Goal: Information Seeking & Learning: Check status

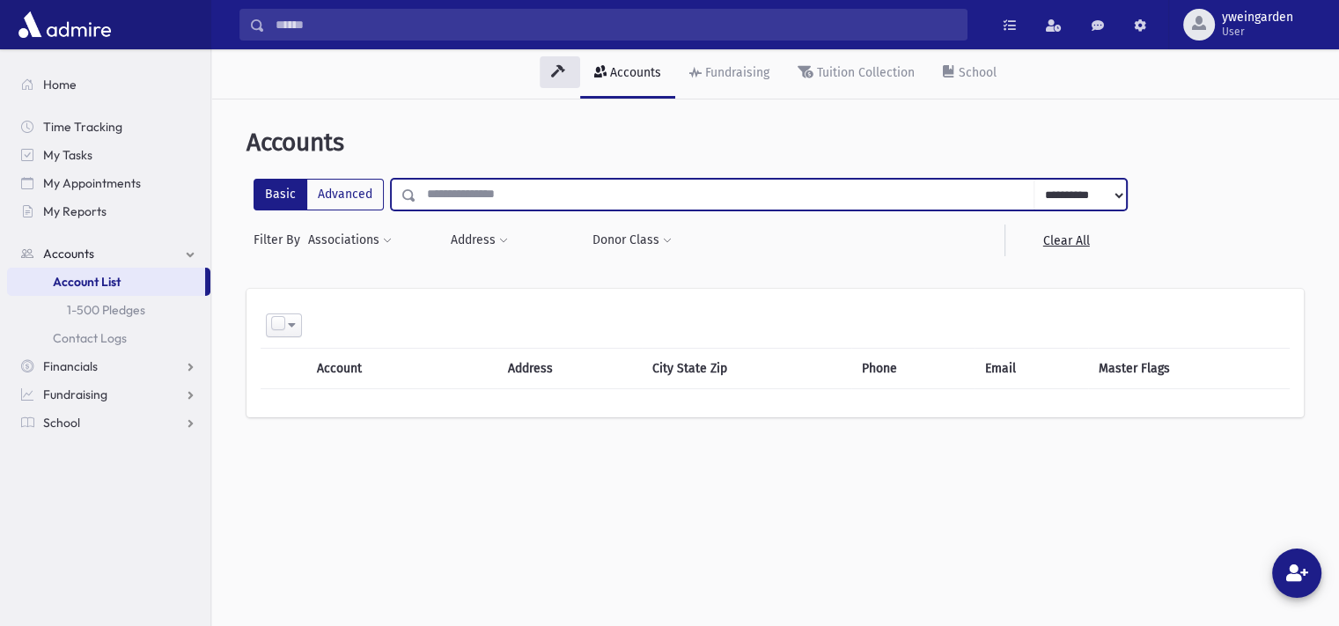
click at [515, 189] on input "text" at bounding box center [725, 195] width 618 height 32
type input "*******"
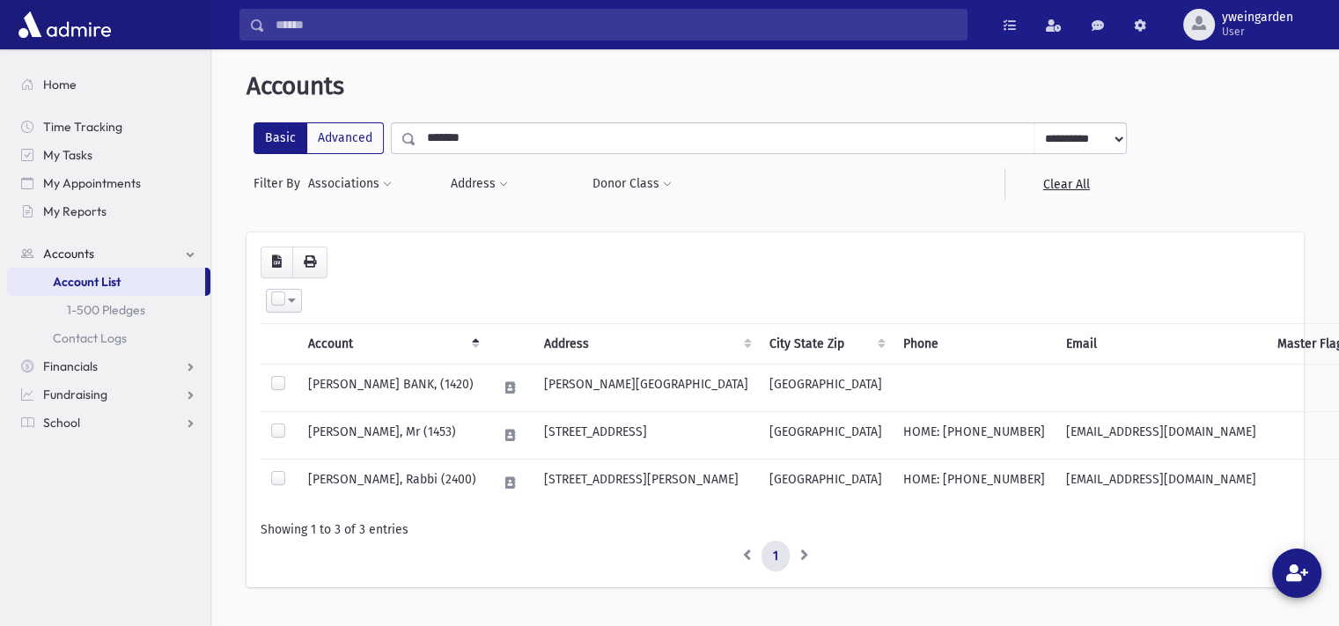
scroll to position [96, 0]
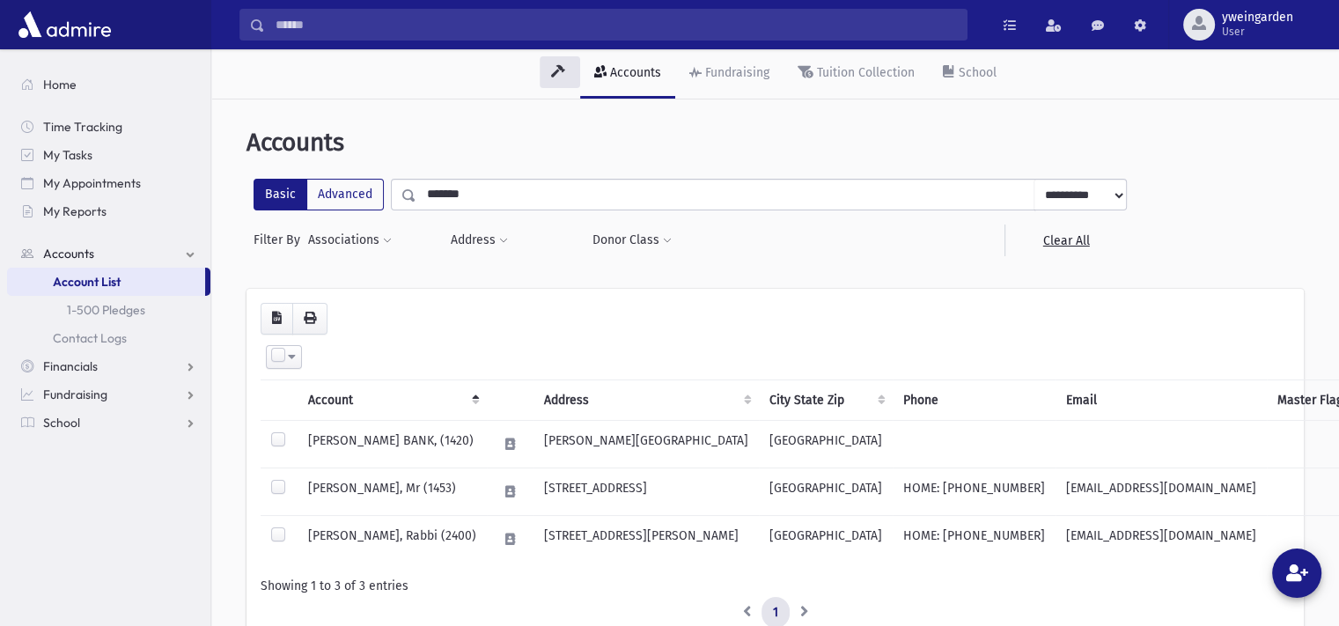
click at [485, 189] on input "*******" at bounding box center [725, 195] width 618 height 32
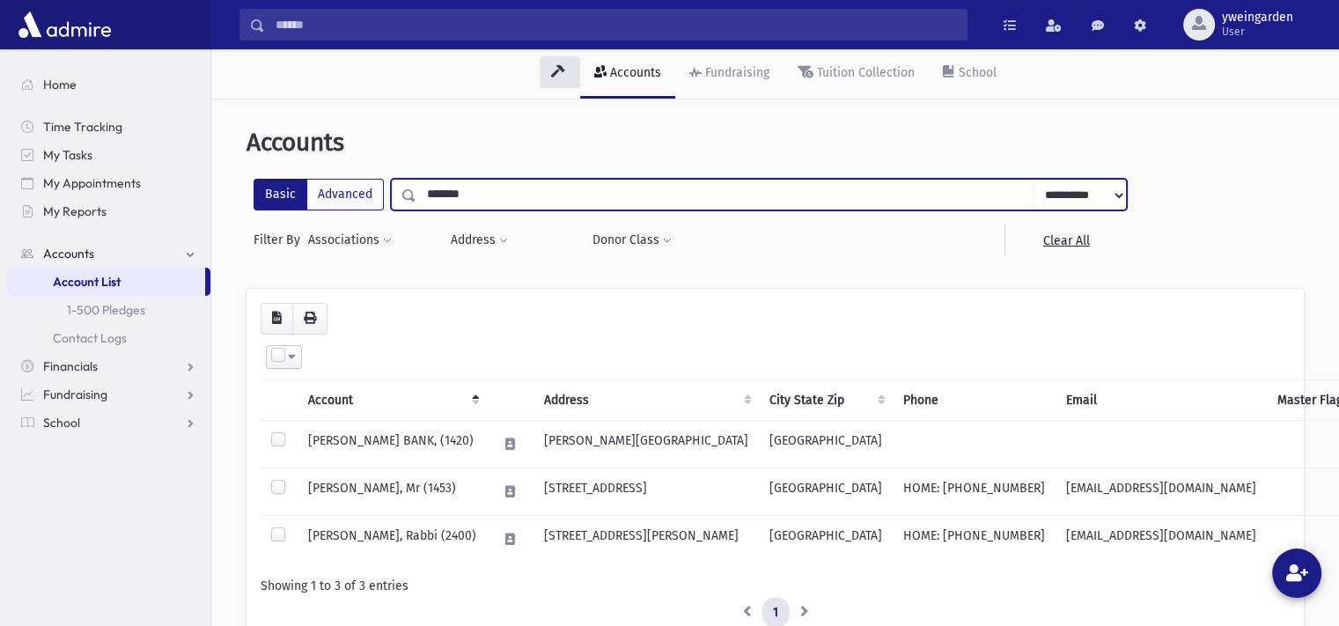
click at [485, 189] on input "*******" at bounding box center [725, 195] width 618 height 32
type input "**********"
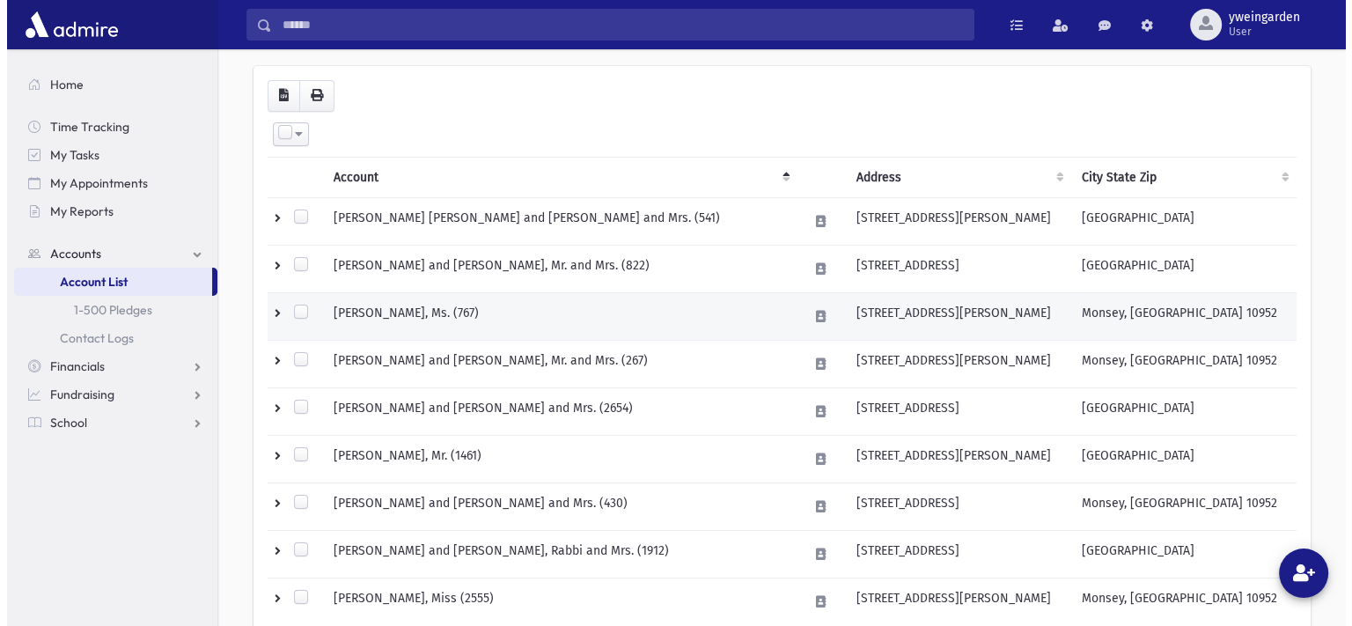
scroll to position [234, 0]
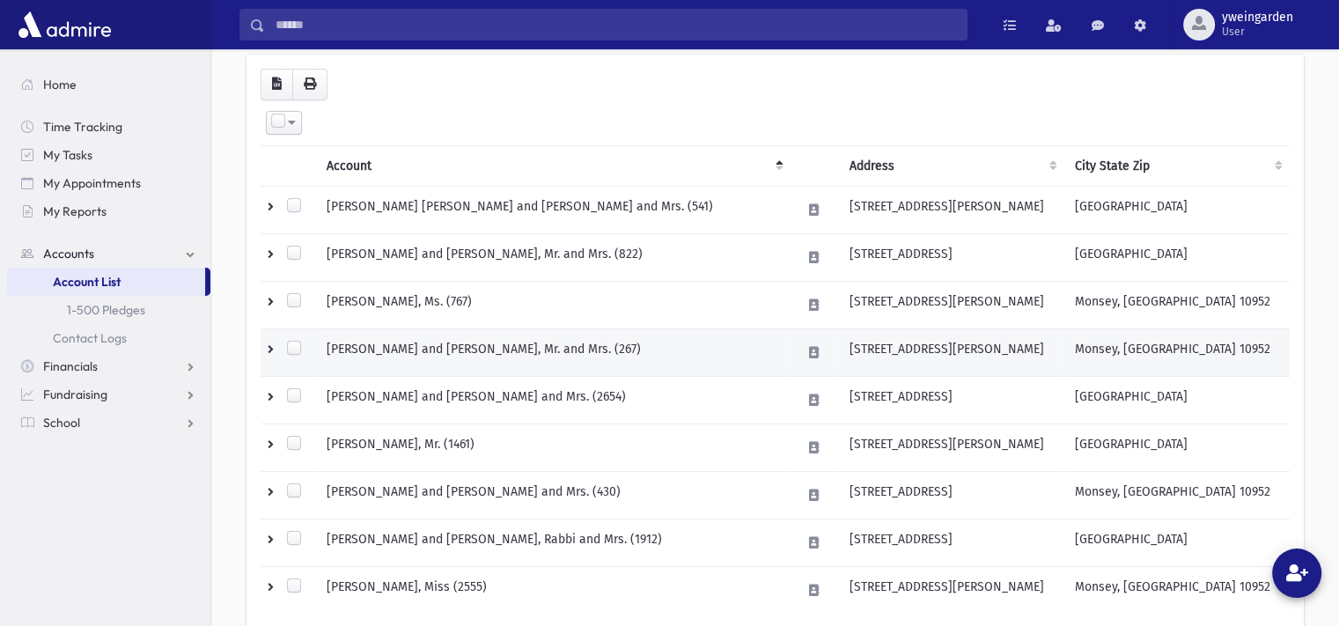
click at [486, 347] on td "MENDLOWITZ, Moshe Y. and Esther, Mr. and Mrs. (267)" at bounding box center [553, 352] width 474 height 48
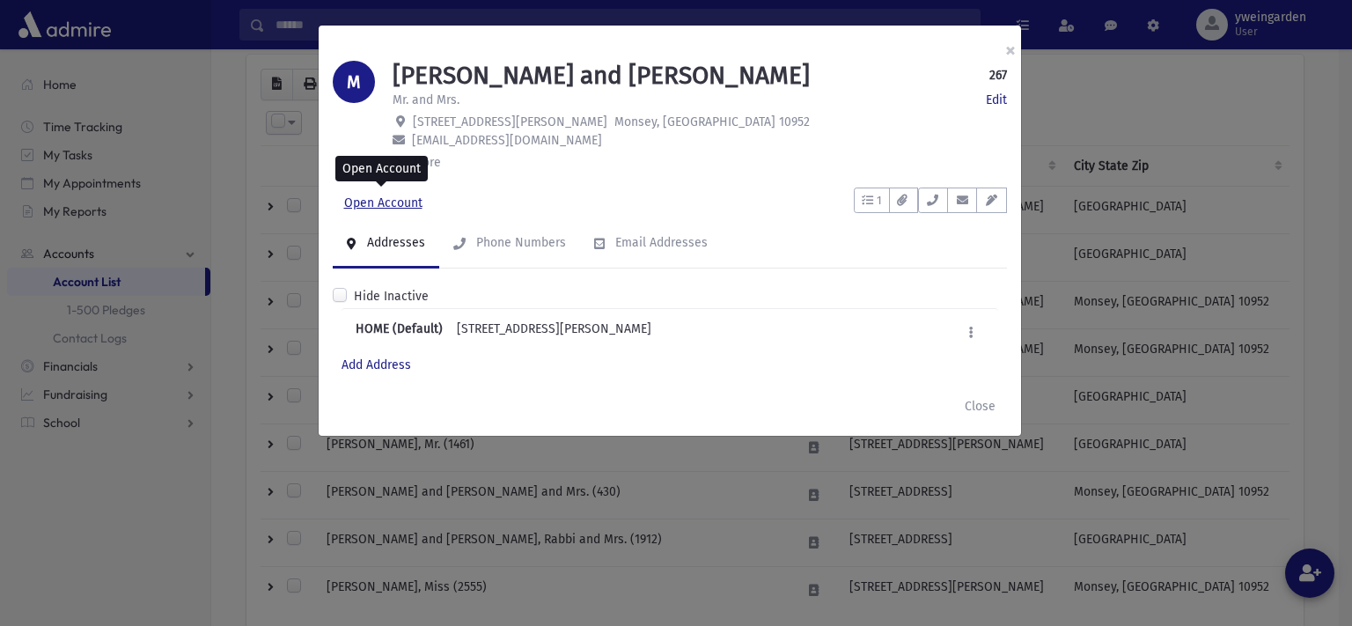
click at [389, 194] on link "Open Account" at bounding box center [383, 203] width 101 height 32
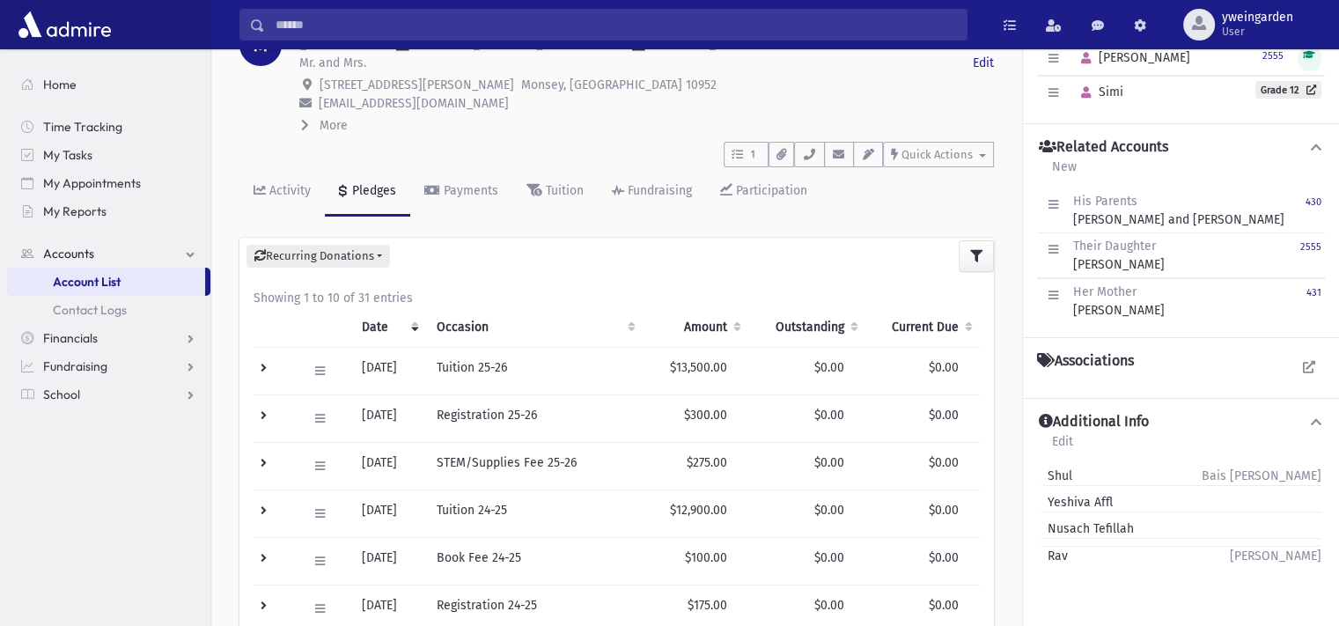
scroll to position [117, 0]
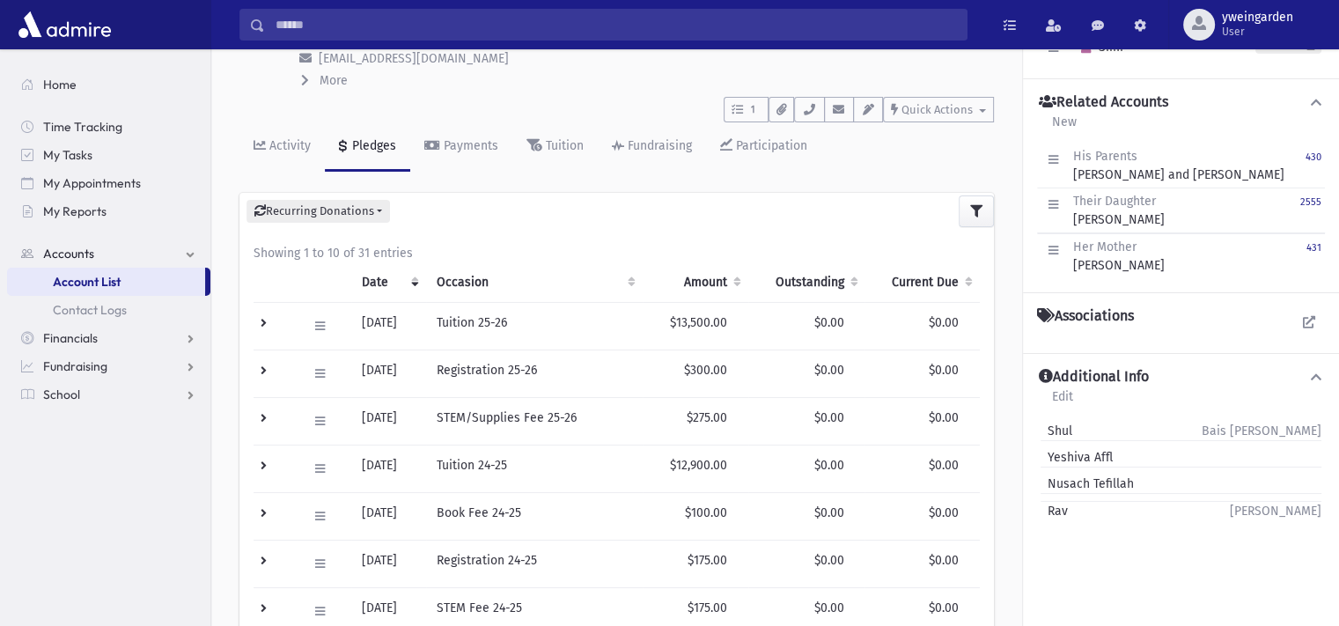
click at [264, 326] on td at bounding box center [274, 326] width 43 height 48
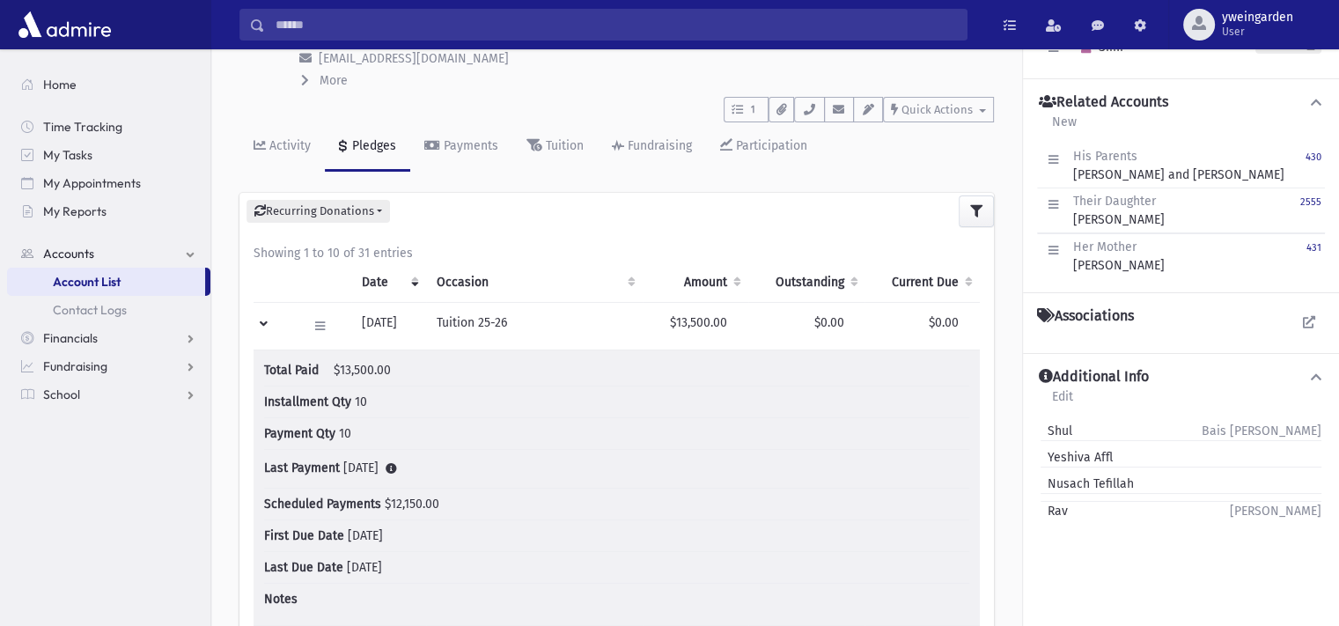
click at [264, 326] on td at bounding box center [274, 326] width 43 height 48
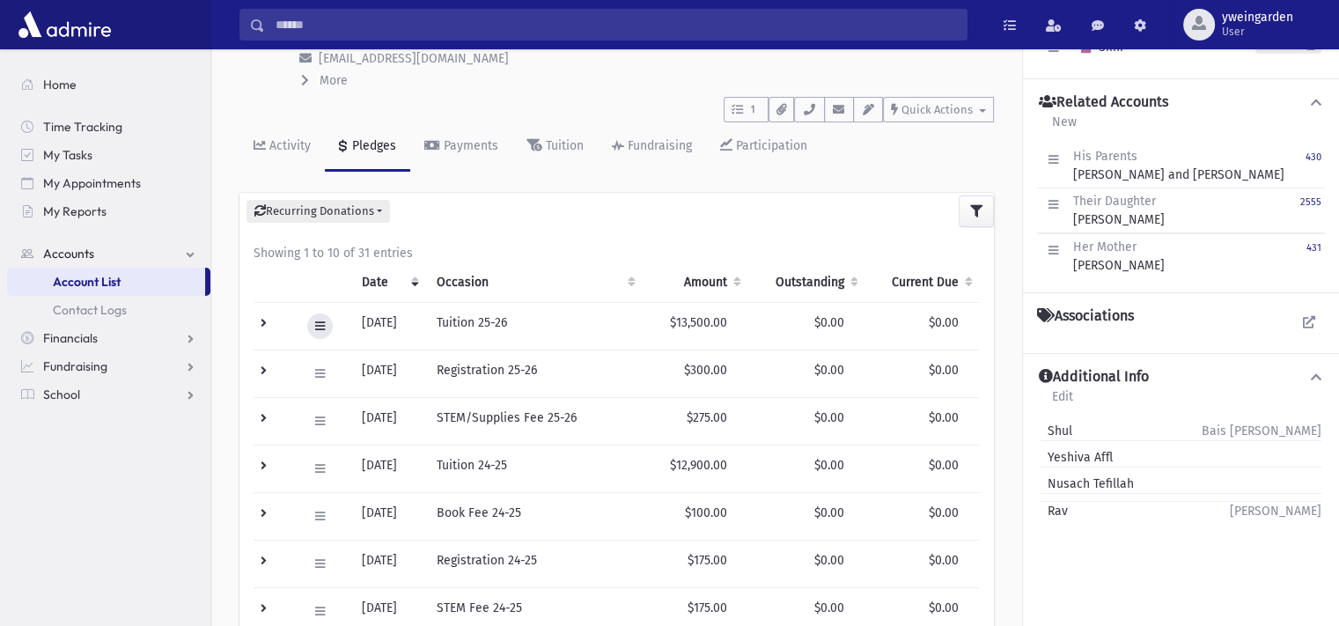
click at [312, 327] on button at bounding box center [320, 326] width 26 height 26
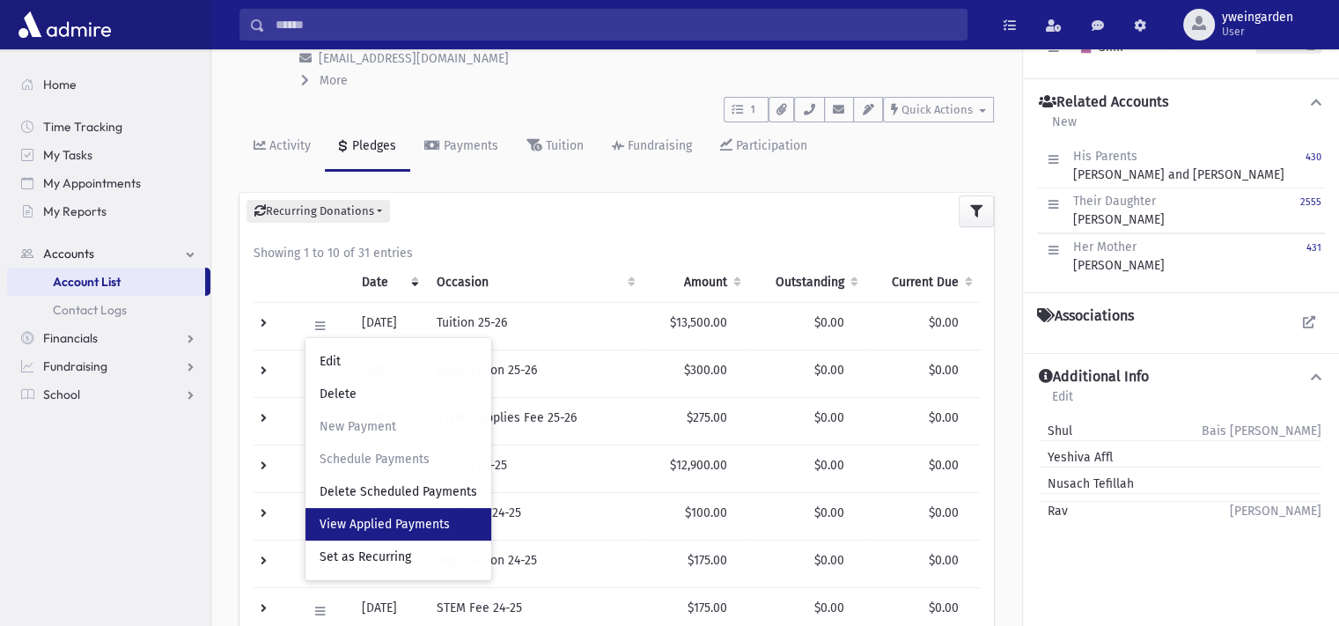
click at [420, 518] on span "View Applied Payments" at bounding box center [384, 524] width 130 height 15
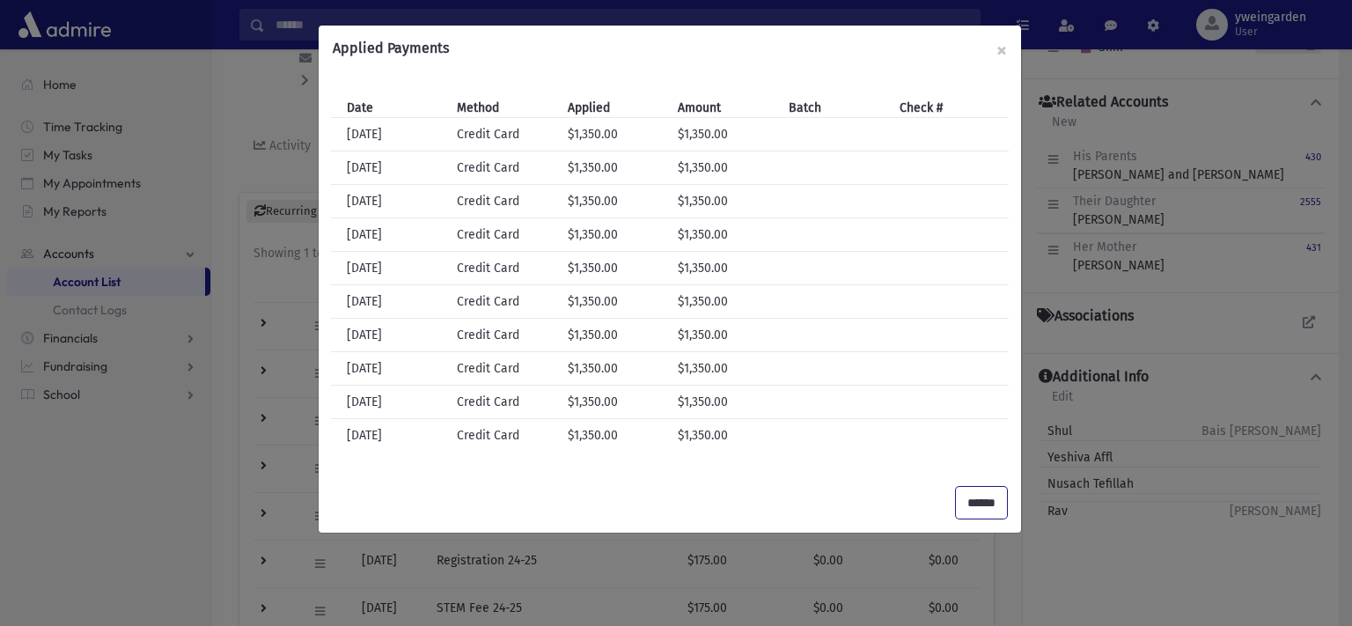
click at [982, 503] on input "******" at bounding box center [981, 503] width 51 height 32
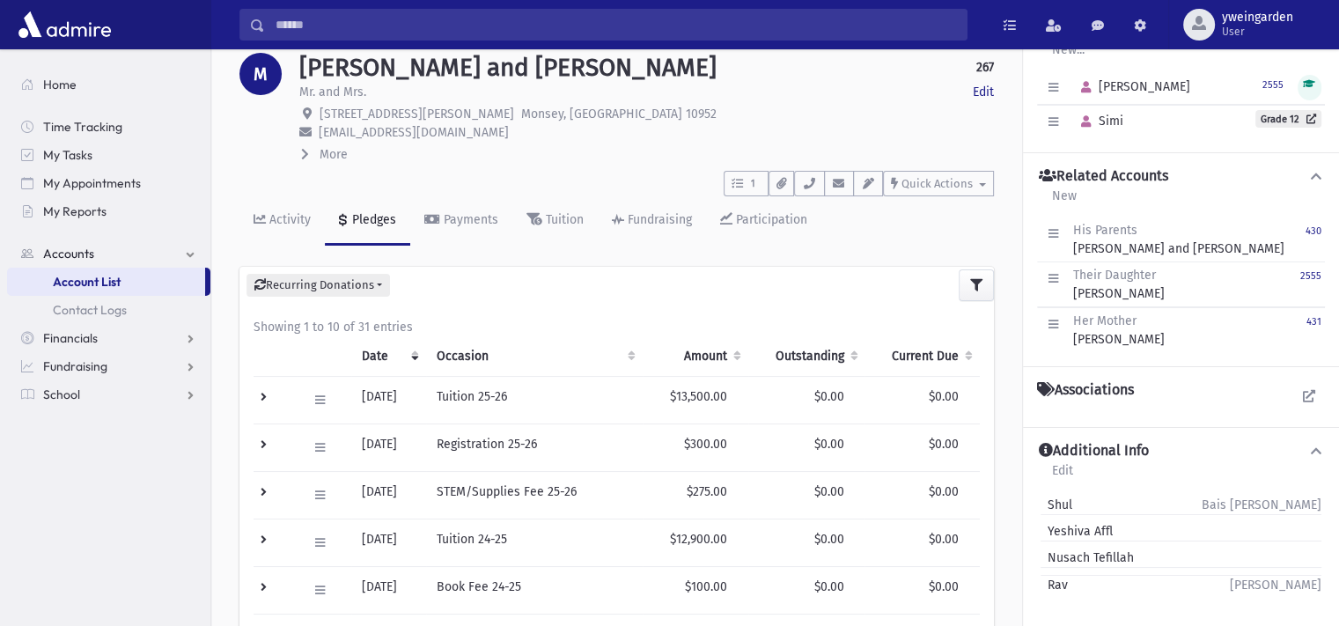
scroll to position [0, 0]
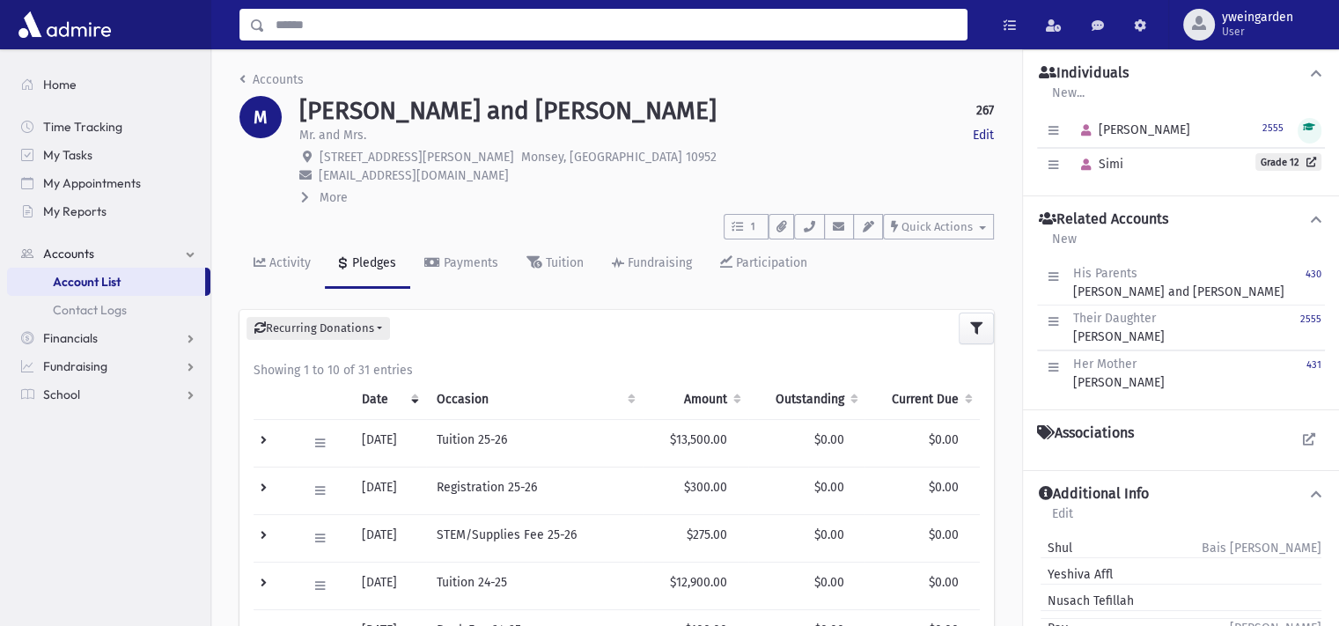
click at [704, 17] on input "Search" at bounding box center [615, 25] width 701 height 32
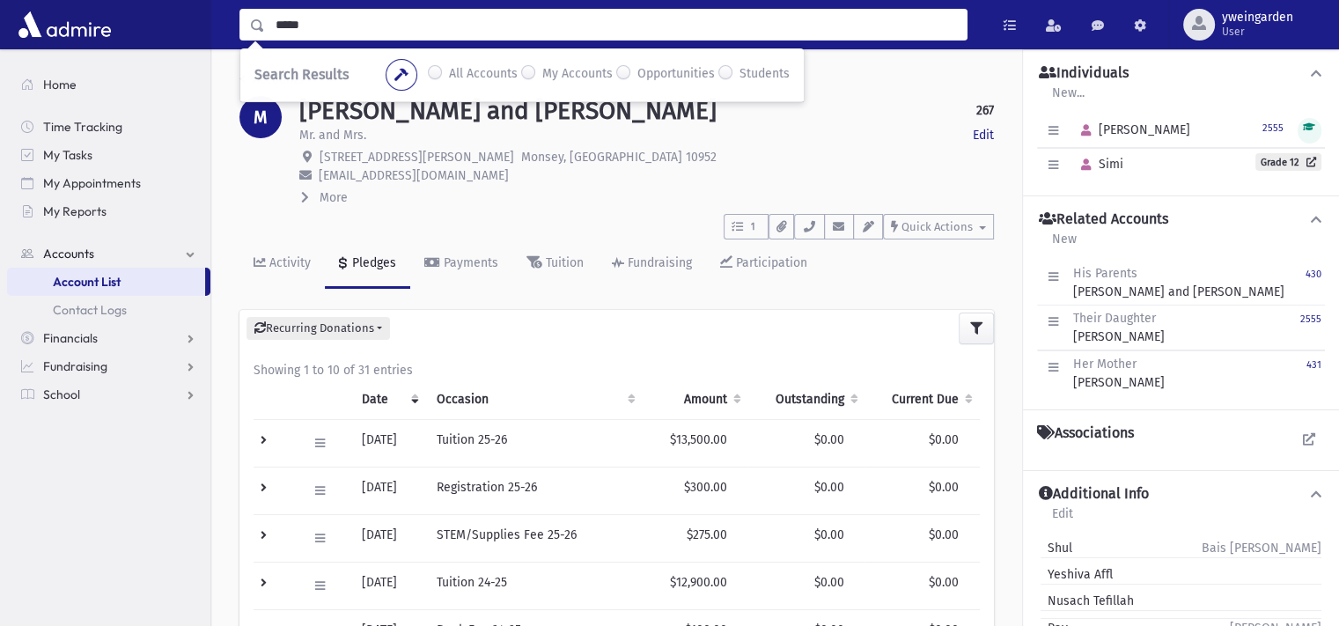
type input "*****"
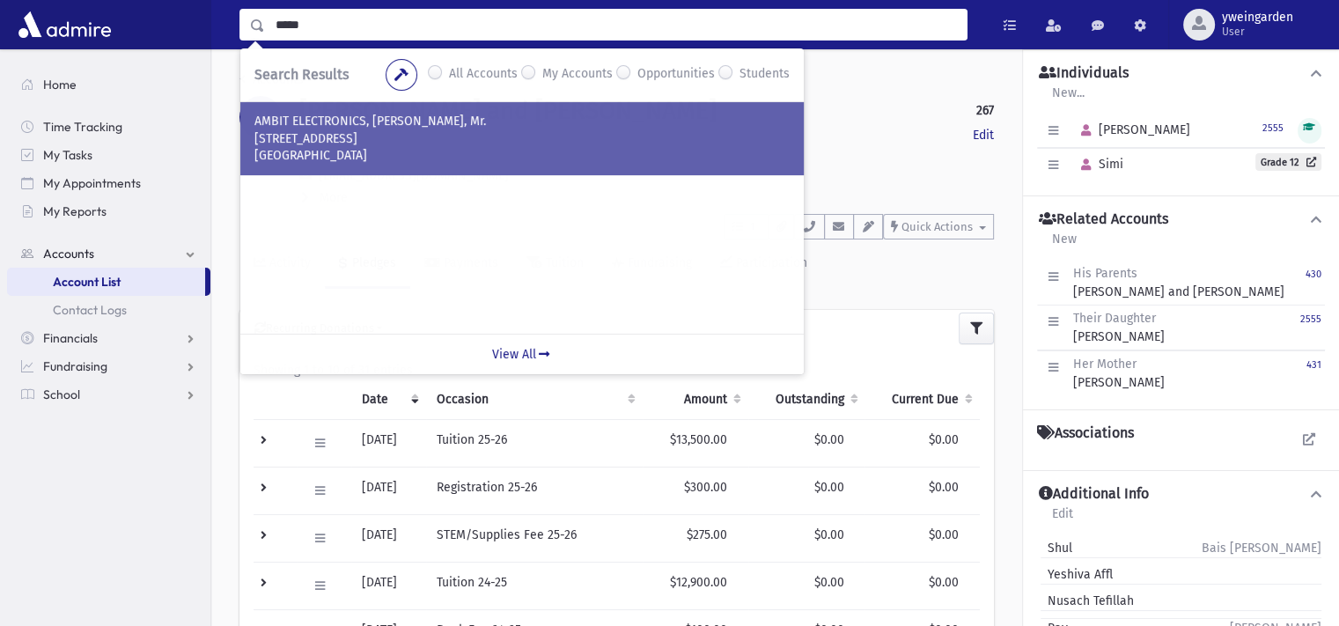
click at [371, 147] on p "Spring Valley, NY 10977" at bounding box center [521, 156] width 535 height 18
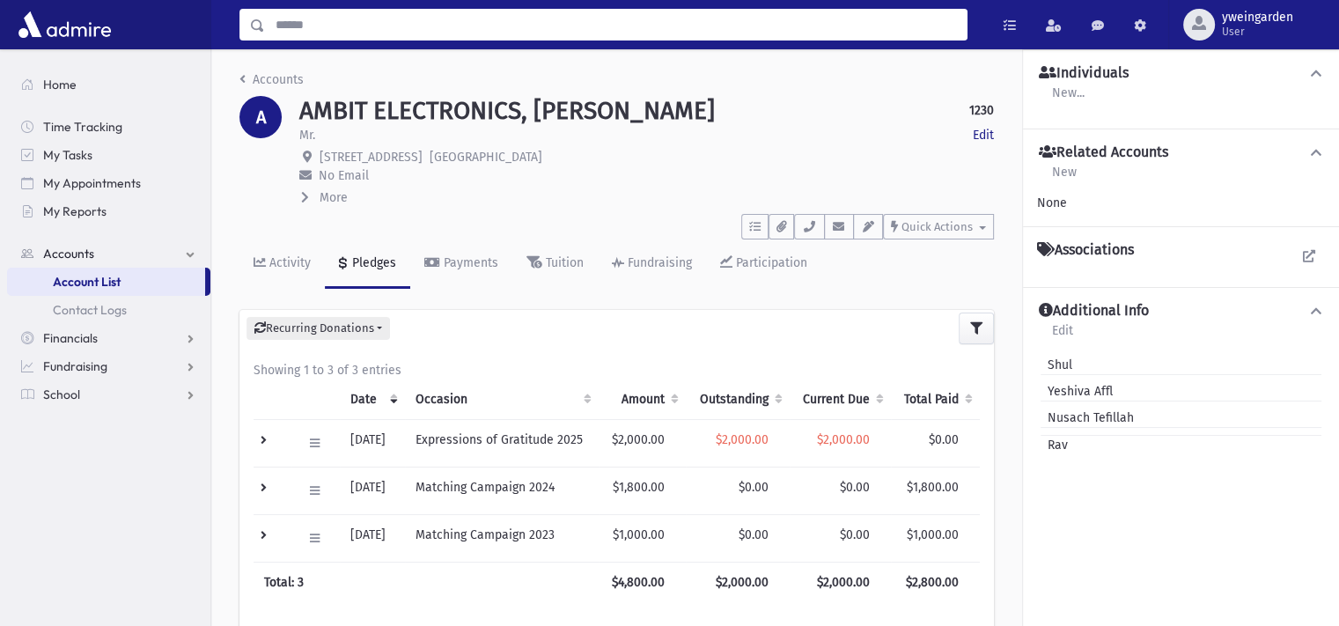
click at [359, 30] on input "Search" at bounding box center [615, 25] width 701 height 32
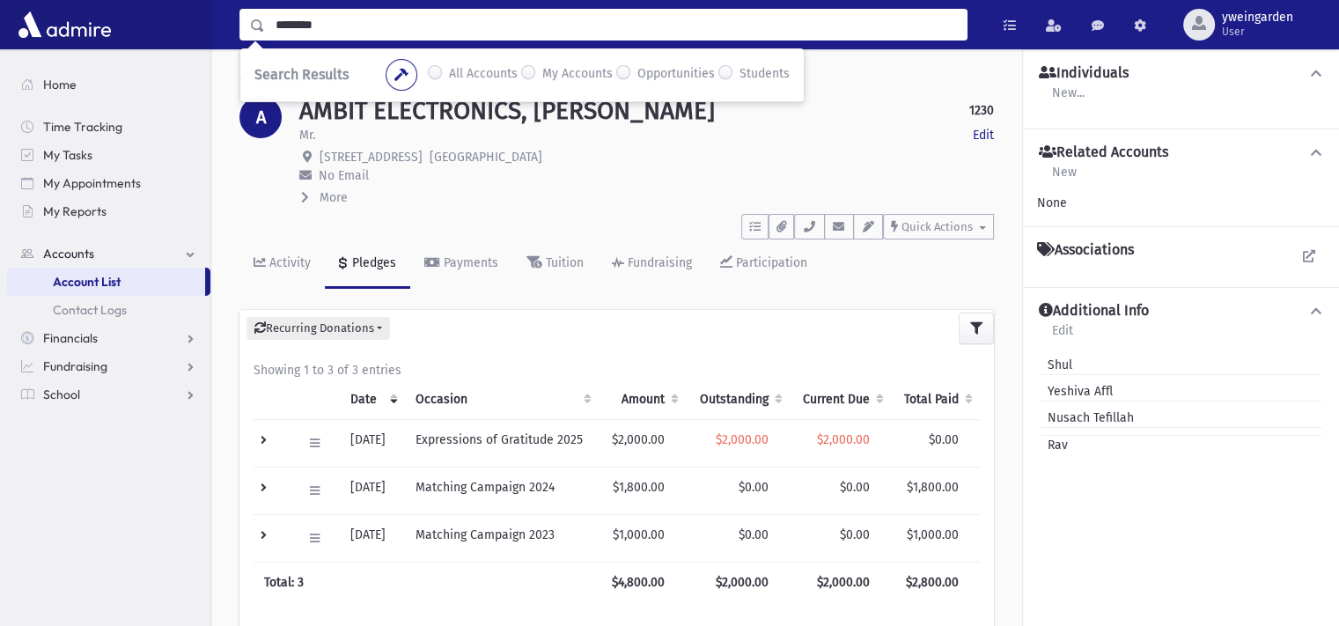
type input "********"
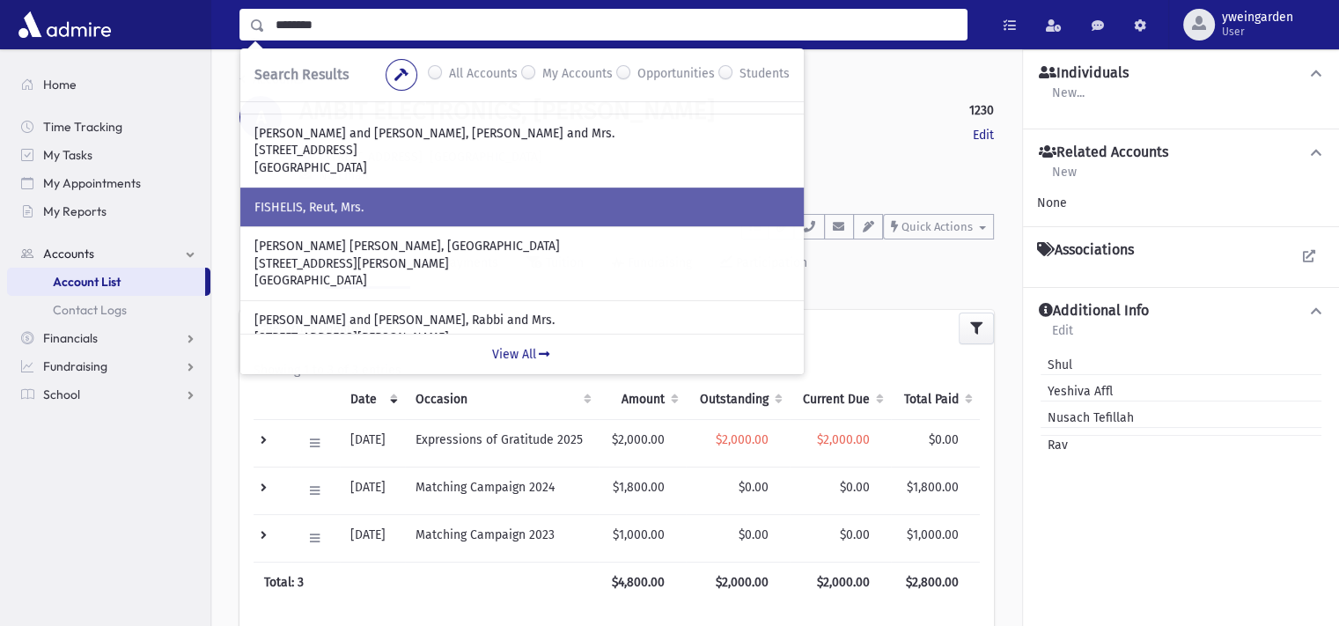
scroll to position [117, 0]
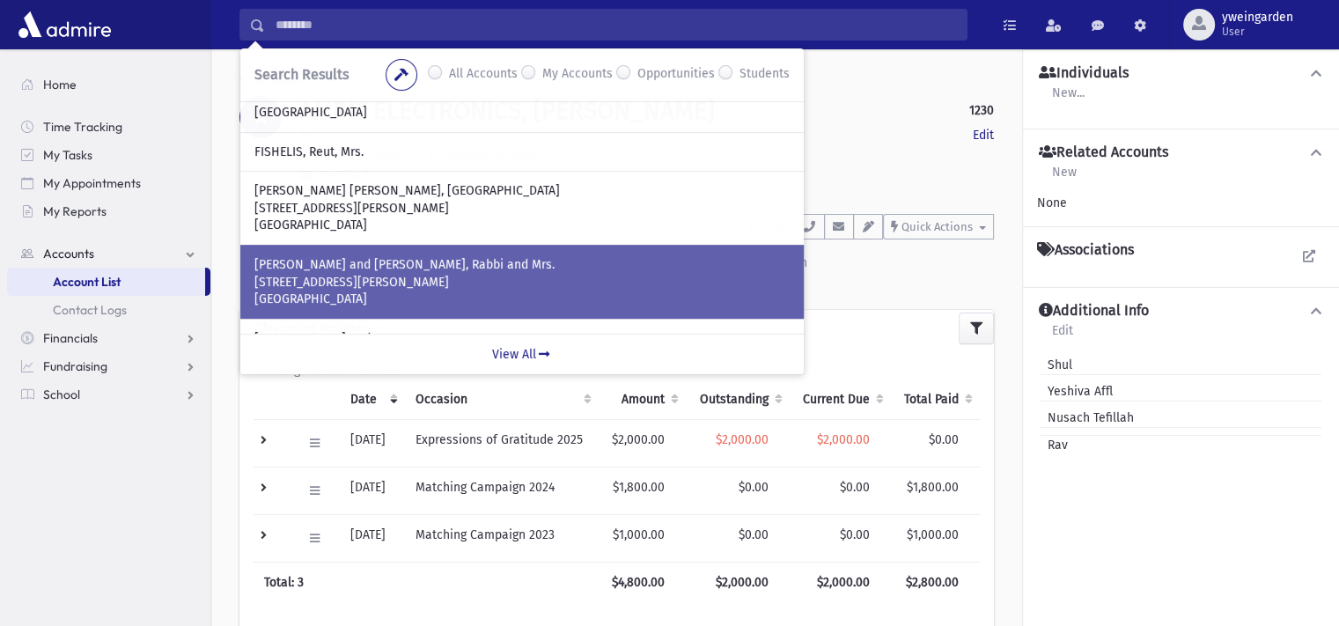
click at [542, 266] on p "FISHELIS, Shlomo and Yael, Rabbi and Mrs." at bounding box center [521, 265] width 535 height 18
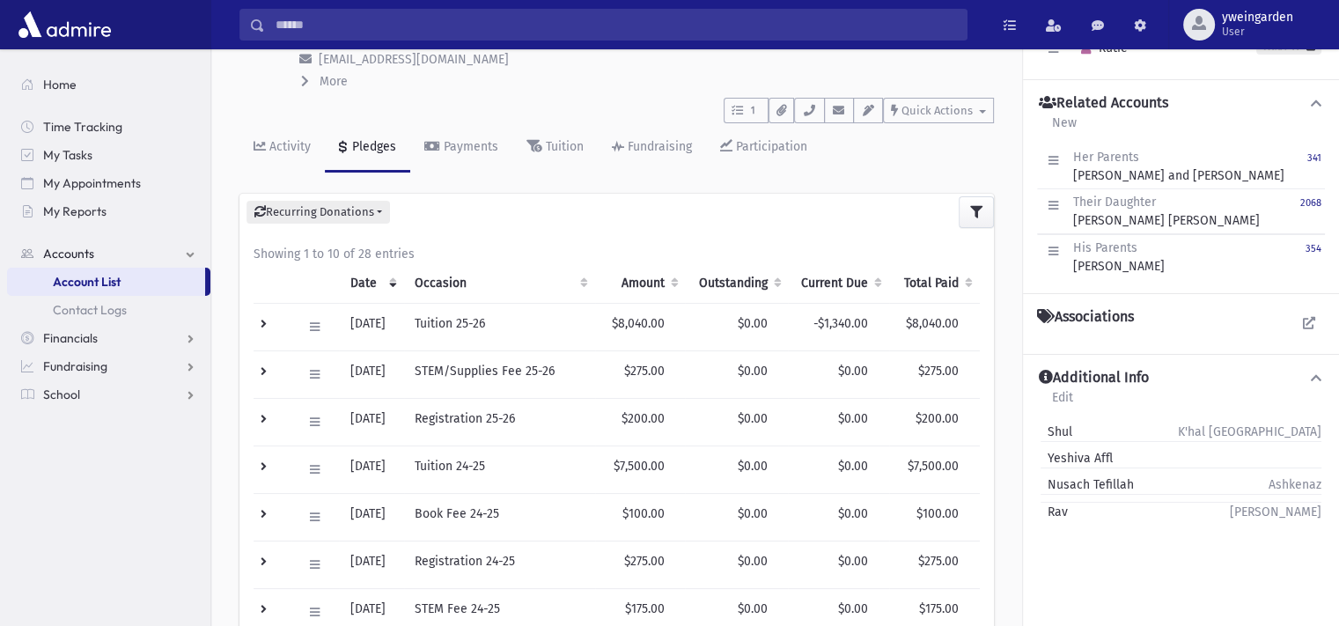
scroll to position [117, 0]
click at [266, 324] on td at bounding box center [272, 326] width 38 height 48
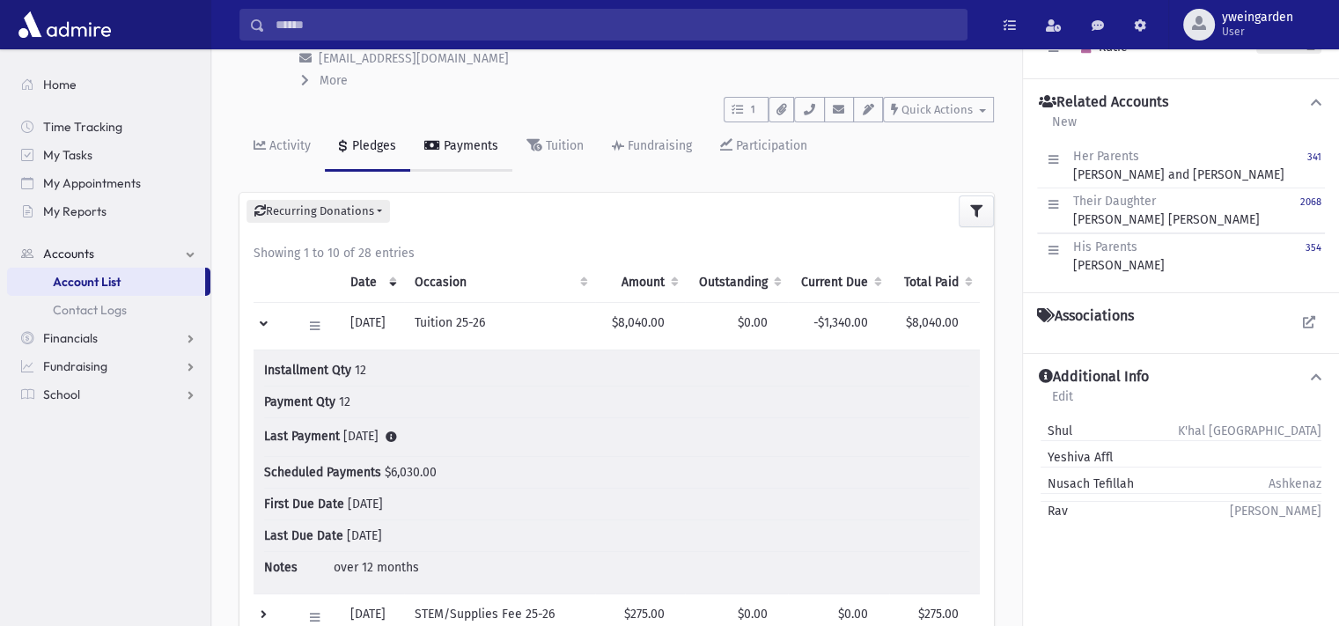
click at [475, 147] on div "Payments" at bounding box center [469, 145] width 58 height 15
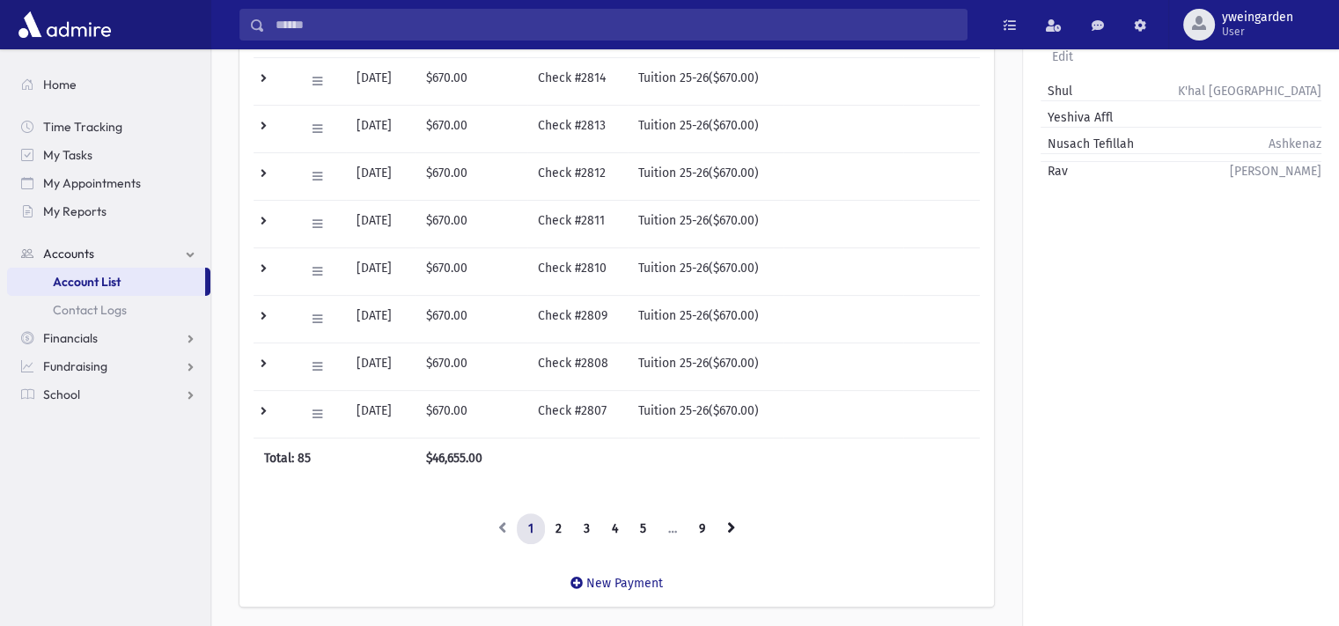
scroll to position [512, 0]
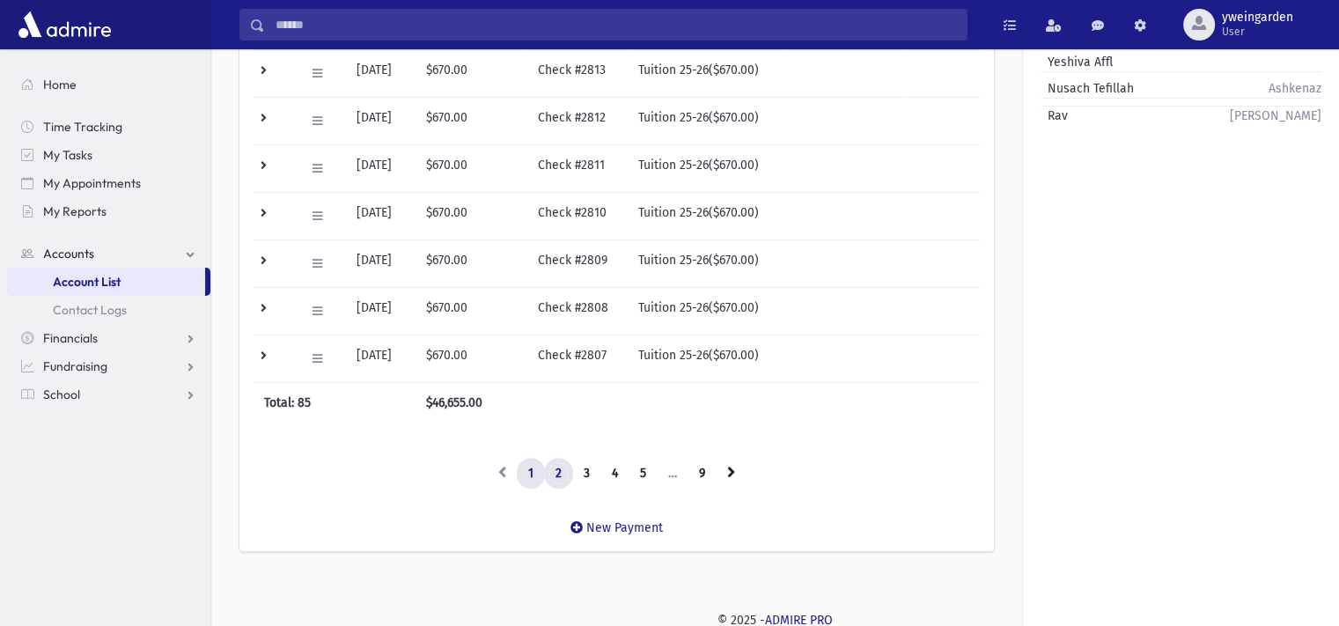
click at [563, 471] on link "2" at bounding box center [558, 474] width 29 height 32
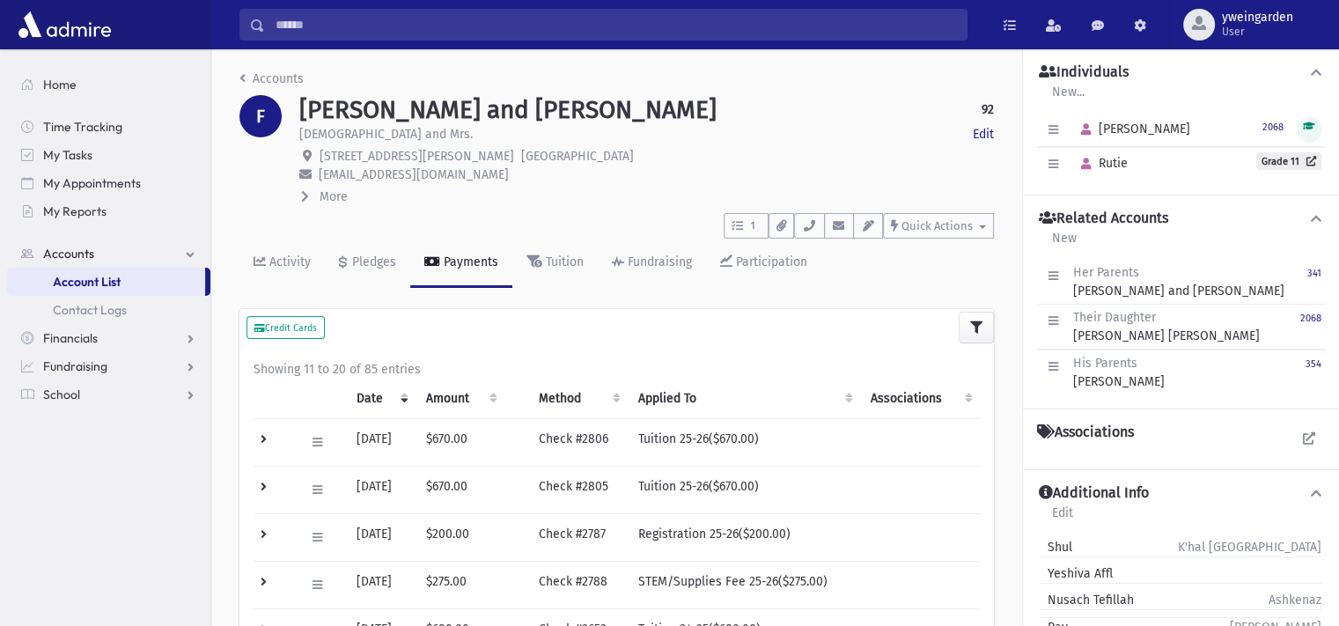
scroll to position [0, 0]
click at [439, 28] on input "Search" at bounding box center [615, 25] width 701 height 32
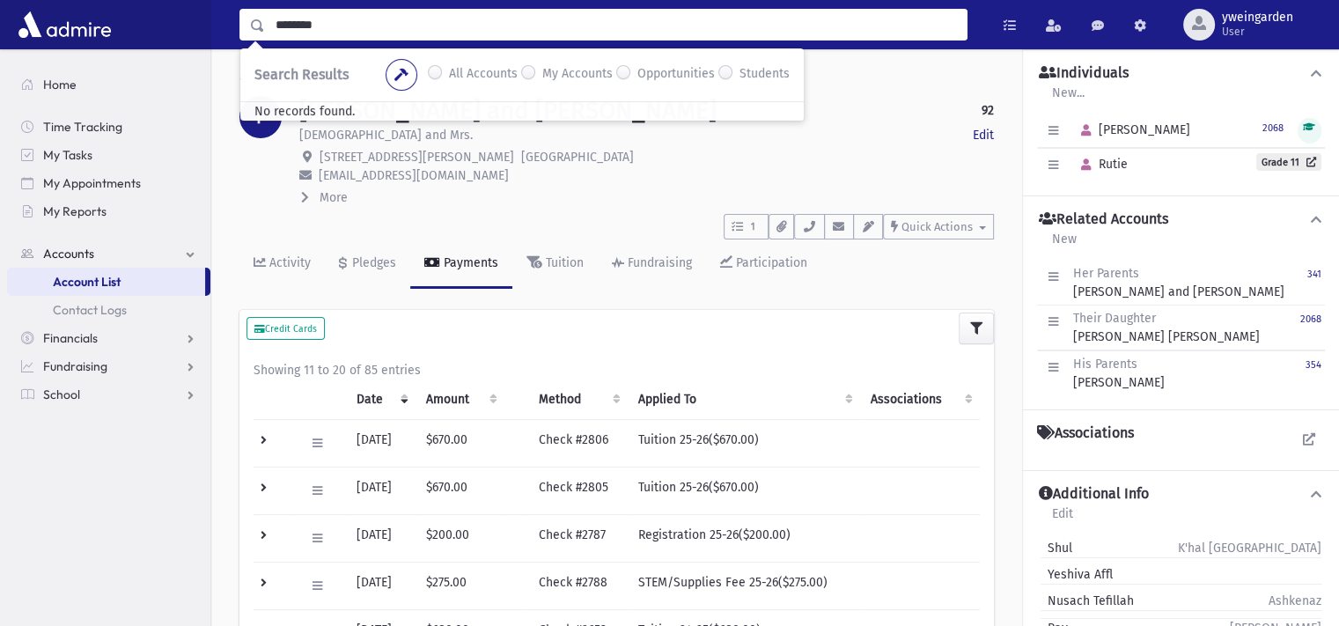
type input "********"
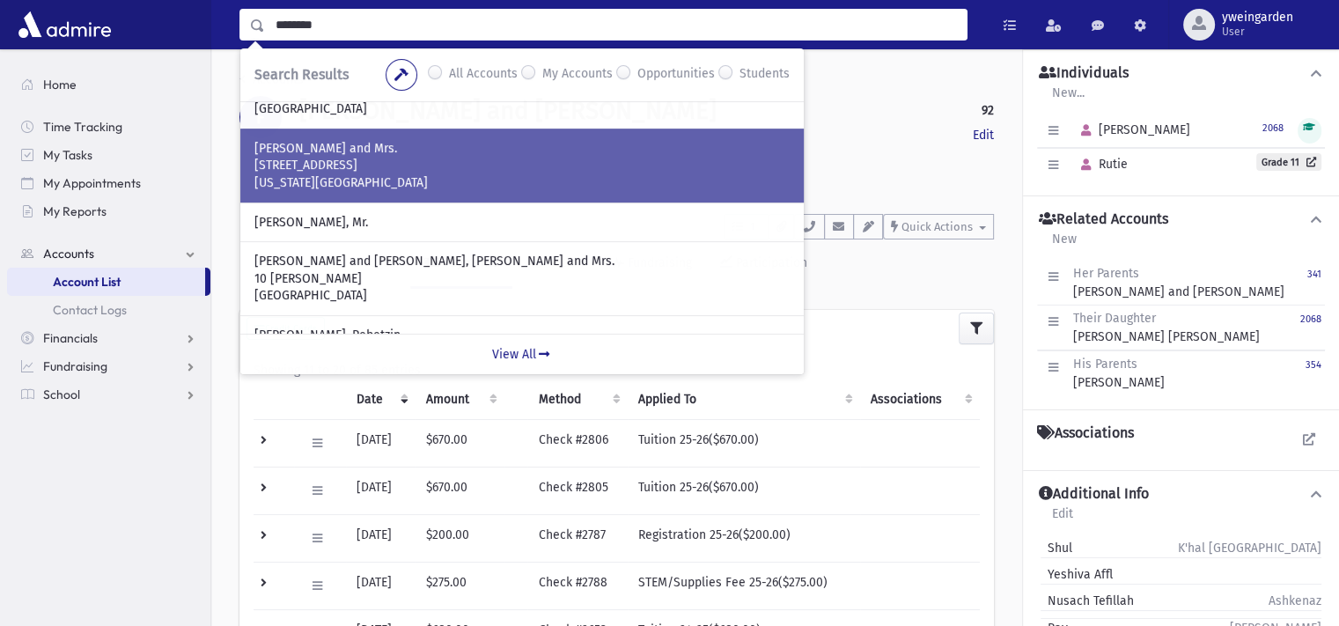
scroll to position [352, 0]
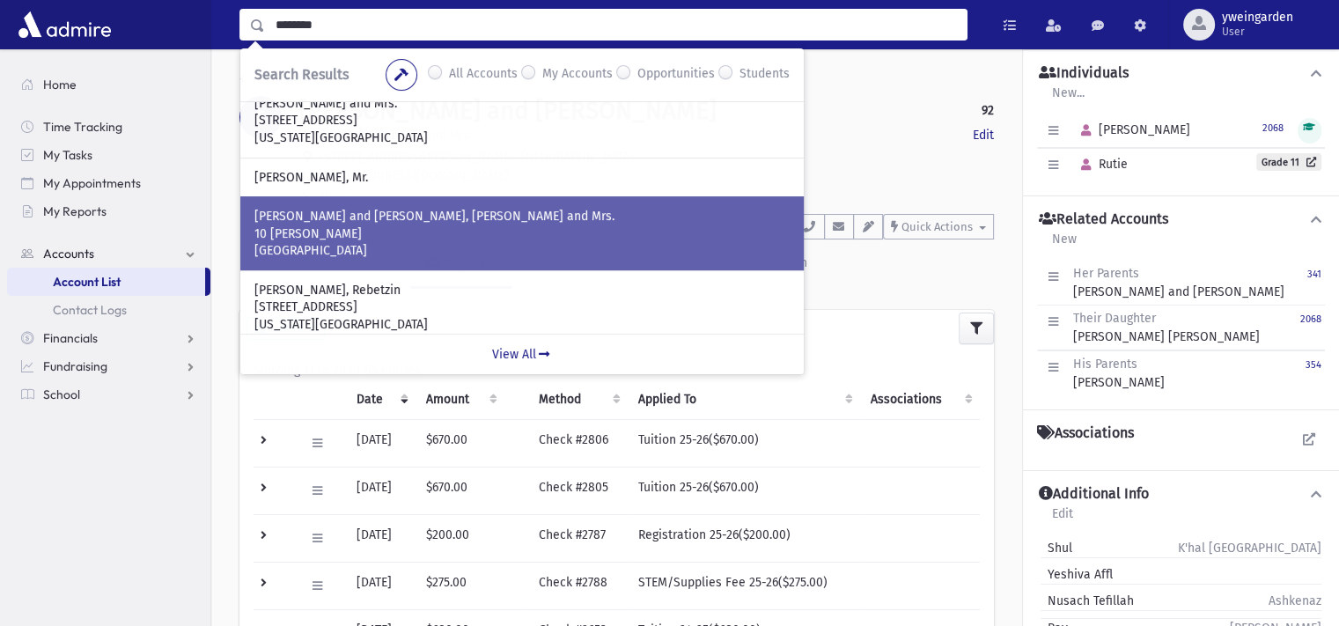
click at [389, 238] on p "10 Lance Ct" at bounding box center [521, 234] width 535 height 18
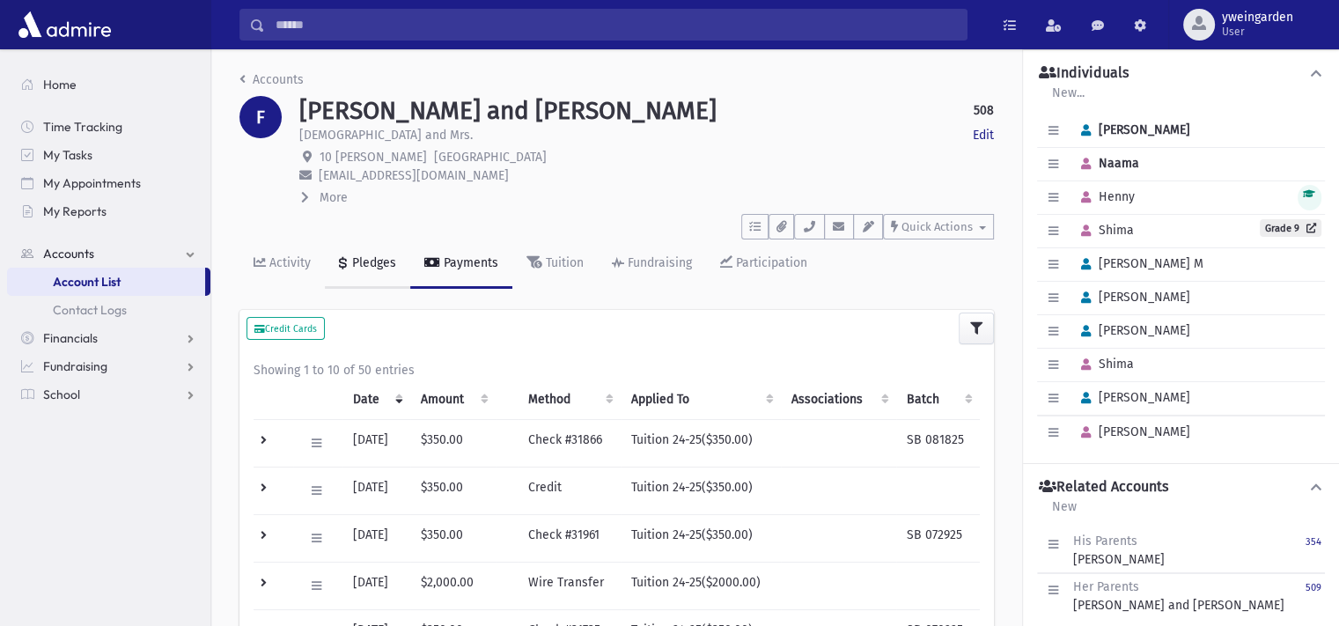
click at [371, 257] on div "Pledges" at bounding box center [373, 262] width 48 height 15
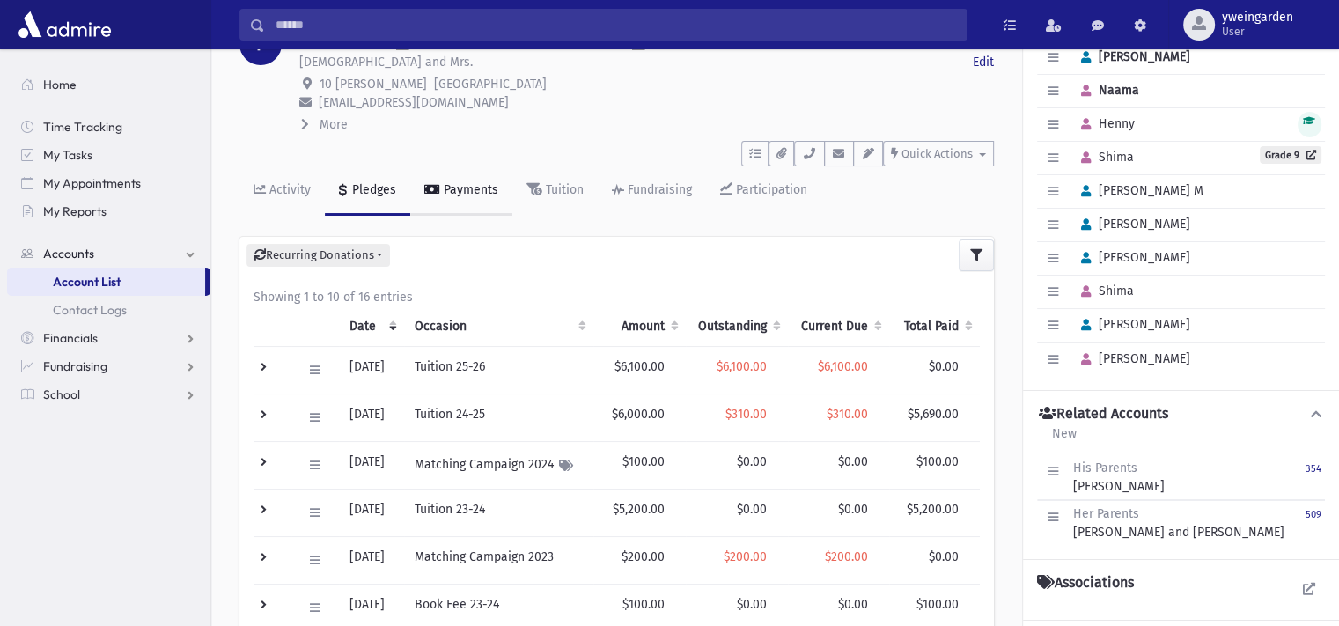
scroll to position [117, 0]
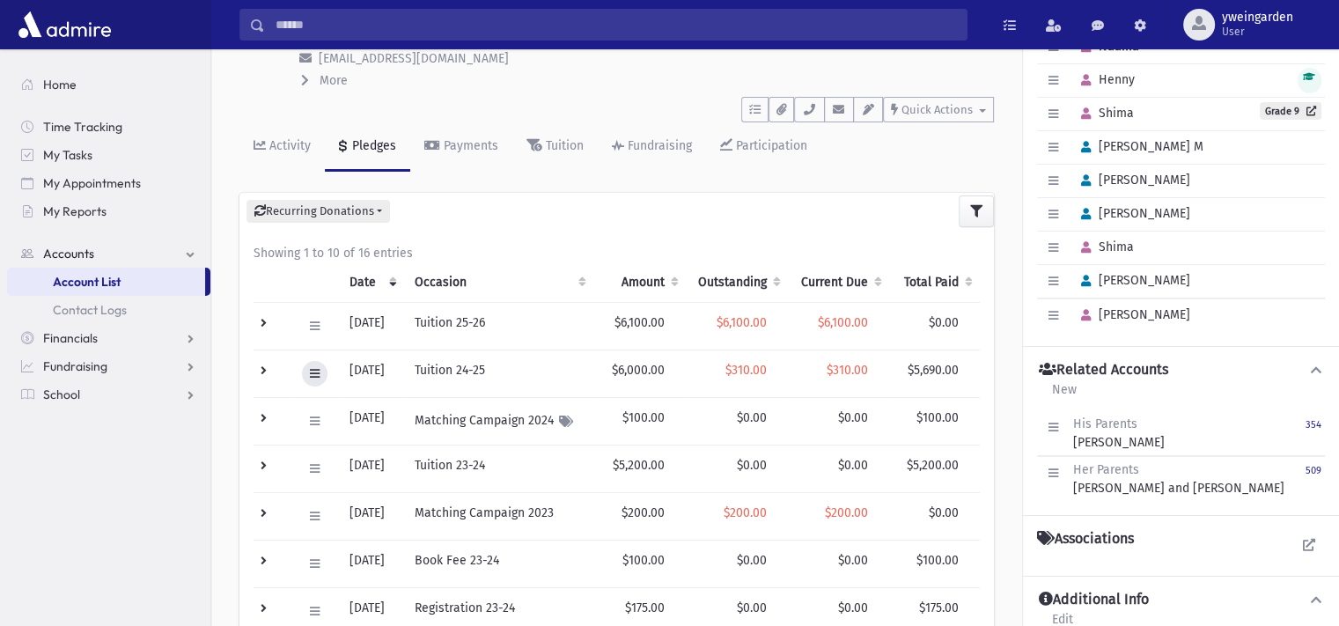
click at [324, 371] on button at bounding box center [315, 374] width 26 height 26
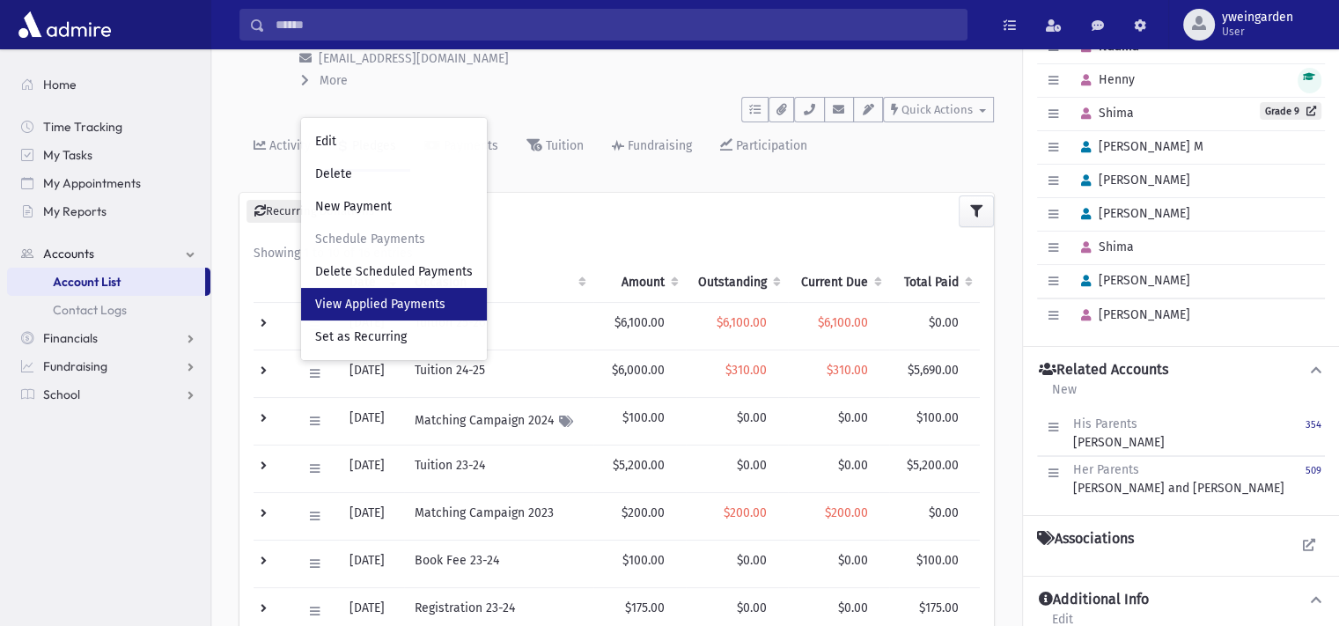
click at [370, 301] on span "View Applied Payments" at bounding box center [380, 304] width 130 height 15
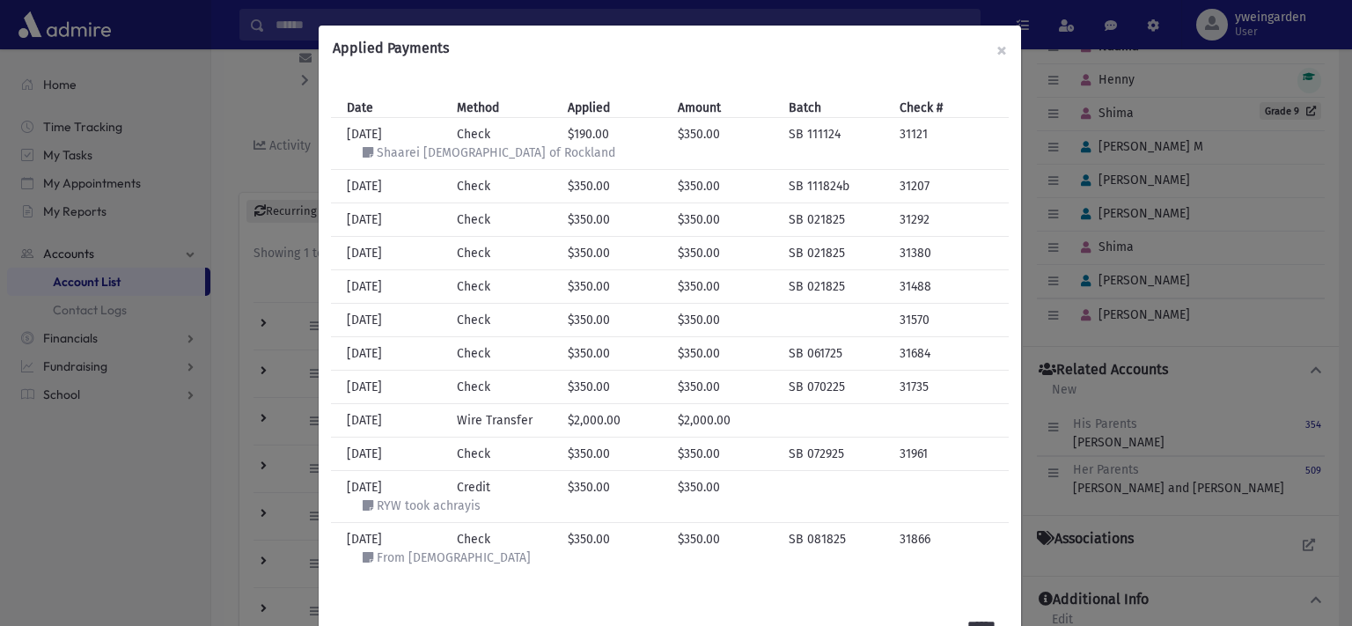
drag, startPoint x: 525, startPoint y: 422, endPoint x: 466, endPoint y: 421, distance: 58.1
click at [466, 421] on div "Method Wire Transfer" at bounding box center [503, 420] width 111 height 18
drag, startPoint x: 340, startPoint y: 415, endPoint x: 783, endPoint y: 425, distance: 443.7
click at [783, 425] on div "Date 7/8/2025 Method Wire Transfer Applied $2,000.00 Amount $2,000.00 Batch Che…" at bounding box center [670, 420] width 664 height 18
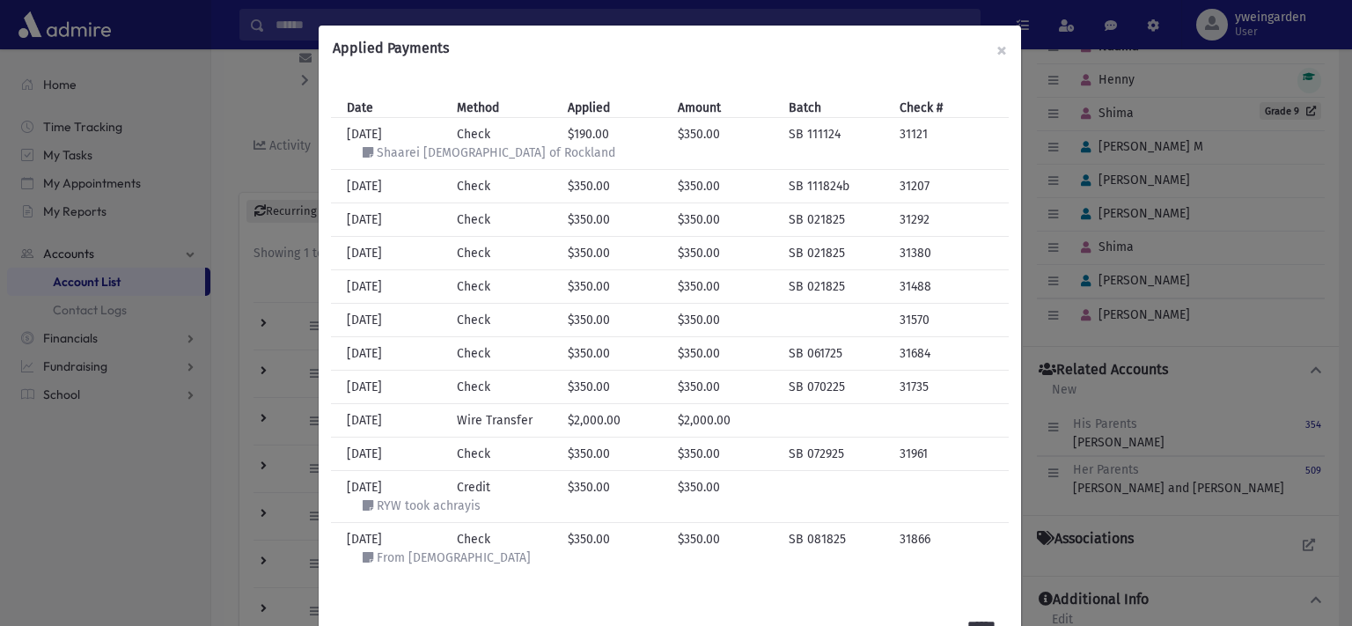
click at [257, 350] on div "Applied Payments × Date Method Applied Amount Batch Check # Date 11/11/2024 Met…" at bounding box center [676, 313] width 1352 height 626
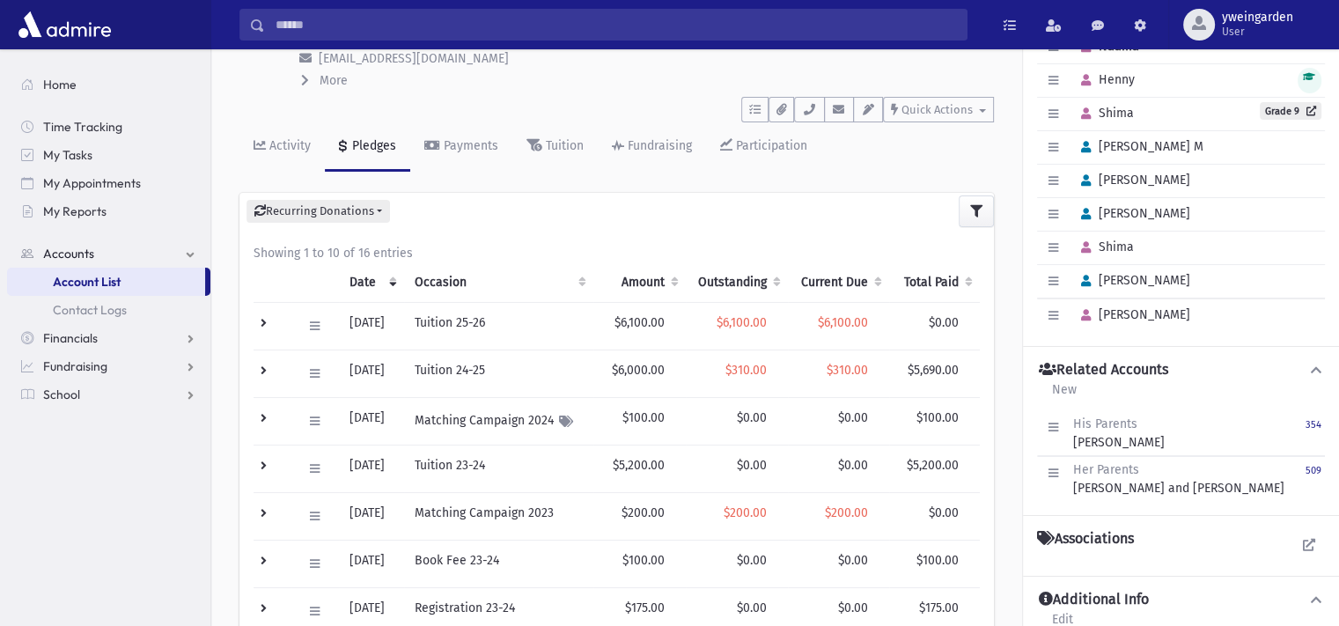
scroll to position [0, 0]
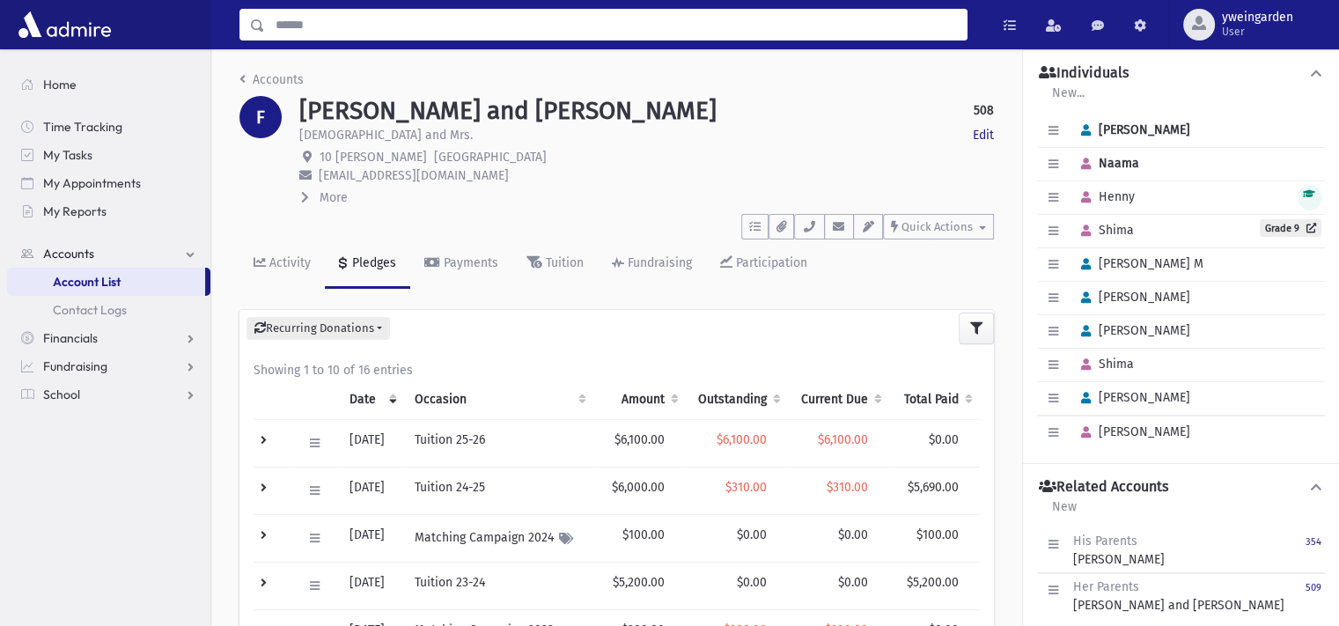
click at [389, 18] on input "Search" at bounding box center [615, 25] width 701 height 32
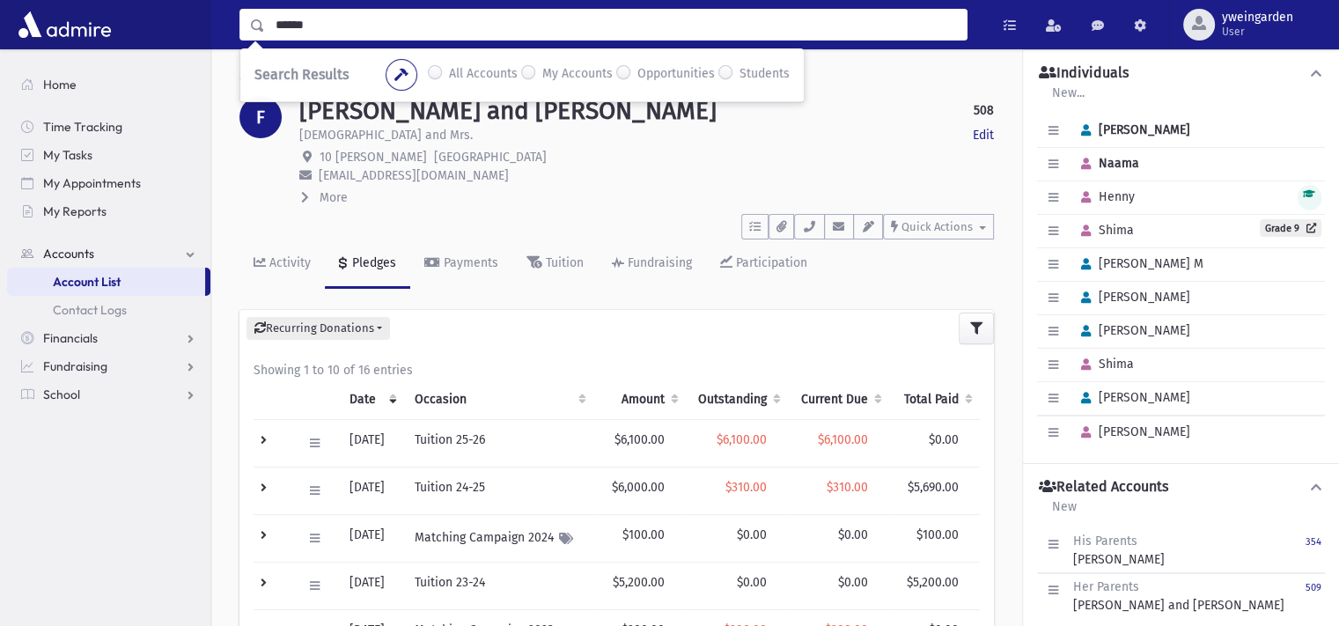
type input "******"
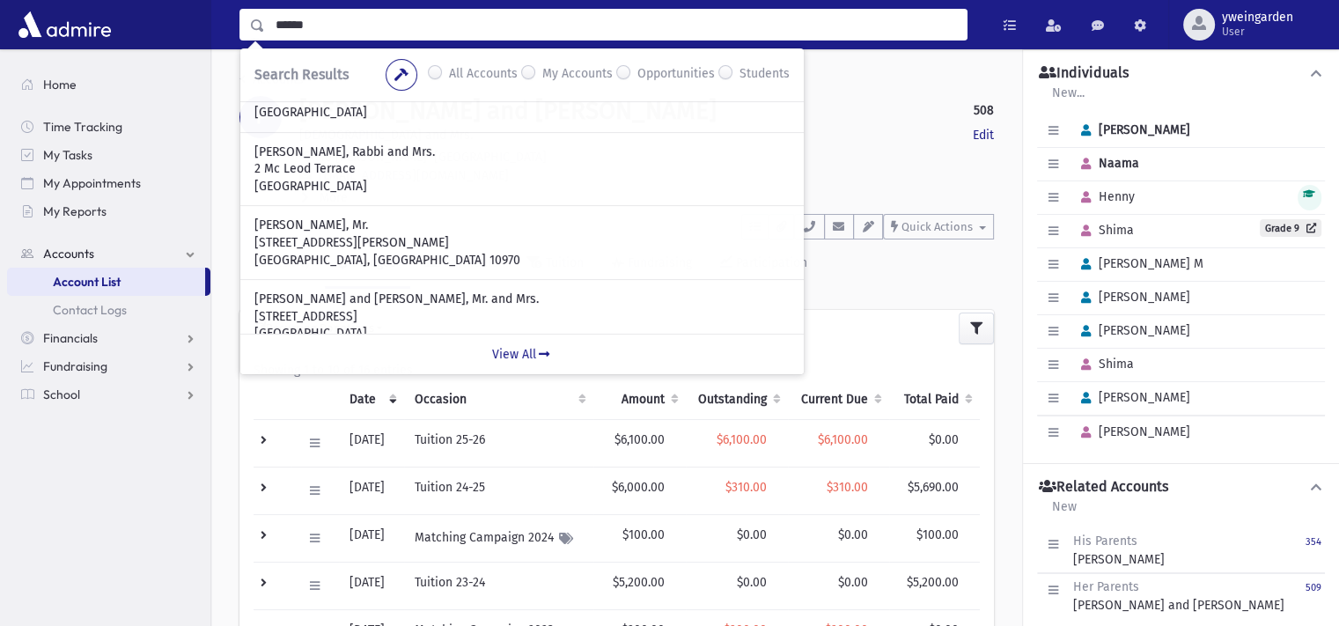
scroll to position [234, 0]
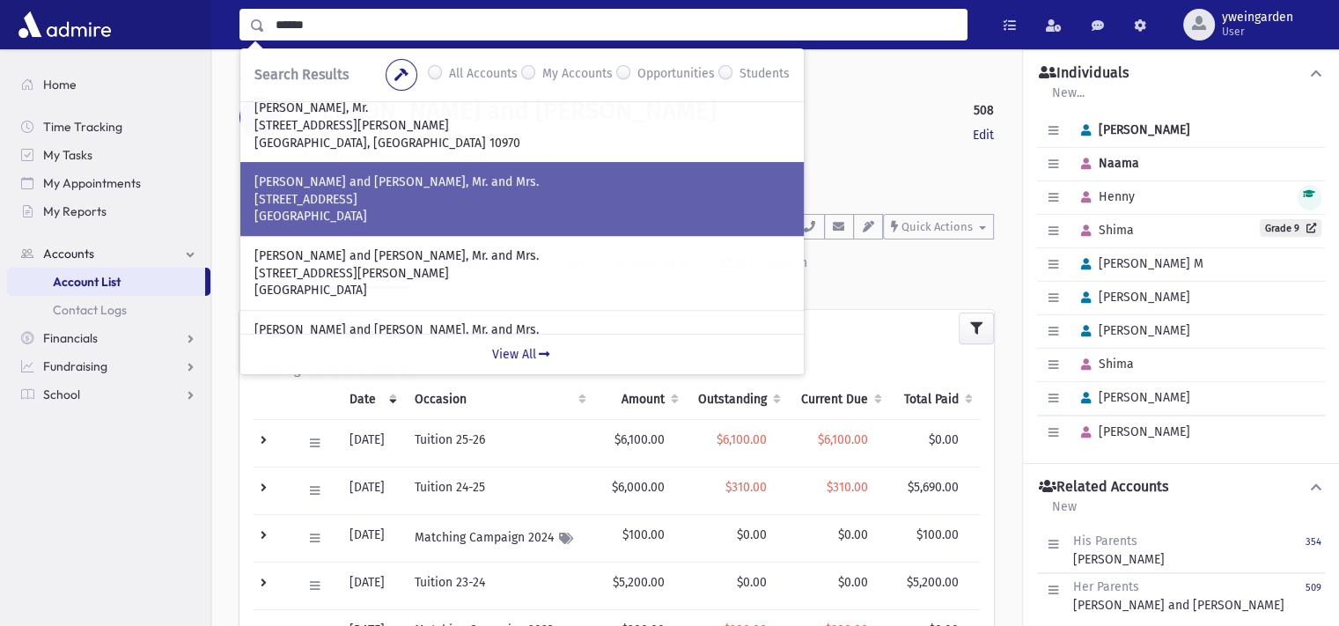
click at [408, 179] on p "HEINEMANN, Mordechai and Shoshana, Mr. and Mrs." at bounding box center [521, 182] width 535 height 18
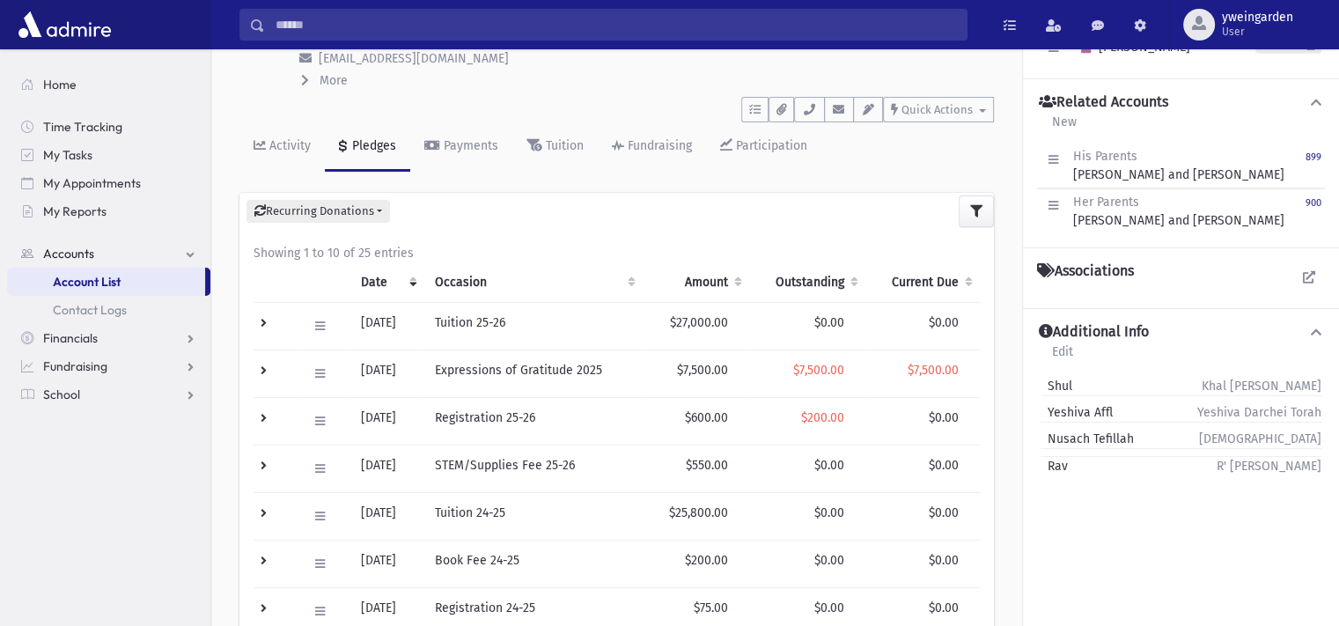
scroll to position [234, 0]
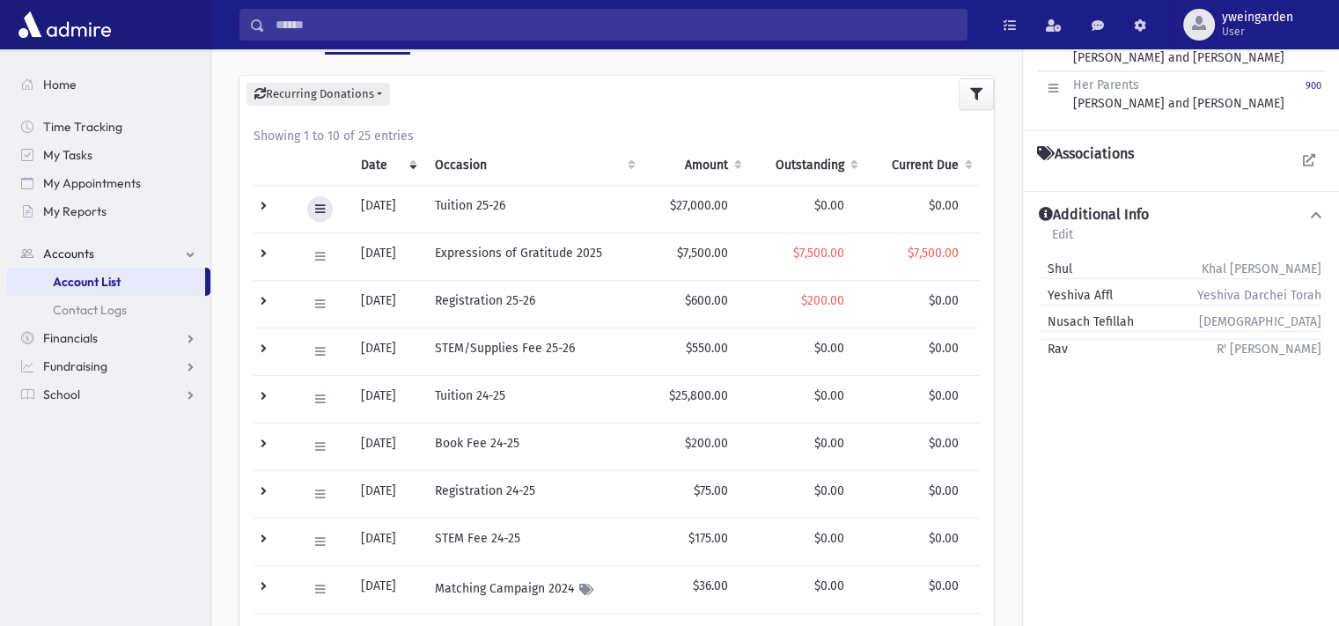
click at [320, 210] on icon at bounding box center [320, 208] width 10 height 11
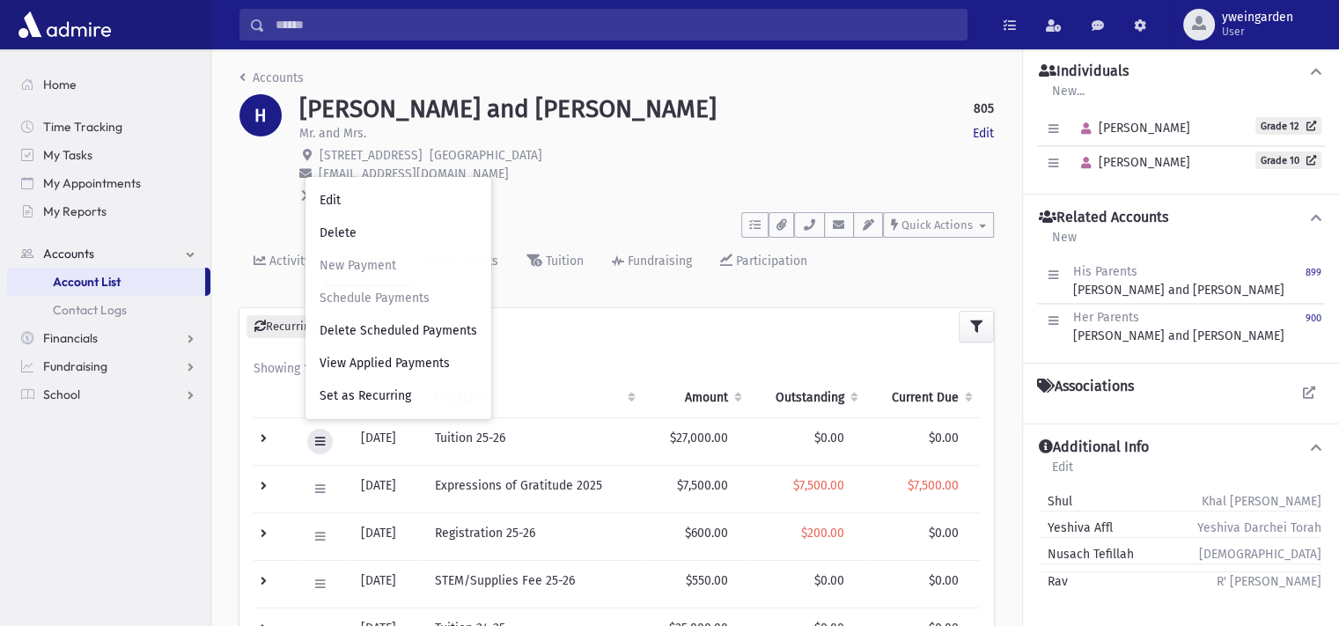
scroll to position [0, 0]
click at [581, 338] on div "Recurring Donations List New" at bounding box center [616, 328] width 754 height 37
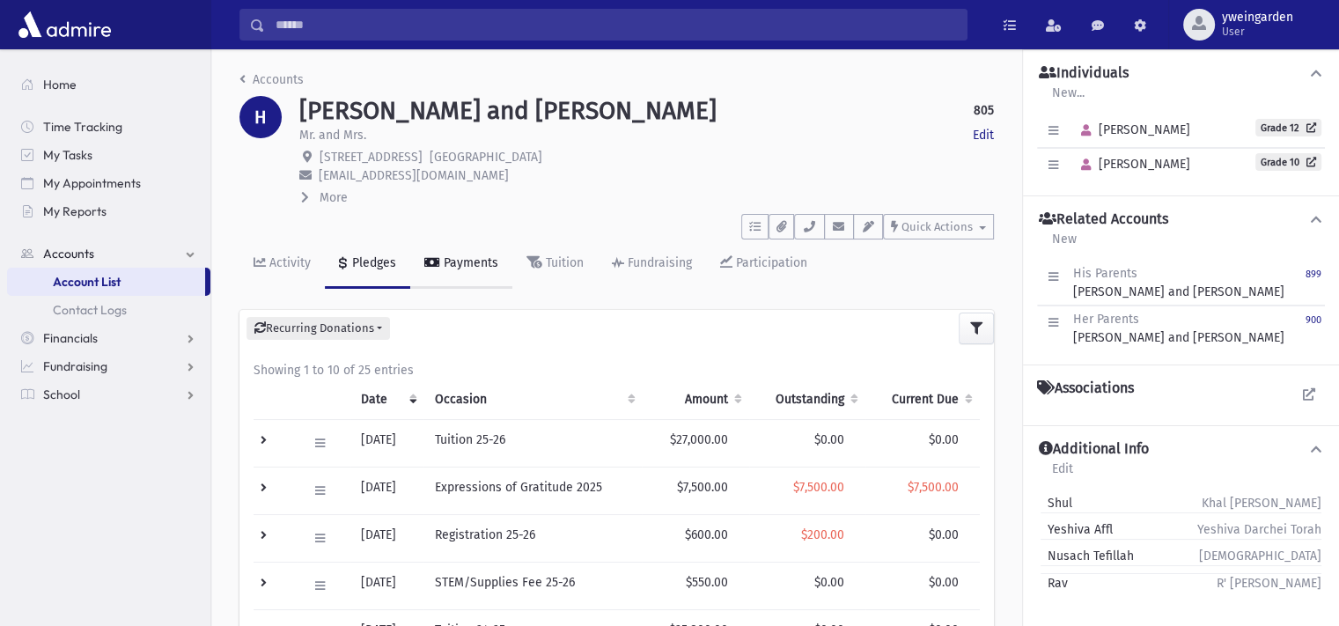
click at [473, 276] on link "Payments" at bounding box center [461, 263] width 102 height 49
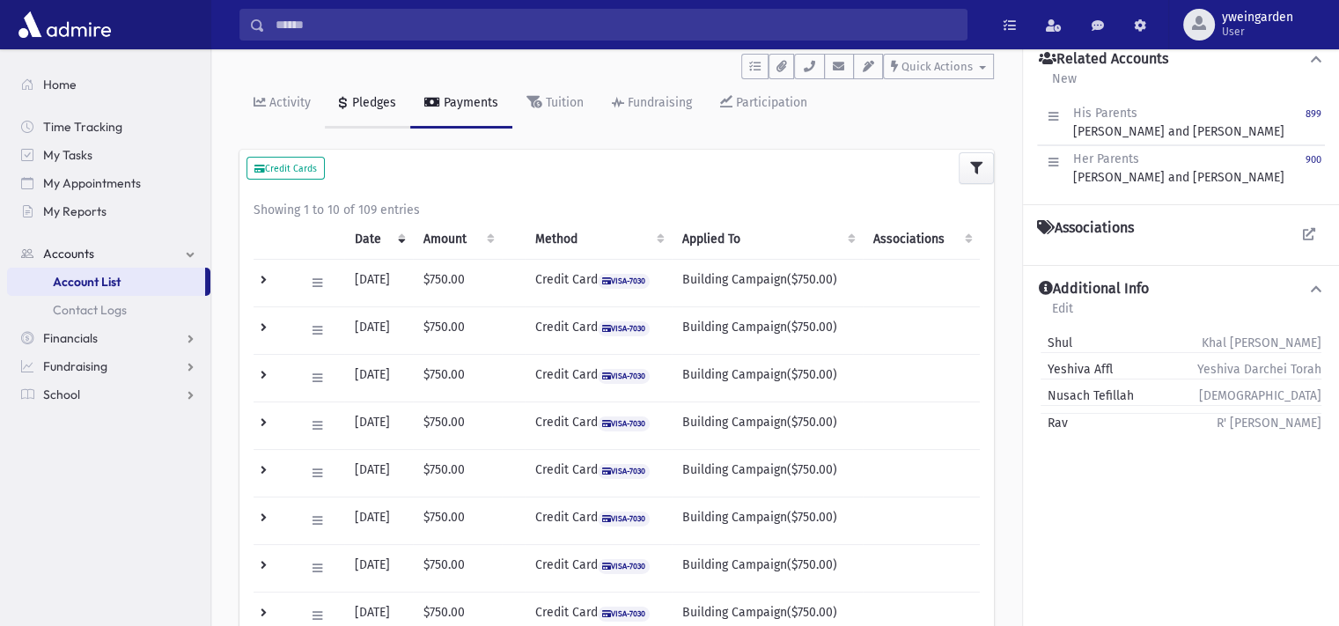
click at [356, 112] on link "Pledges" at bounding box center [367, 103] width 85 height 49
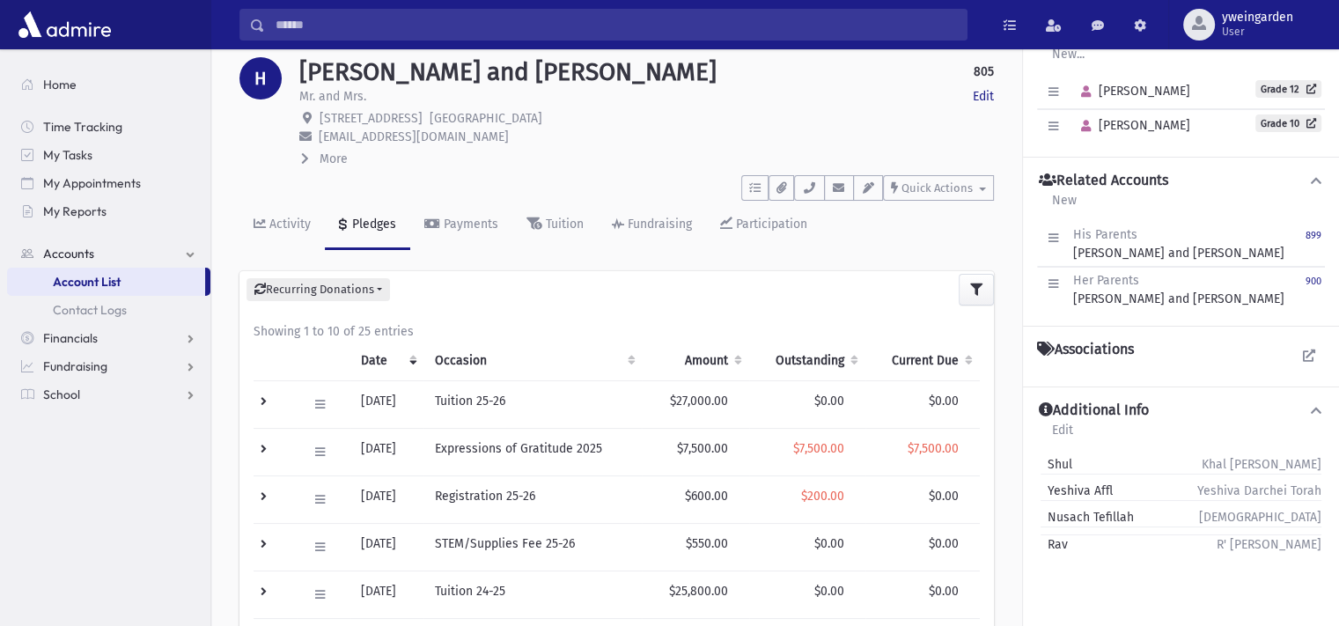
scroll to position [160, 0]
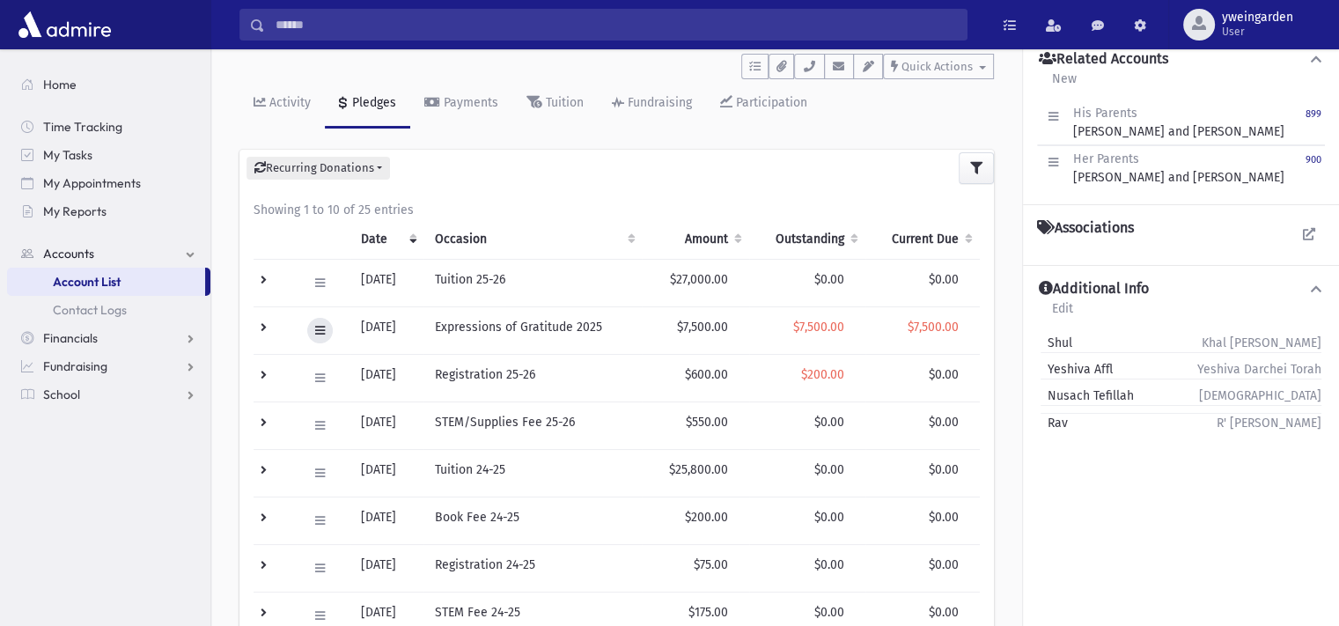
click at [315, 321] on button at bounding box center [320, 331] width 26 height 26
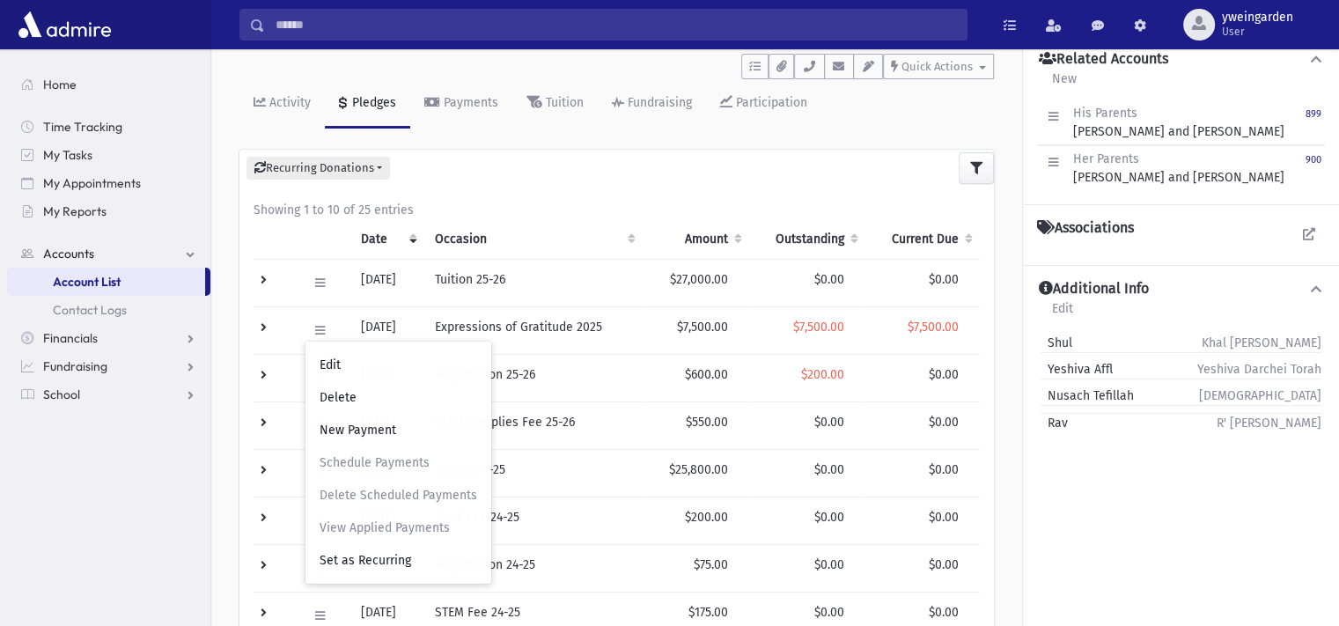
click at [608, 387] on td "Registration 25-26" at bounding box center [532, 378] width 218 height 48
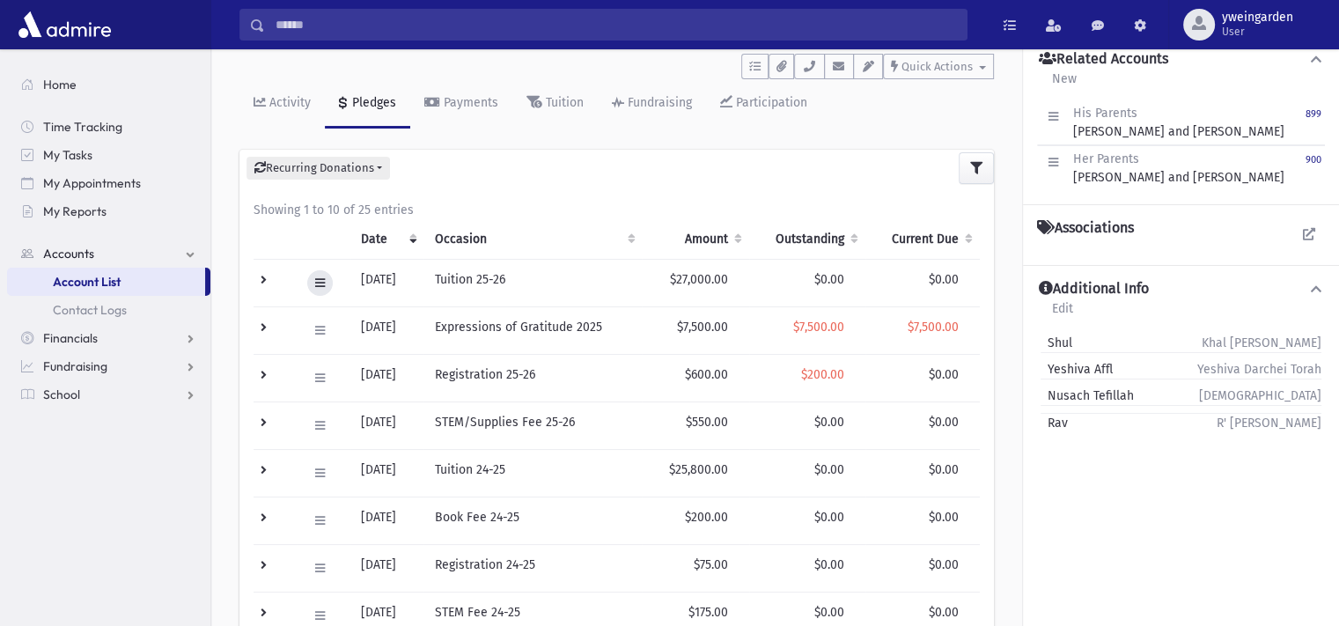
click at [308, 277] on button at bounding box center [320, 283] width 26 height 26
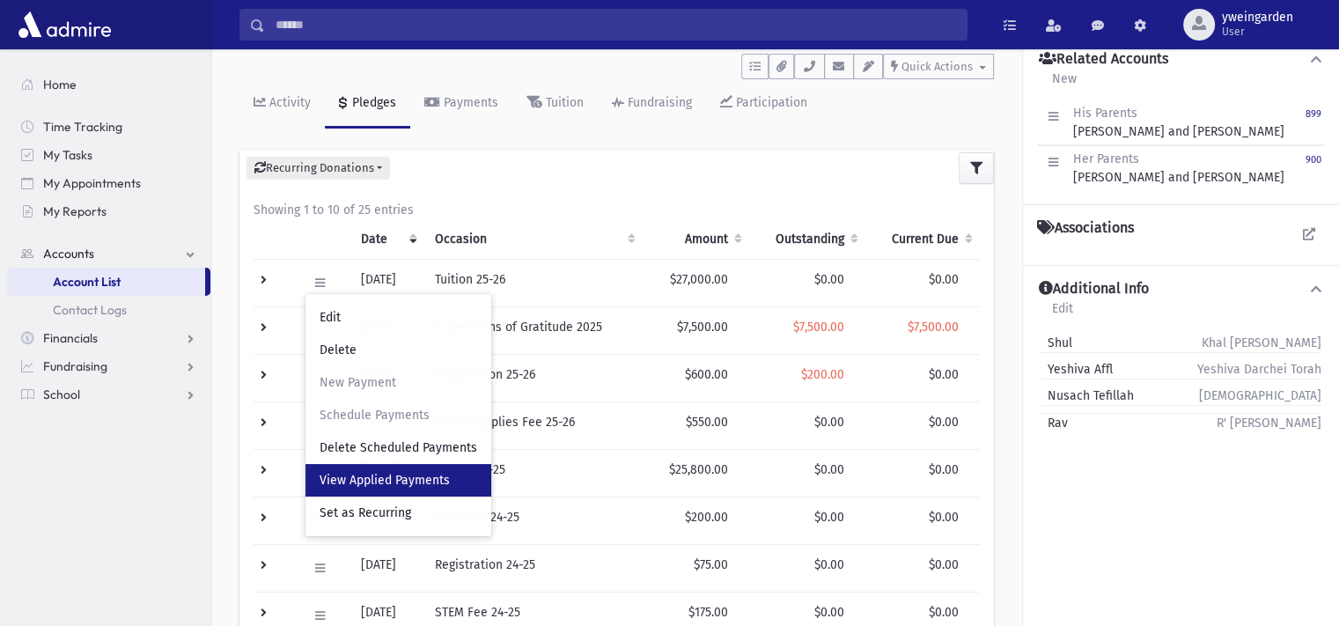
click at [408, 478] on span "View Applied Payments" at bounding box center [384, 480] width 130 height 15
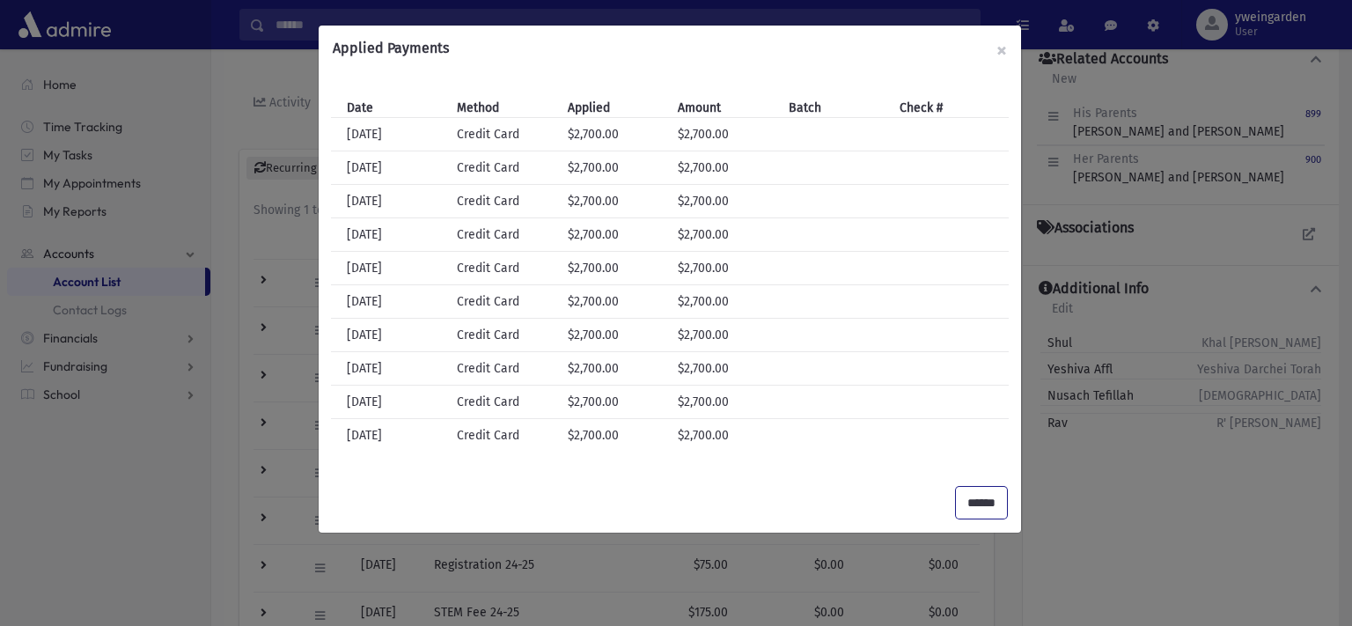
click at [993, 503] on input "******" at bounding box center [981, 503] width 51 height 32
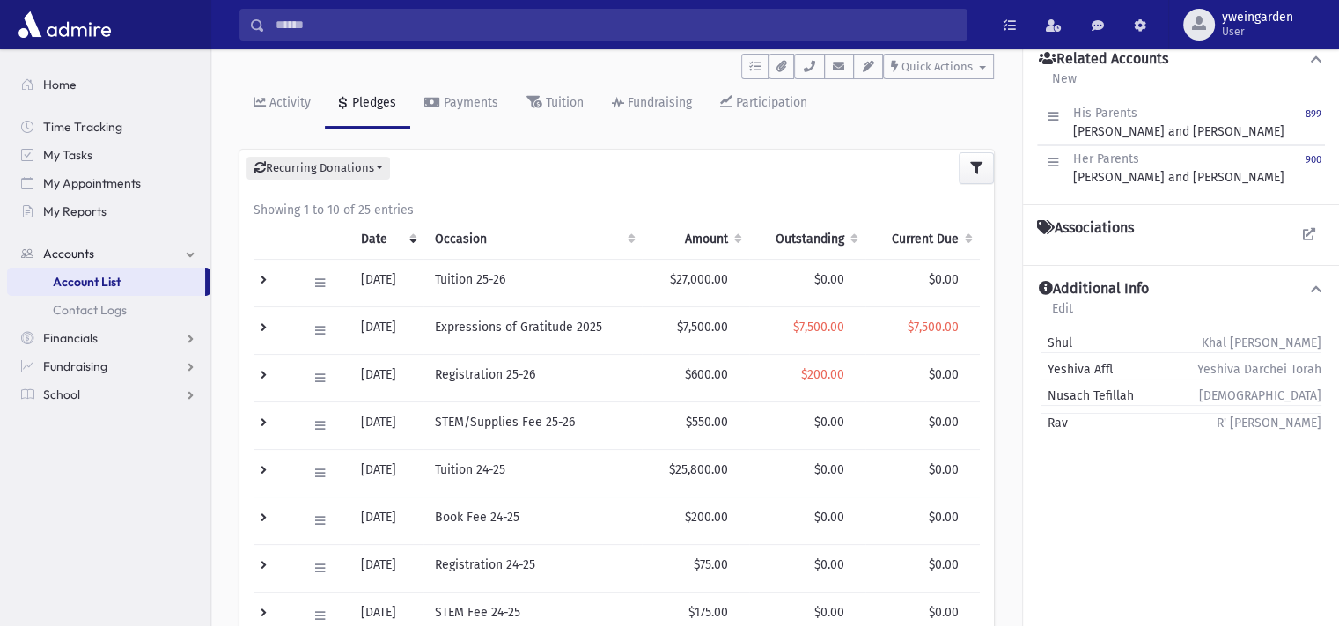
click at [253, 323] on td at bounding box center [274, 330] width 43 height 48
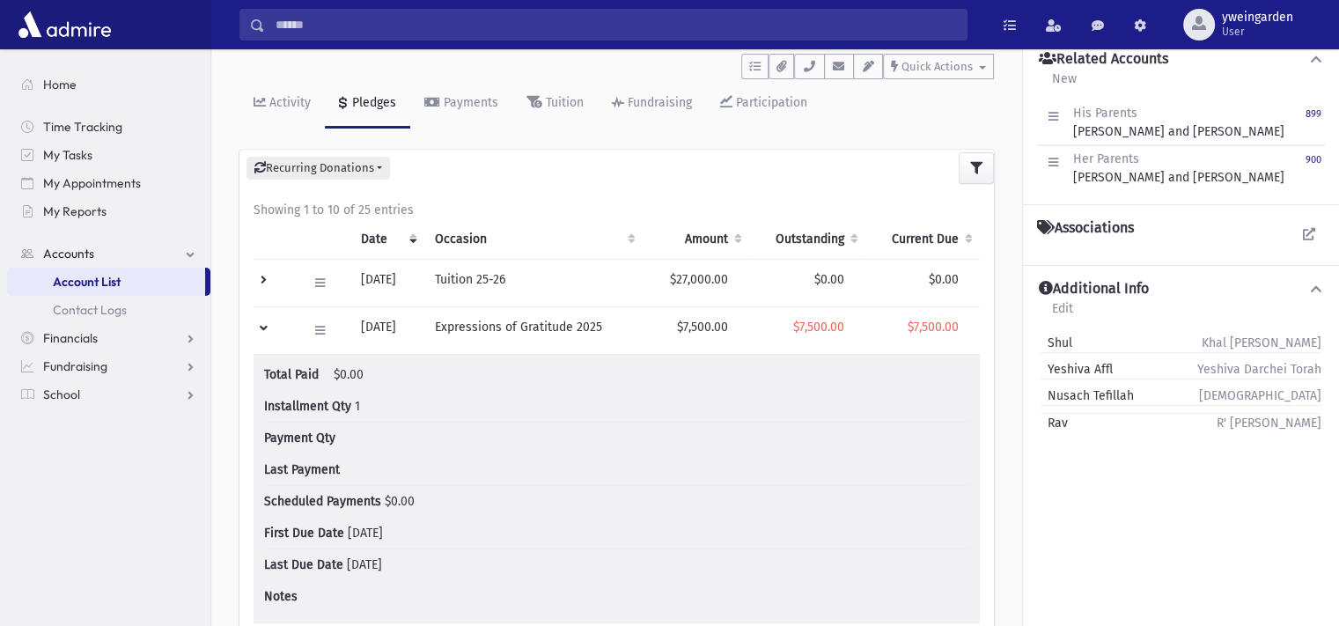
click at [271, 278] on td at bounding box center [274, 283] width 43 height 48
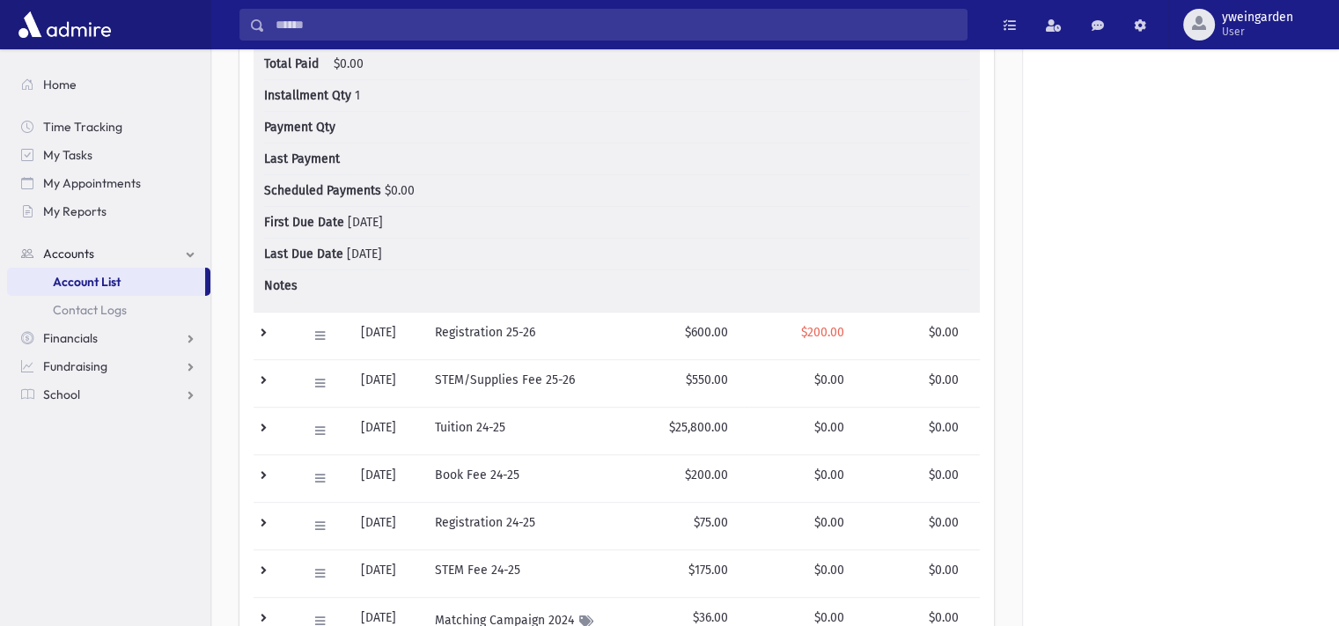
scroll to position [746, 0]
click at [265, 330] on td at bounding box center [274, 336] width 43 height 48
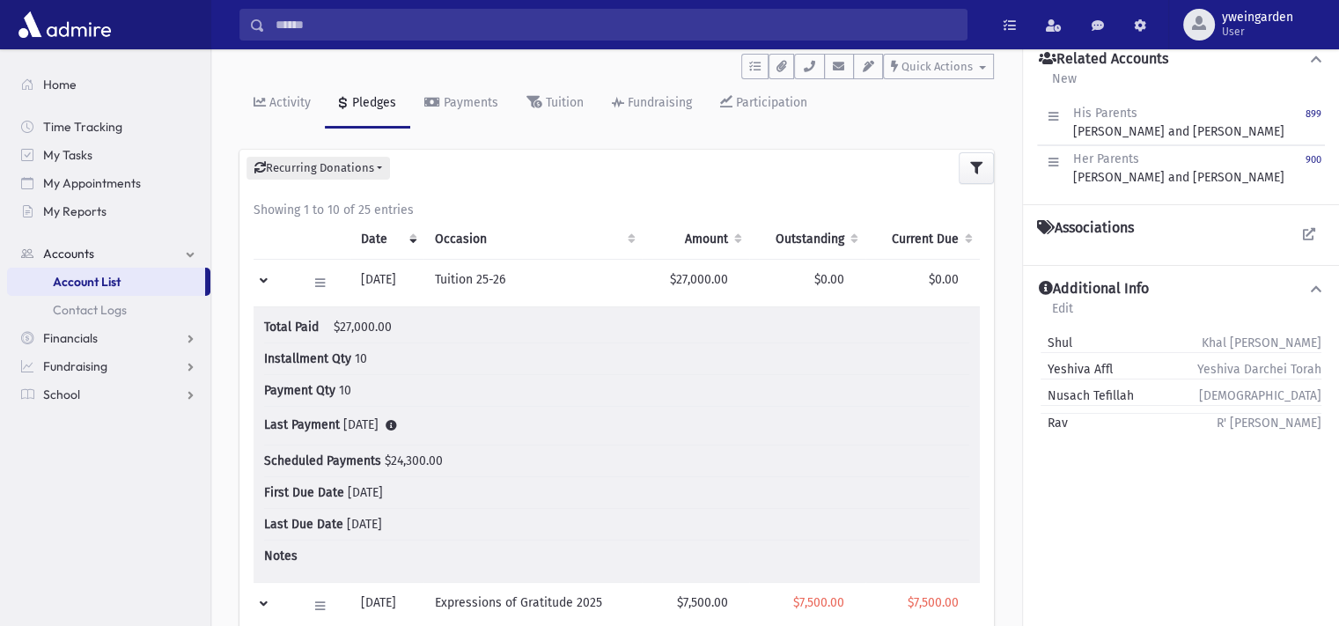
scroll to position [278, 0]
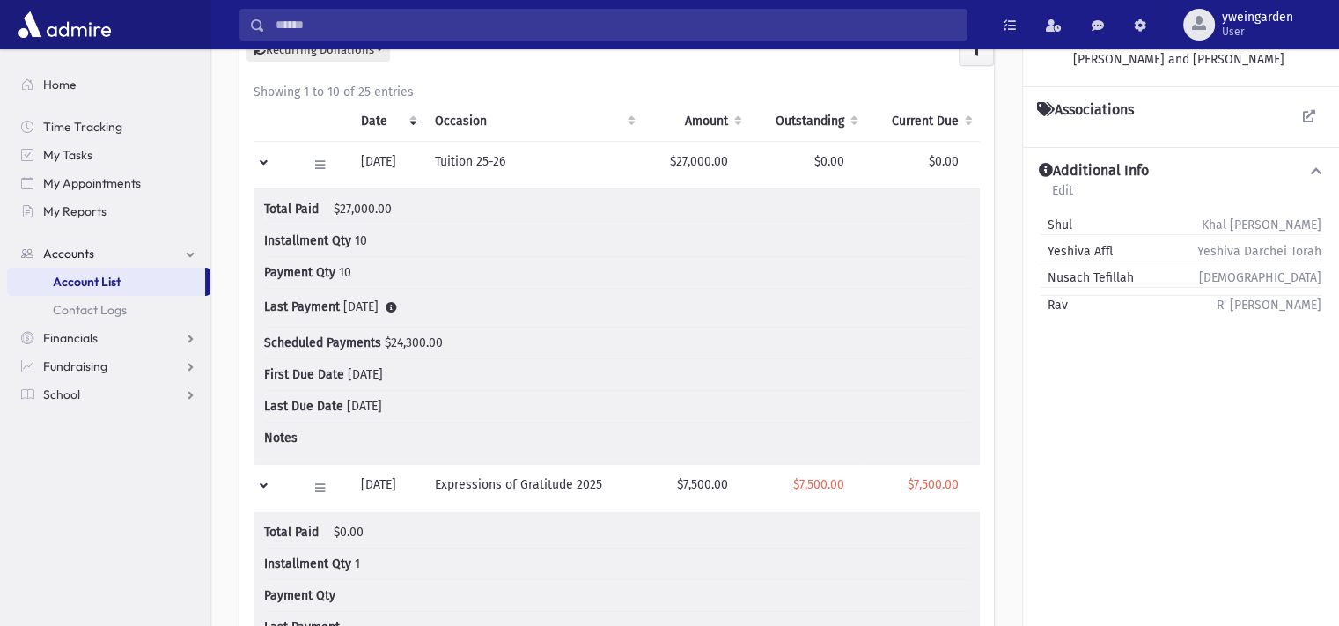
click at [261, 168] on td at bounding box center [274, 165] width 43 height 48
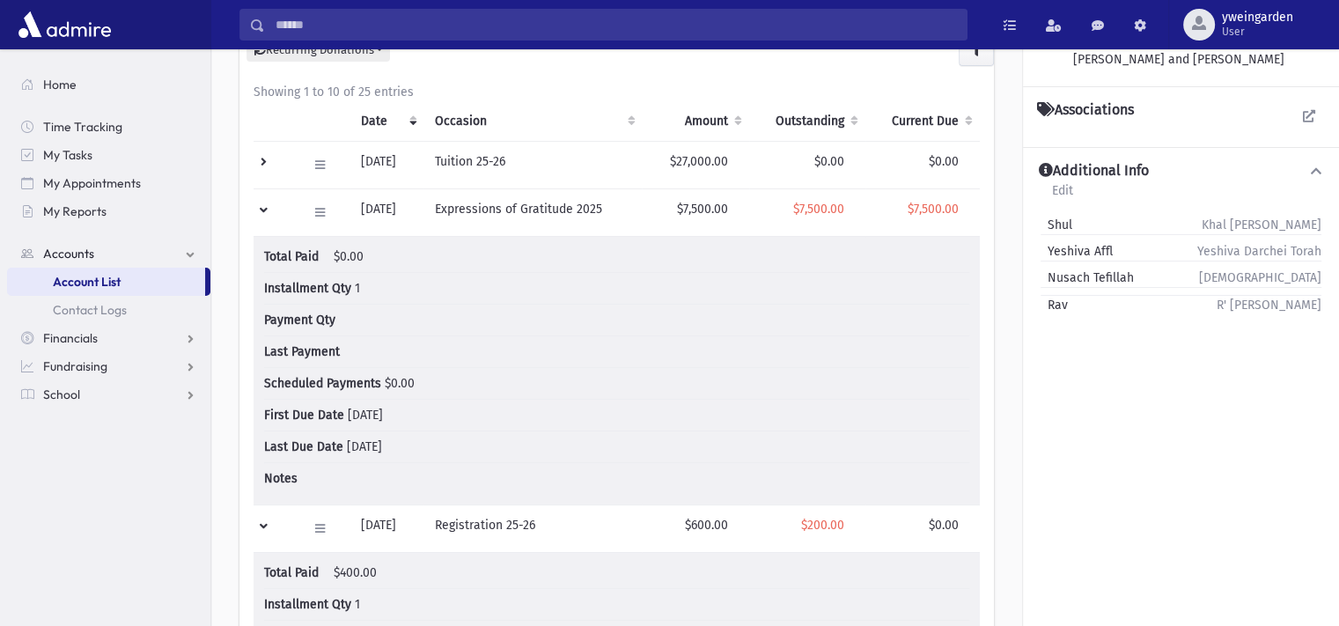
click at [270, 212] on td at bounding box center [274, 212] width 43 height 48
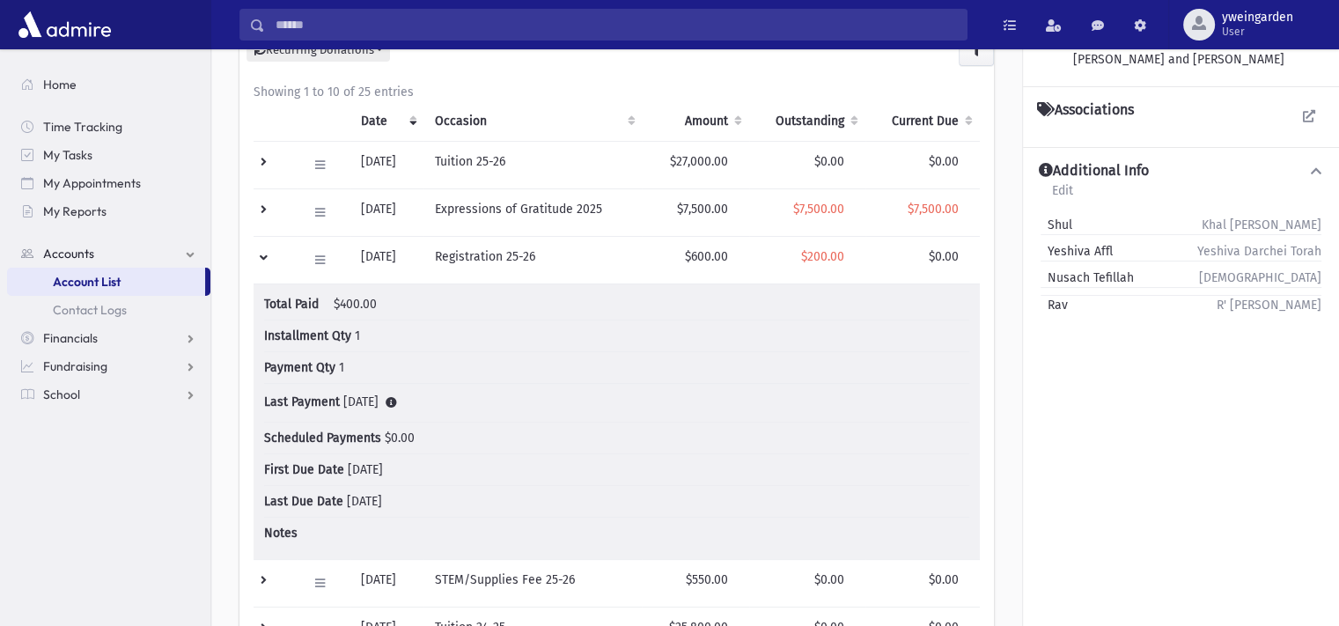
click at [266, 254] on td at bounding box center [274, 260] width 43 height 48
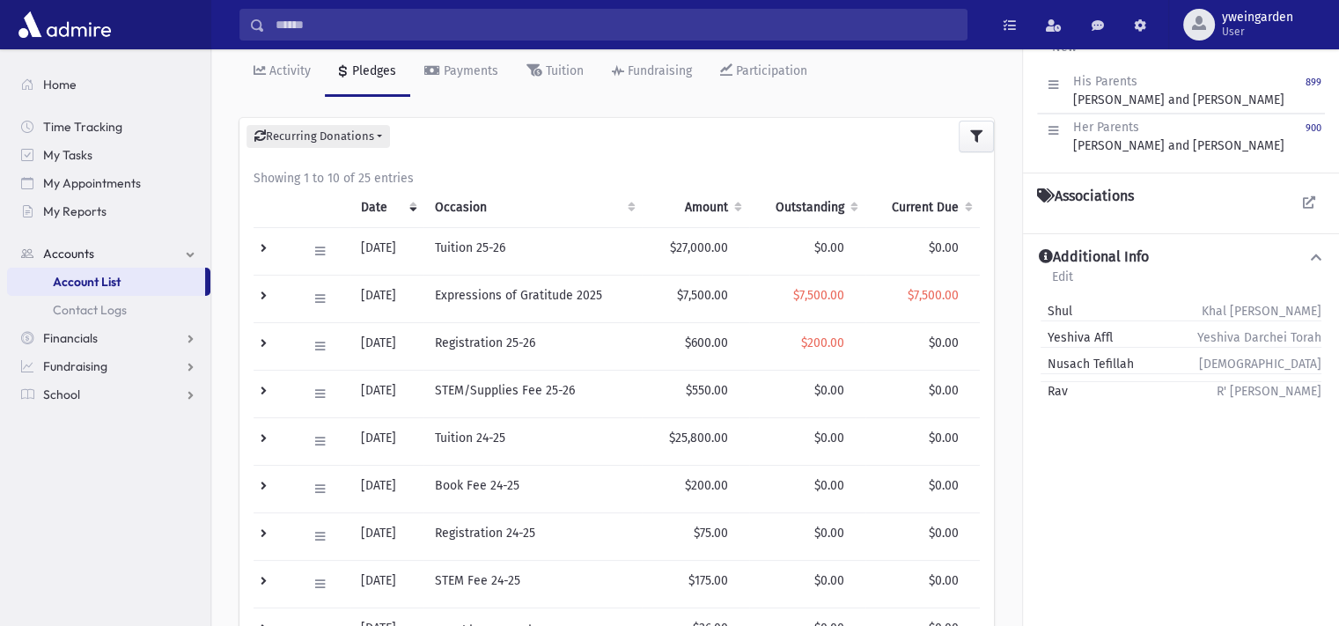
scroll to position [160, 0]
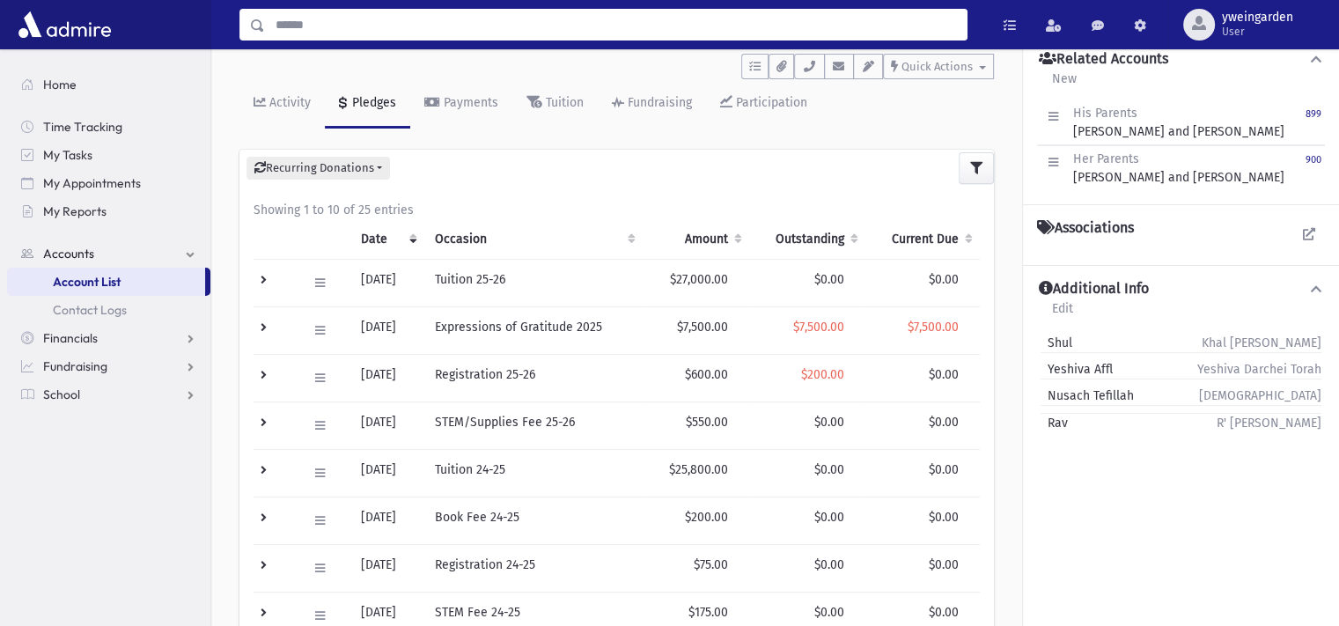
click at [543, 31] on input "Search" at bounding box center [615, 25] width 701 height 32
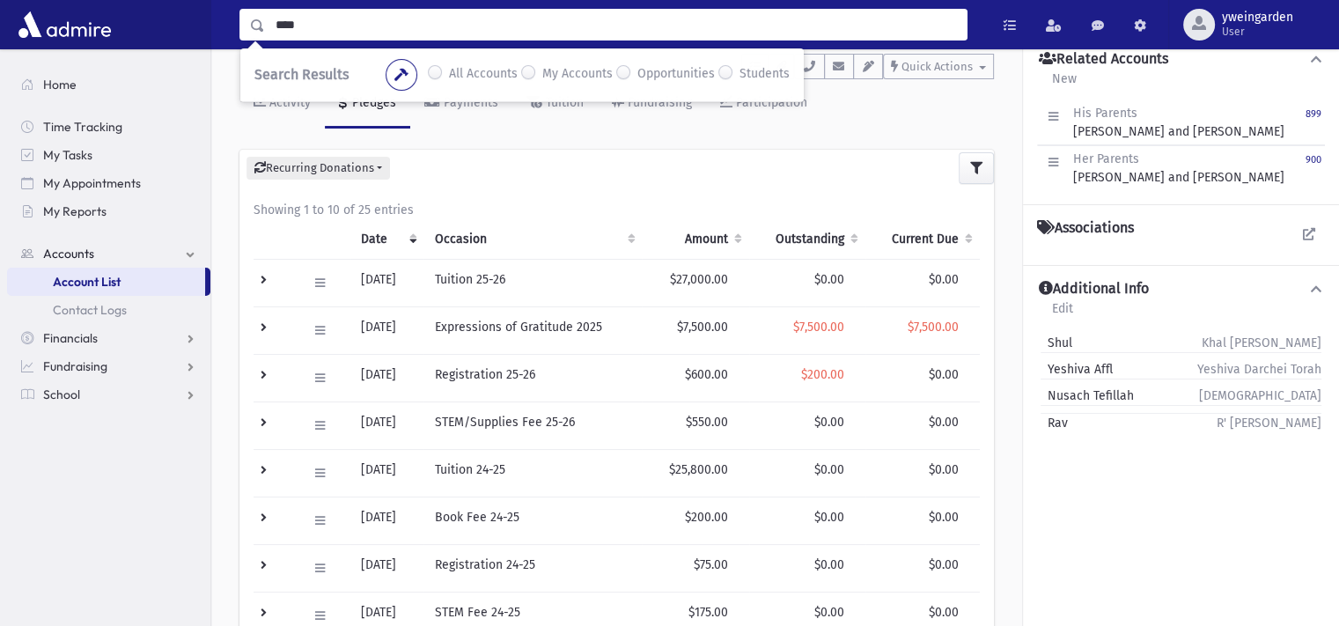
type input "****"
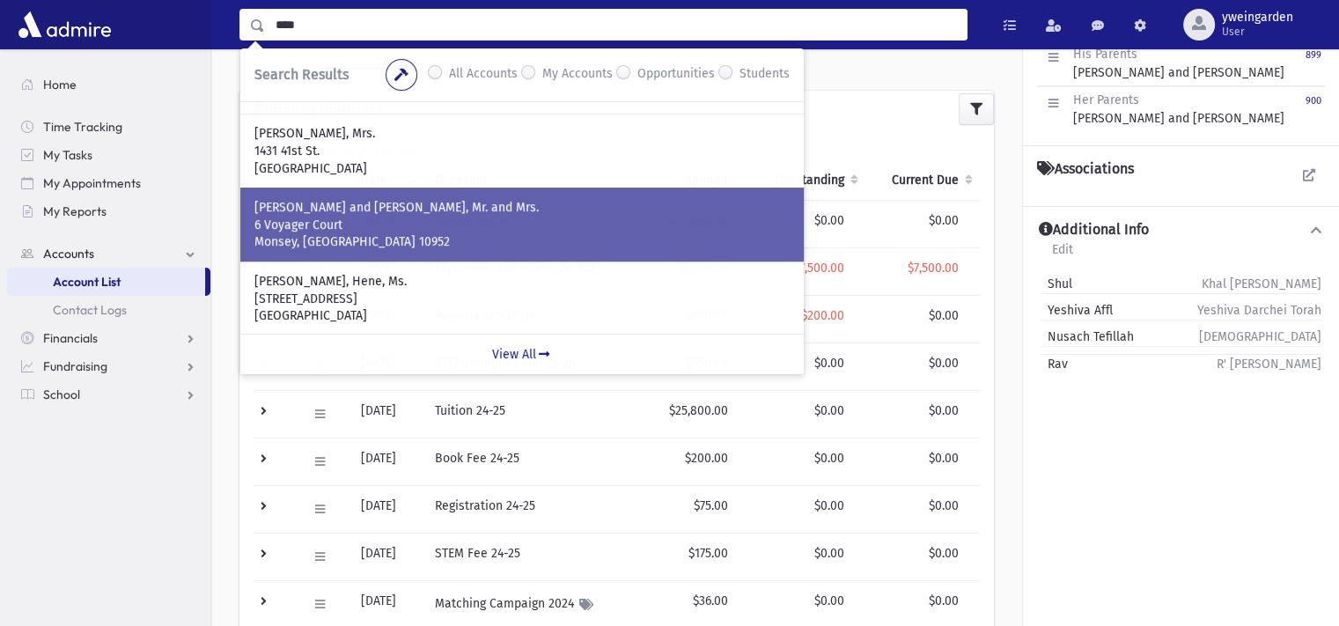
scroll to position [278, 0]
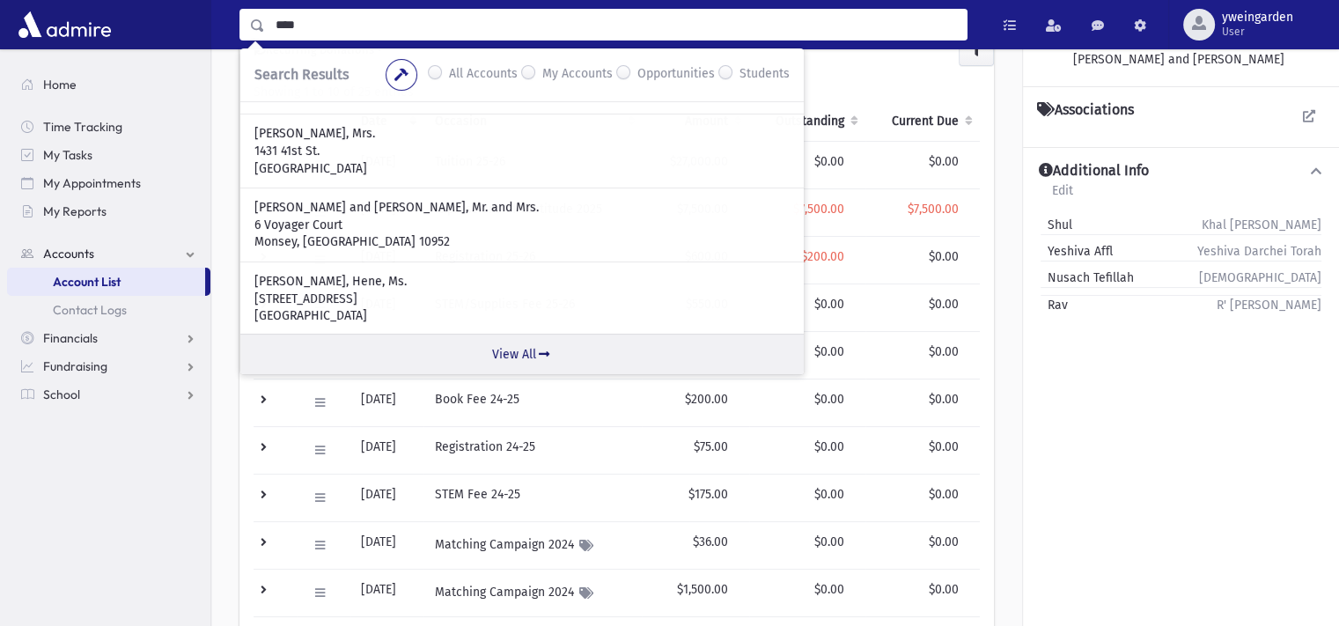
click at [514, 348] on link "View All" at bounding box center [521, 354] width 563 height 40
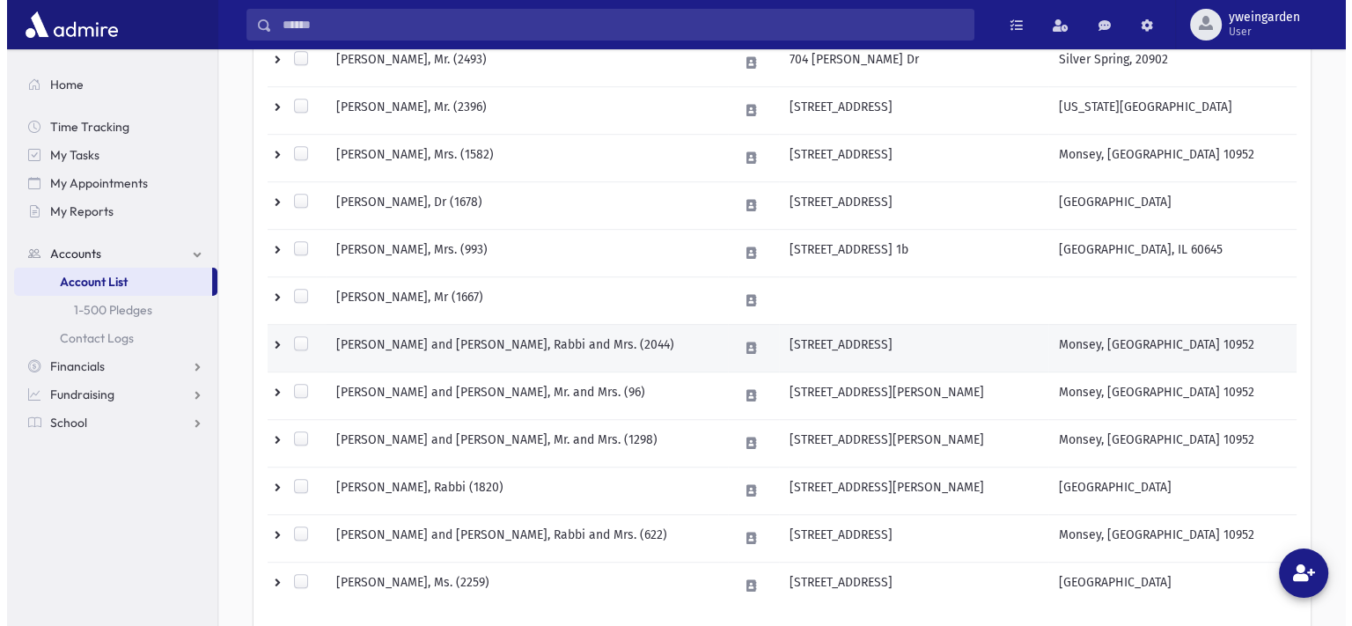
scroll to position [1056, 0]
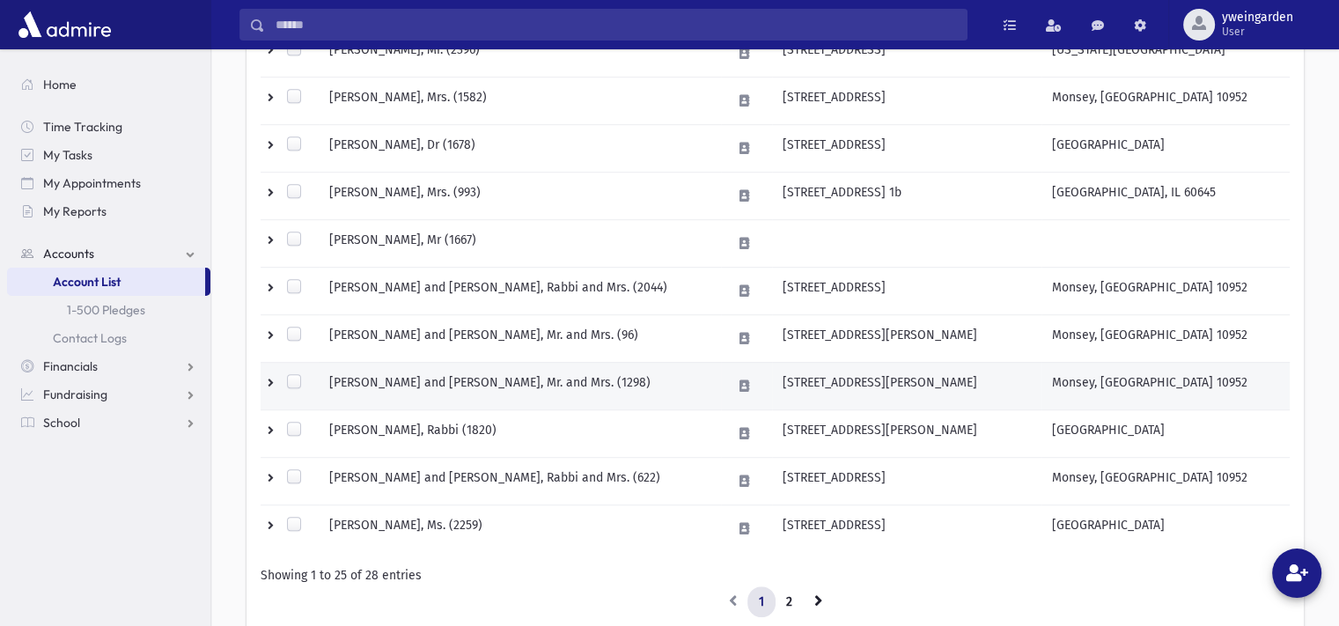
click at [500, 375] on td "KATZ, Yehuda and Sarah, Mr. and Mrs. (1298)" at bounding box center [520, 386] width 402 height 48
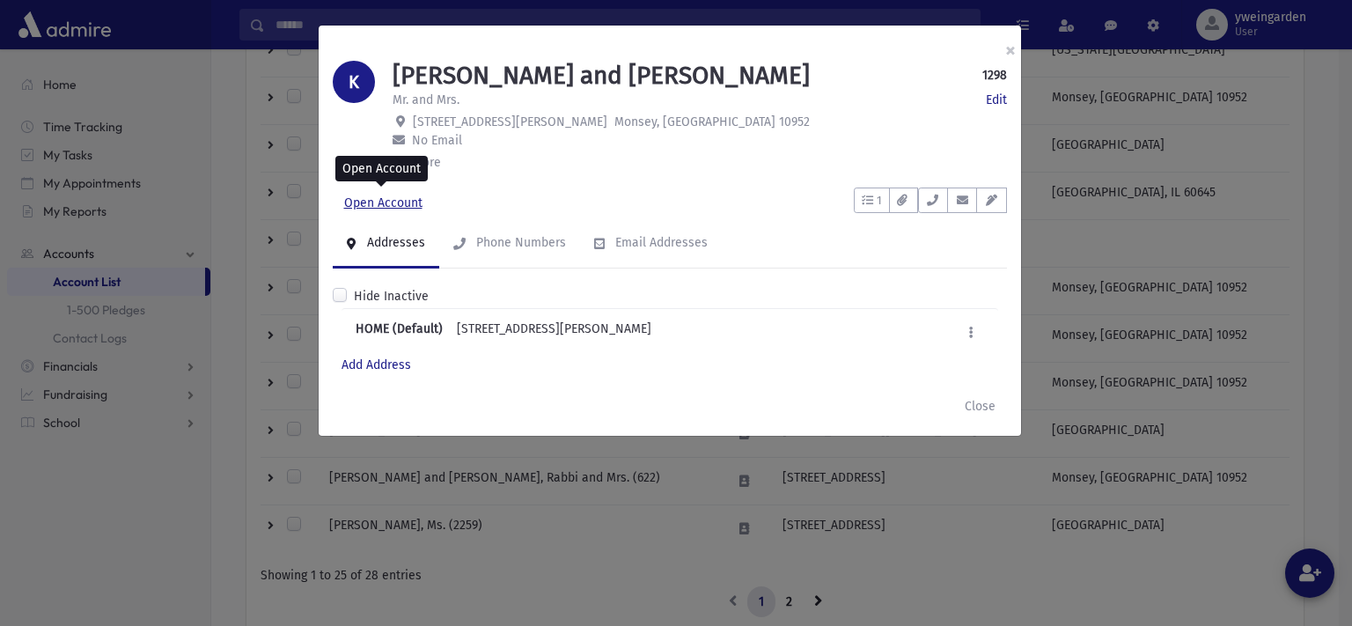
click at [406, 209] on link "Open Account" at bounding box center [383, 203] width 101 height 32
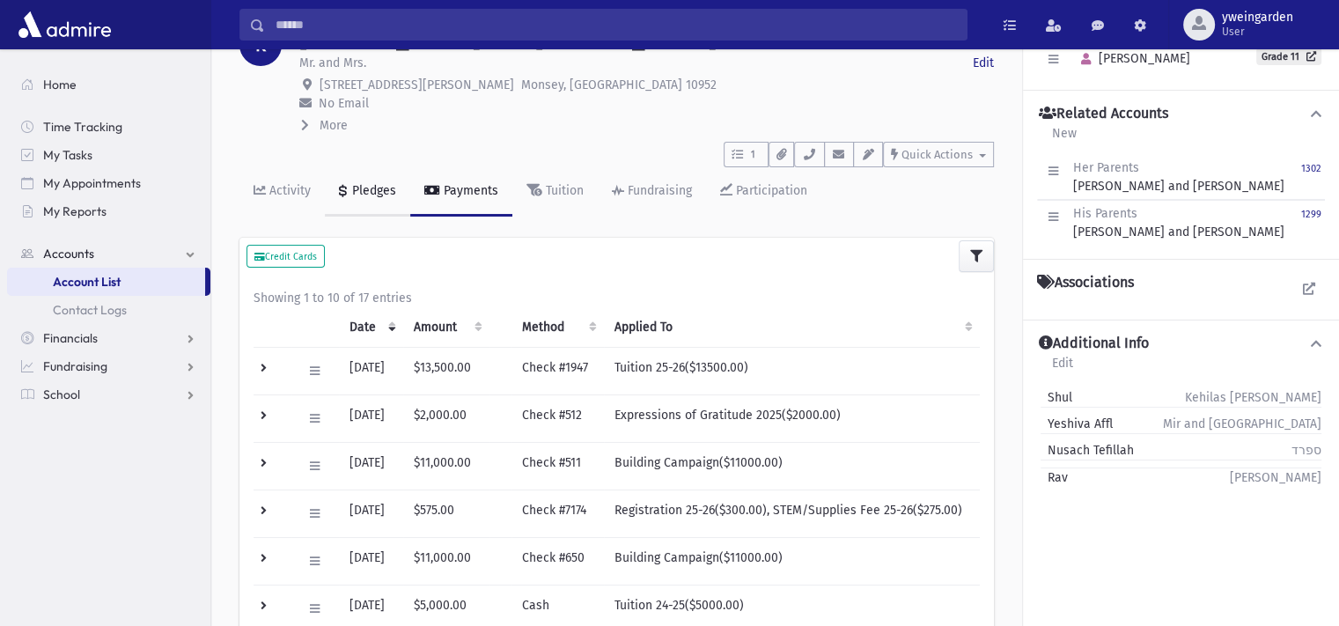
scroll to position [117, 0]
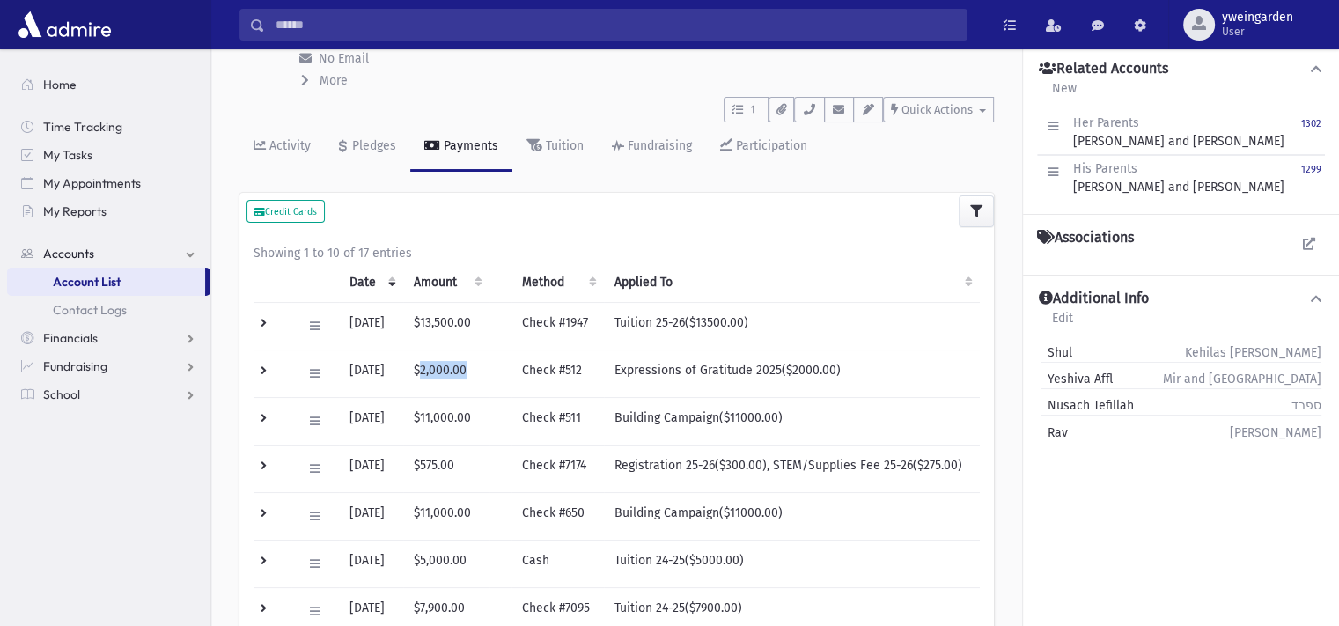
drag, startPoint x: 440, startPoint y: 367, endPoint x: 485, endPoint y: 367, distance: 44.9
click at [485, 367] on td "$2,000.00" at bounding box center [446, 373] width 86 height 48
drag, startPoint x: 433, startPoint y: 320, endPoint x: 534, endPoint y: 321, distance: 101.2
click at [534, 321] on tr "Edit Void Delete Transaction Logs [DATE] $13,500.00 Check #1947 Tuition 25-26($…" at bounding box center [616, 326] width 726 height 48
drag, startPoint x: 454, startPoint y: 415, endPoint x: 496, endPoint y: 415, distance: 42.2
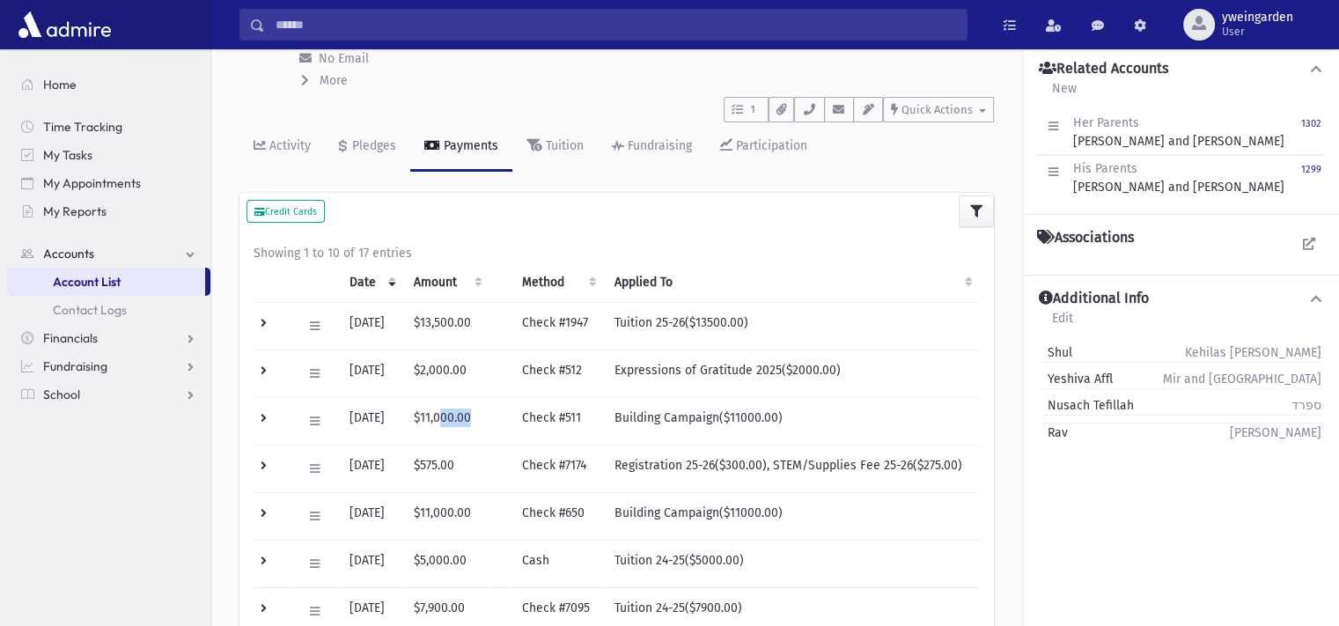
click at [489, 415] on td "$11,000.00" at bounding box center [446, 421] width 86 height 48
click at [380, 146] on div "Pledges" at bounding box center [373, 145] width 48 height 15
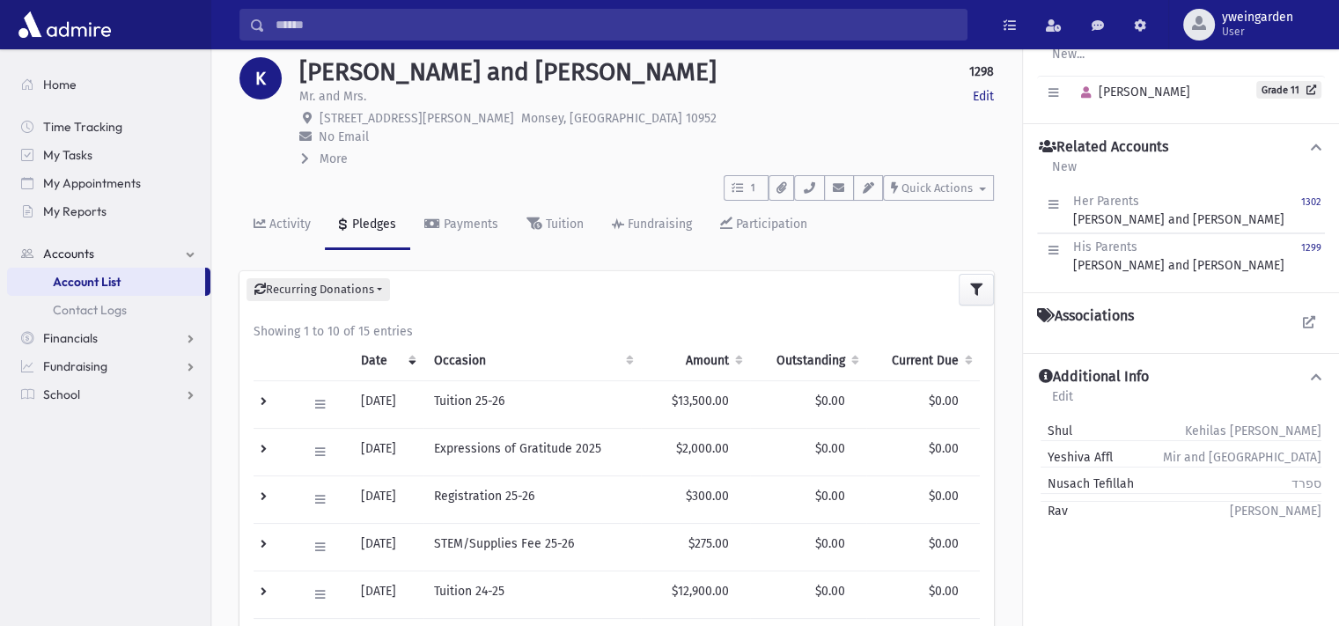
scroll to position [117, 0]
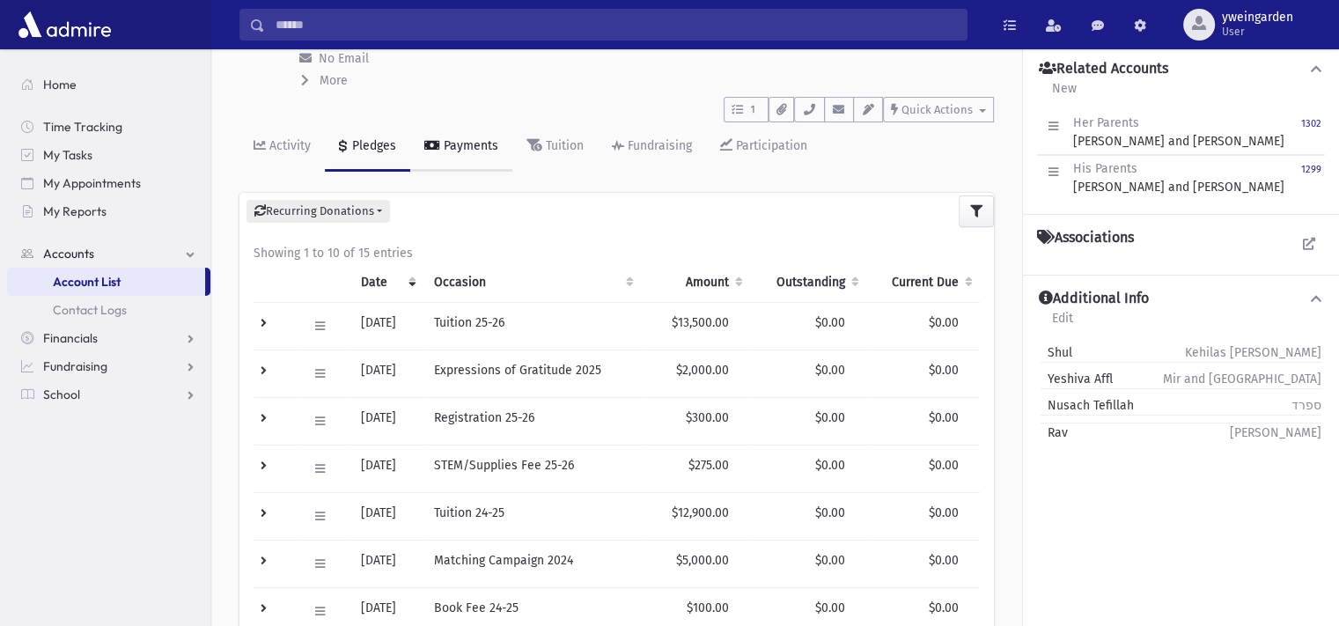
click at [463, 149] on div "Payments" at bounding box center [469, 145] width 58 height 15
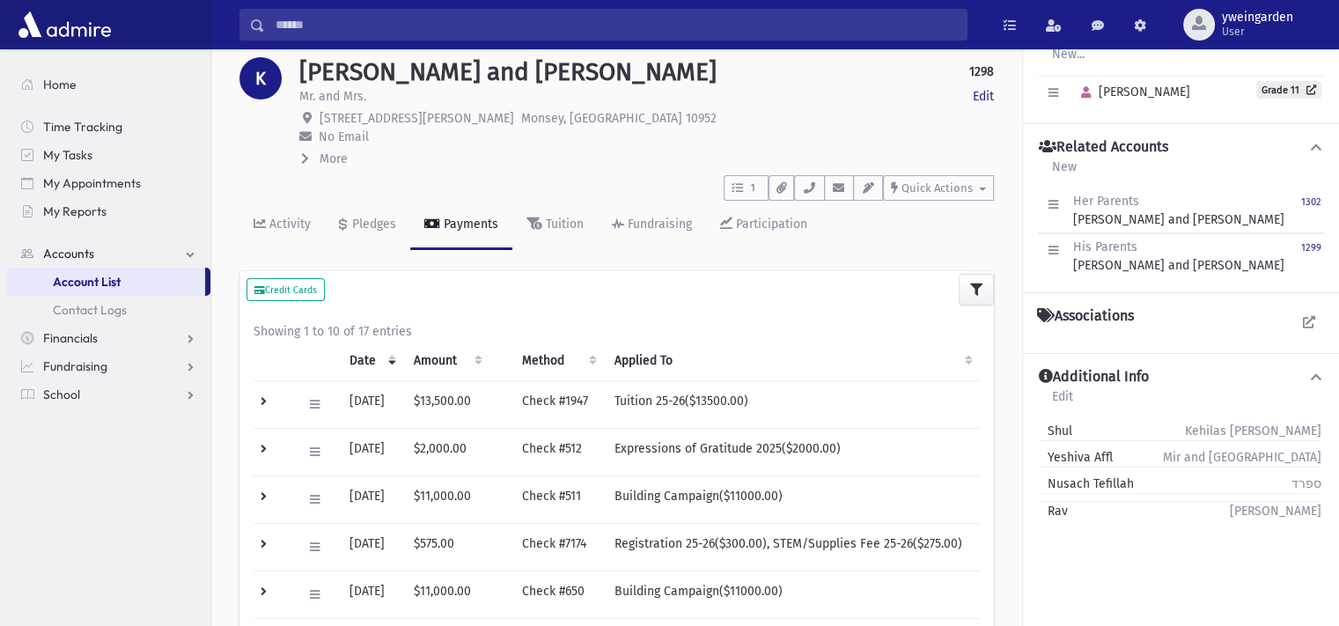
scroll to position [117, 0]
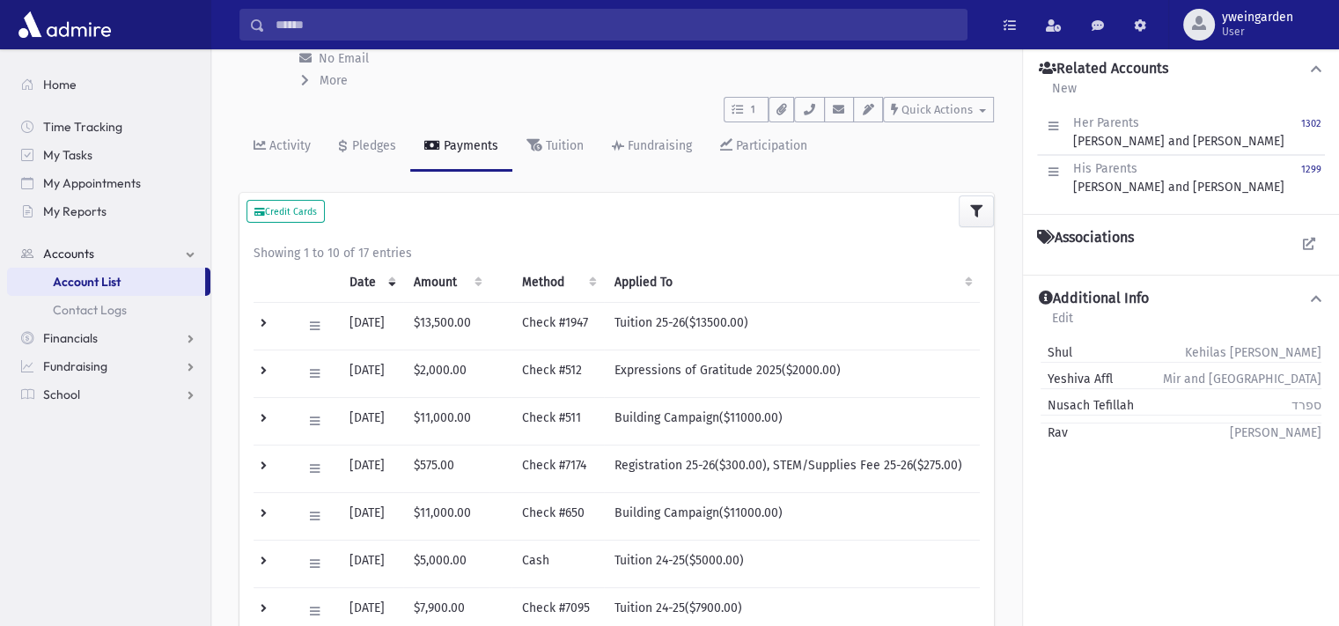
click at [486, 24] on input "Search" at bounding box center [615, 25] width 701 height 32
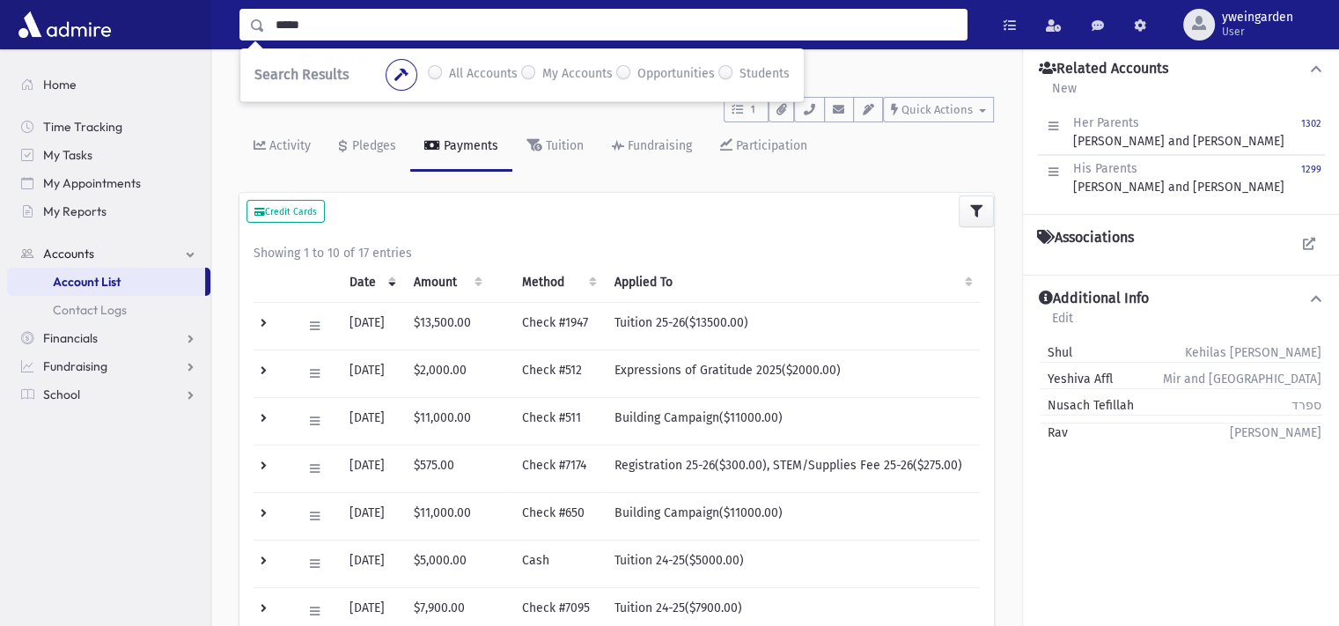
type input "*****"
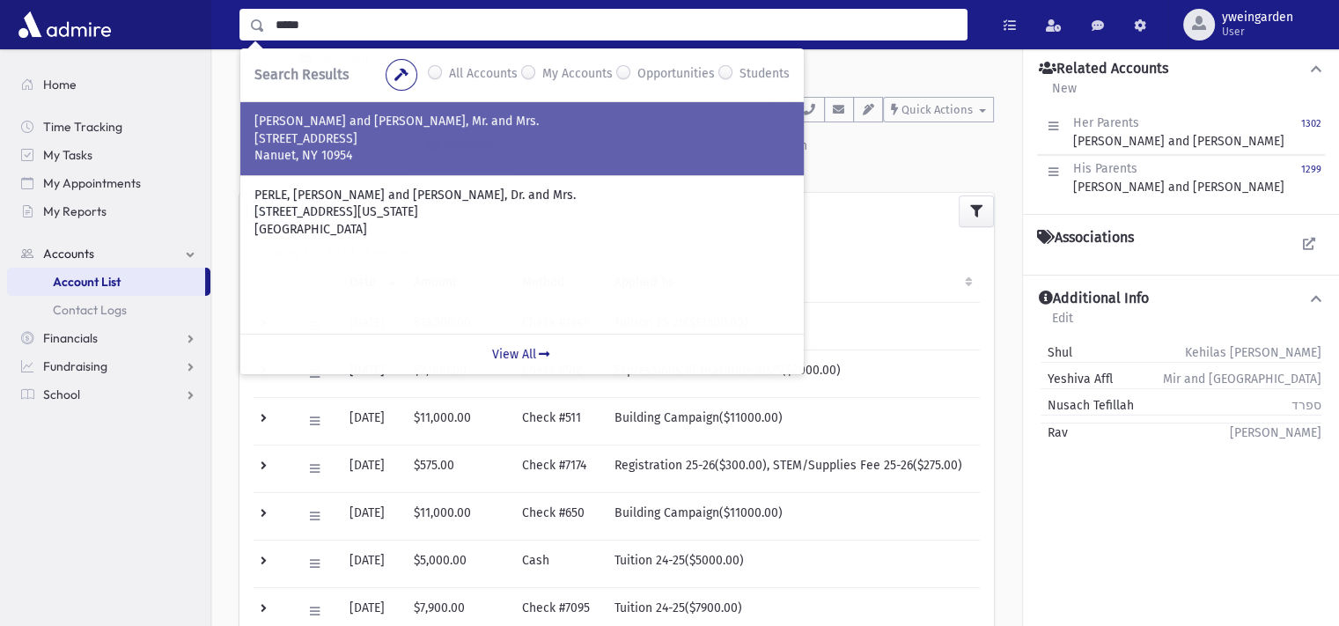
click at [422, 134] on p "[STREET_ADDRESS]" at bounding box center [521, 139] width 535 height 18
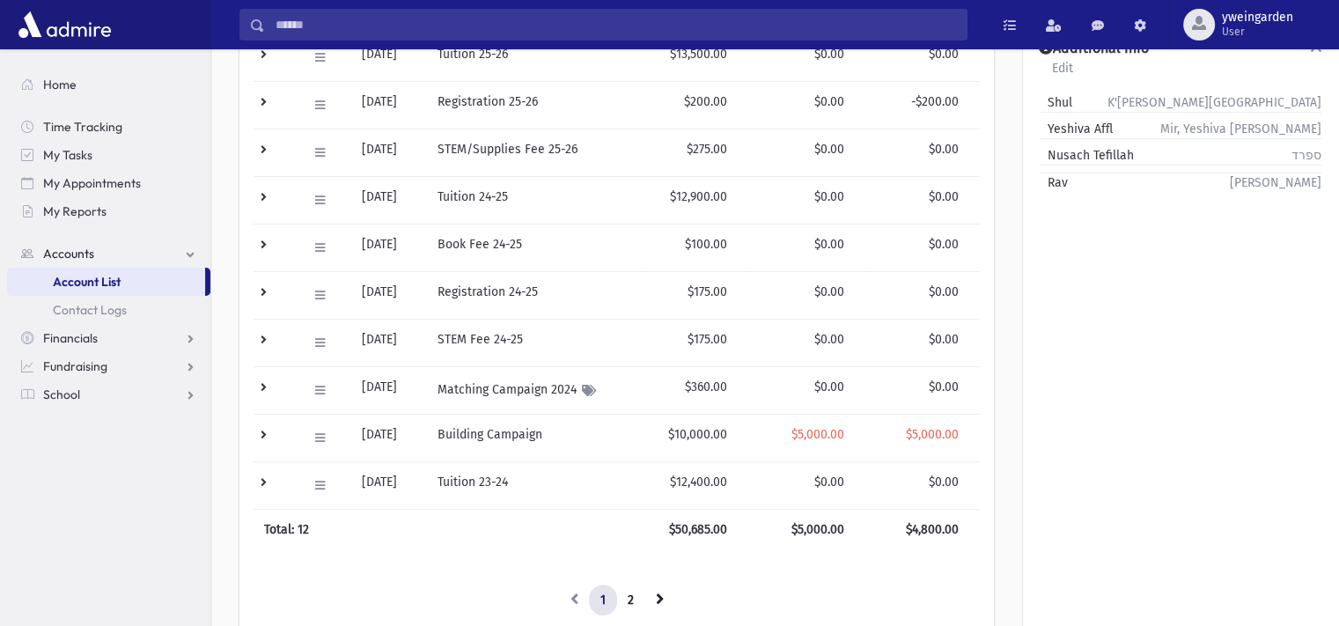
scroll to position [469, 0]
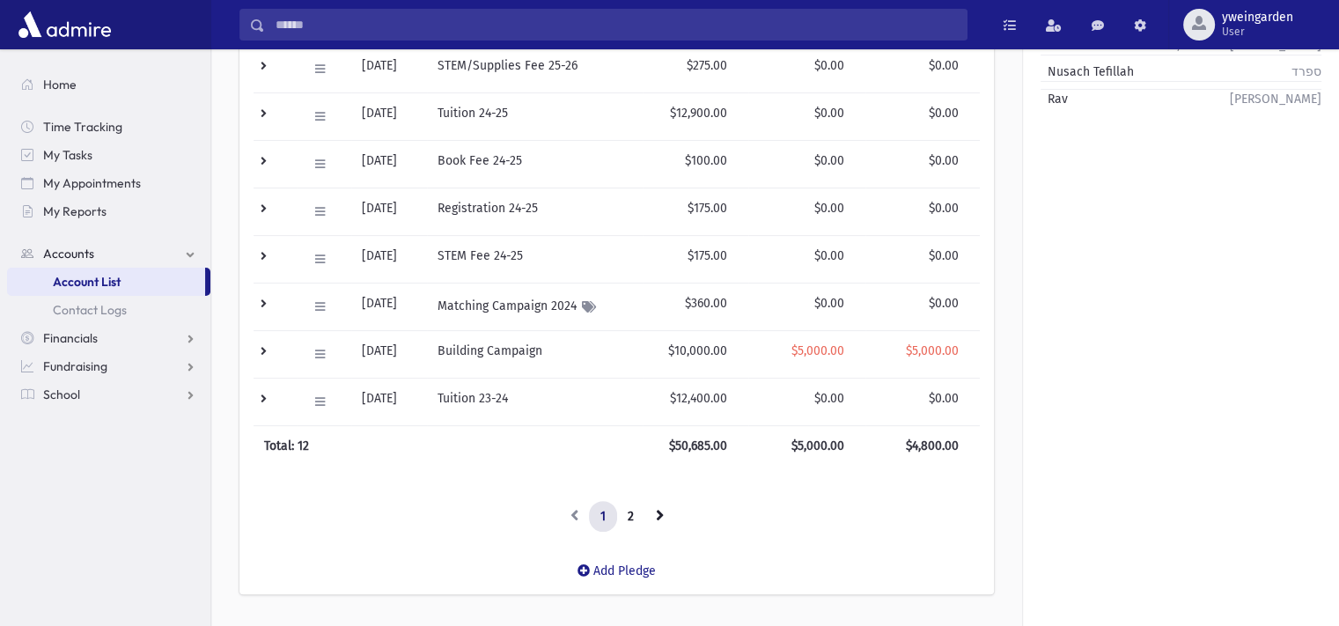
click at [264, 347] on td at bounding box center [274, 354] width 43 height 48
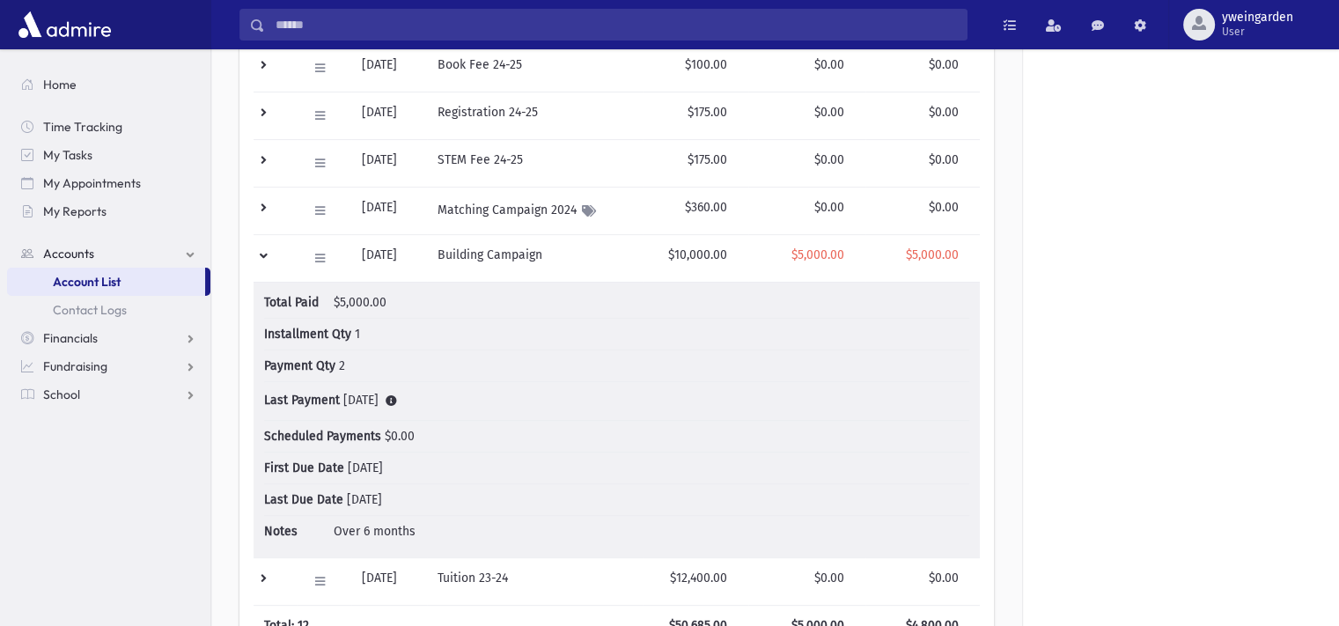
scroll to position [508, 0]
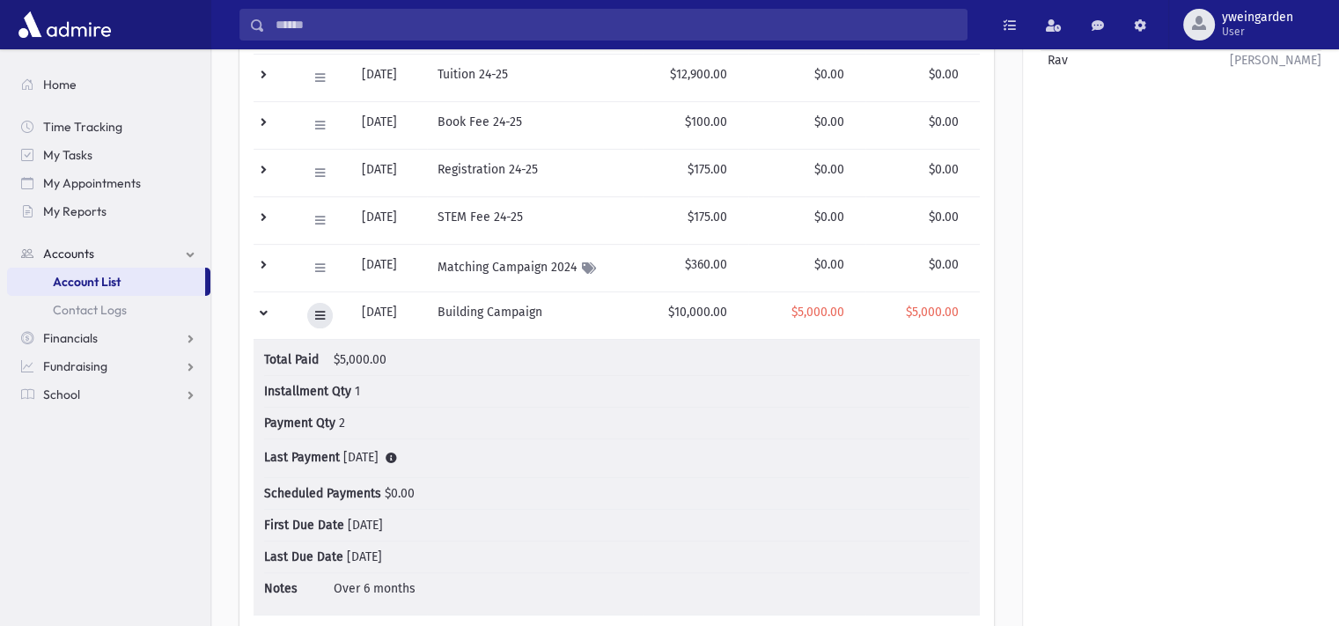
click at [320, 317] on icon at bounding box center [320, 315] width 10 height 11
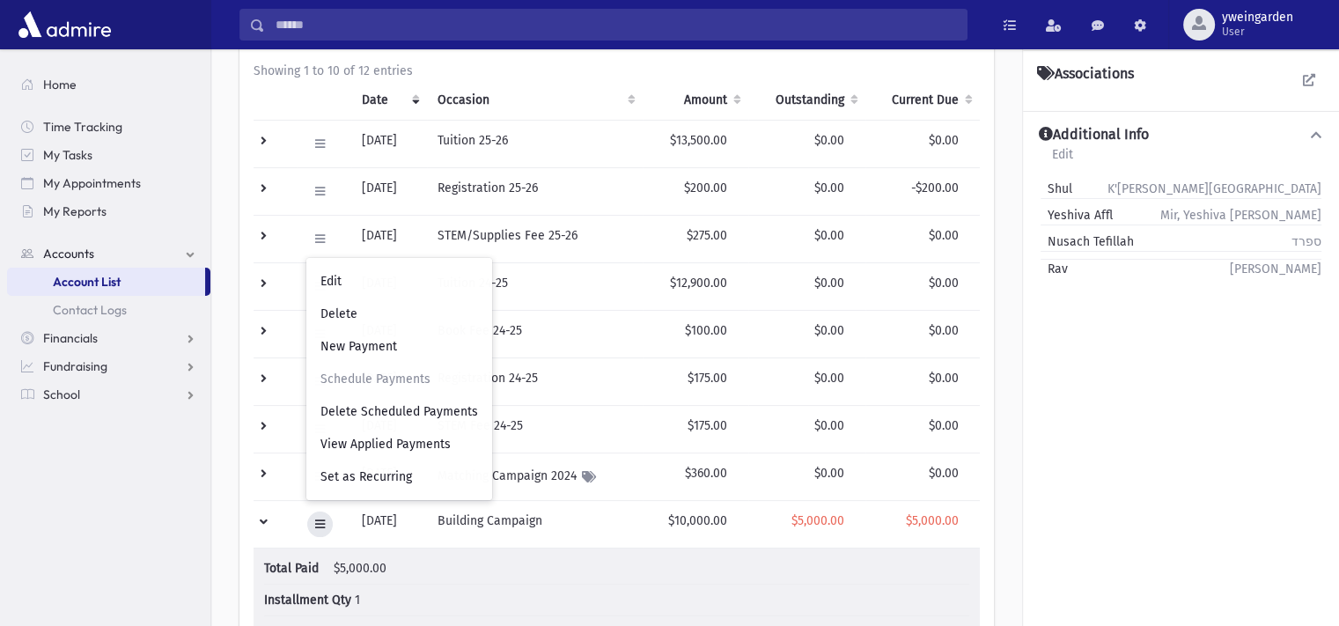
scroll to position [0, 0]
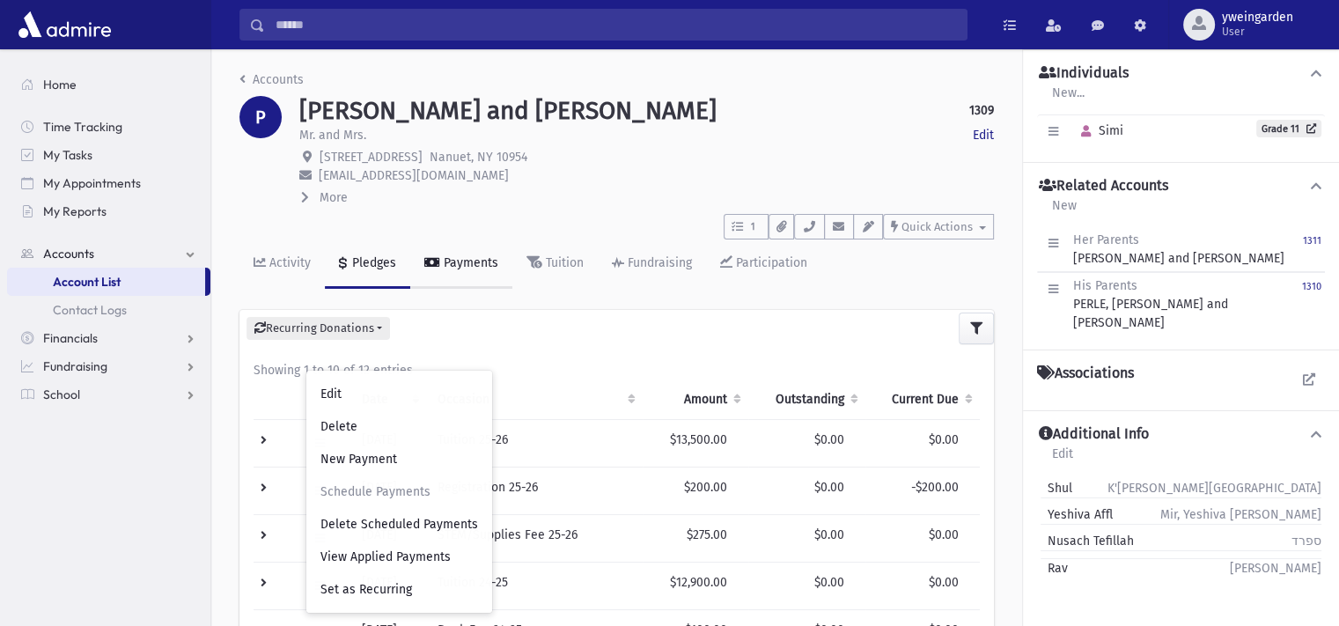
click at [453, 260] on div "Payments" at bounding box center [469, 262] width 58 height 15
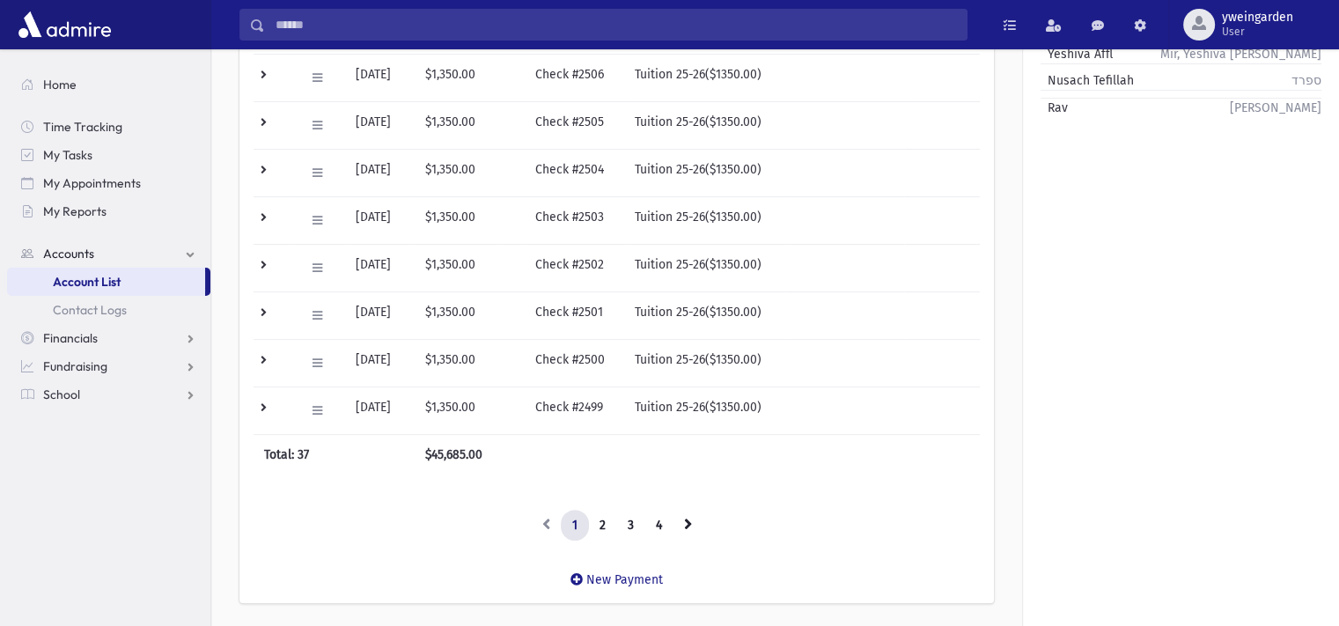
scroll to position [512, 0]
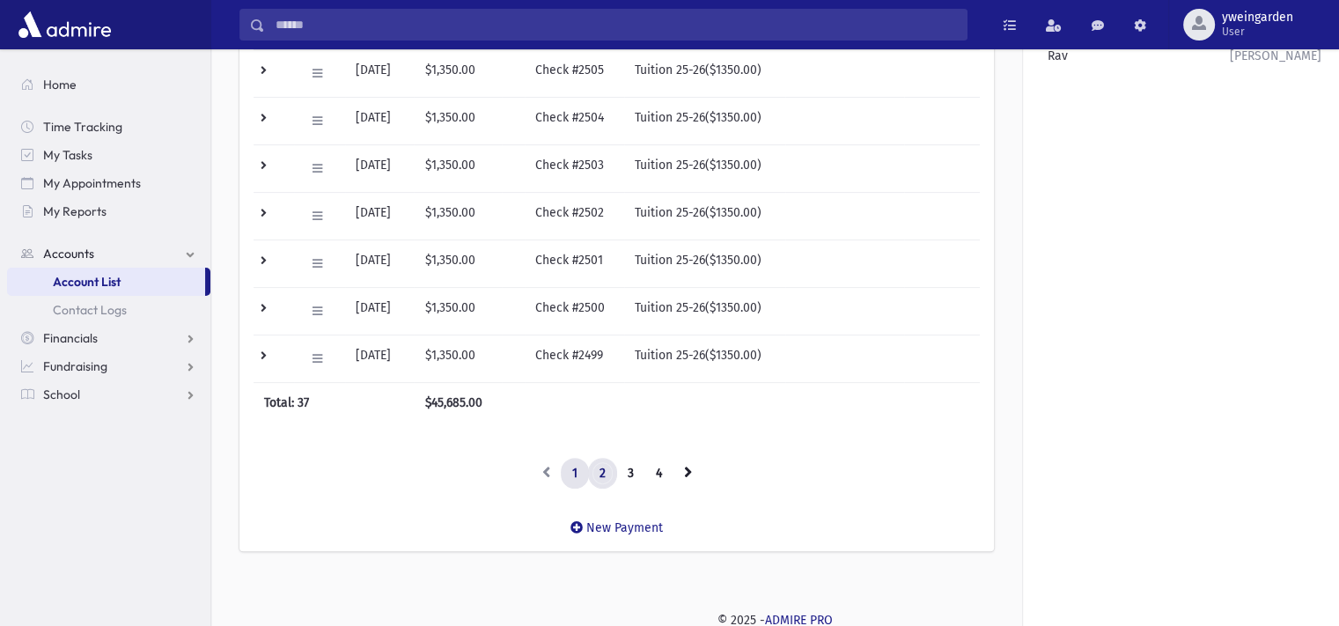
click at [602, 470] on link "2" at bounding box center [602, 474] width 29 height 32
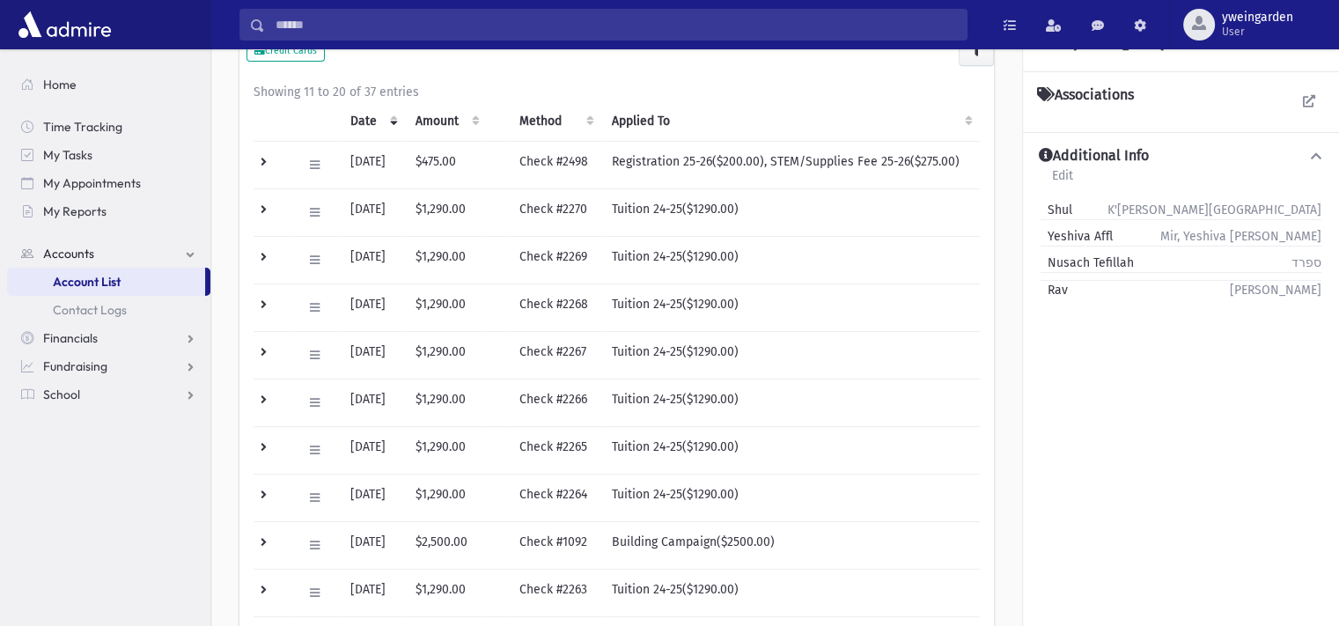
scroll to position [394, 0]
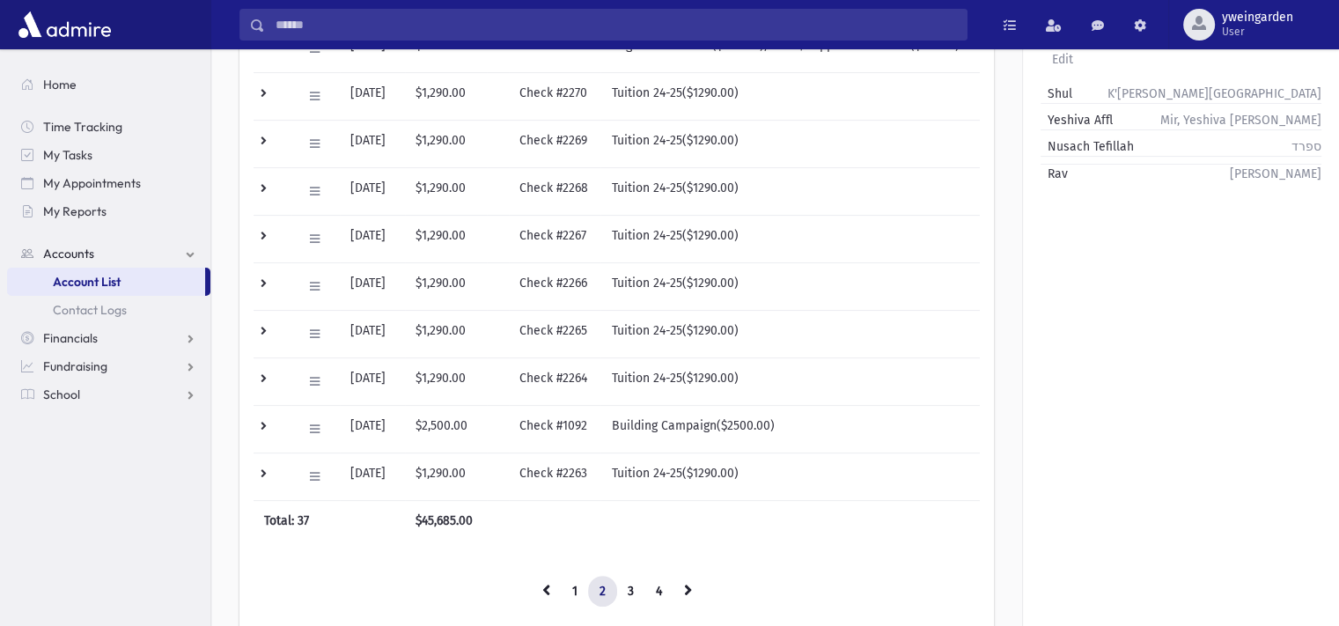
click at [429, 429] on td "$2,500.00" at bounding box center [446, 429] width 82 height 48
drag, startPoint x: 429, startPoint y: 425, endPoint x: 590, endPoint y: 415, distance: 160.5
click at [590, 415] on tr "Edit Void Delete Transaction Logs [DATE] $2,500.00 Check #1092 Building Campaig…" at bounding box center [616, 429] width 726 height 48
click at [590, 415] on td "Check #1092" at bounding box center [555, 429] width 92 height 48
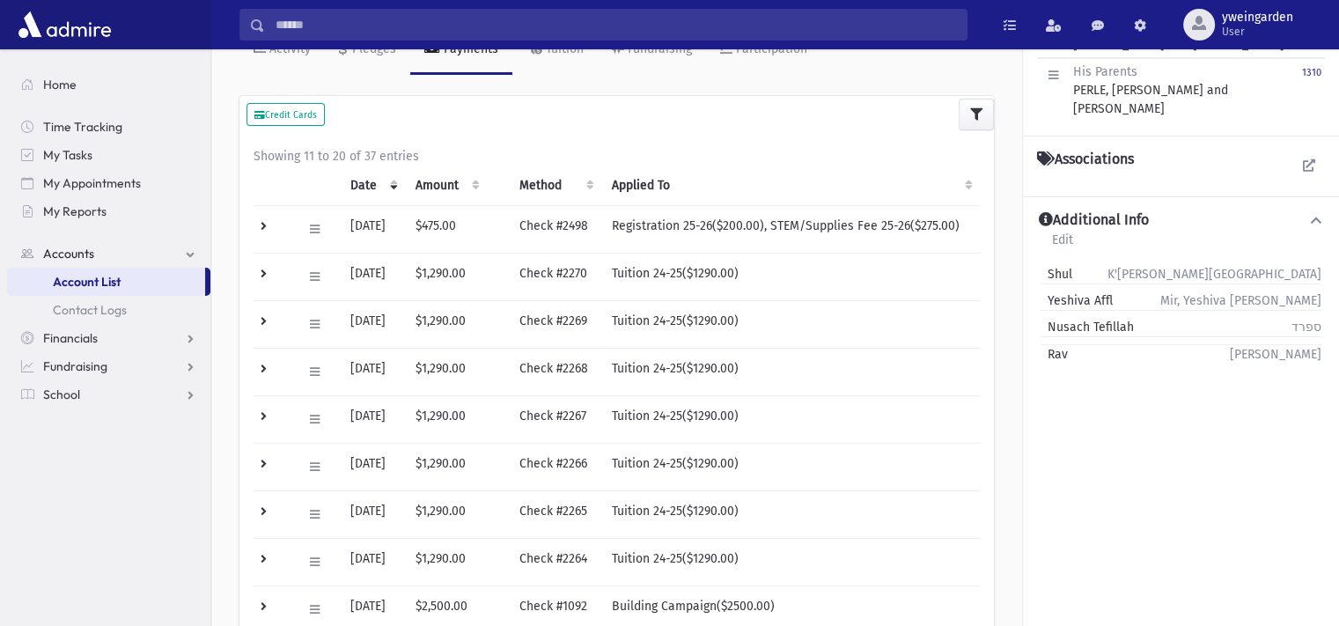
scroll to position [160, 0]
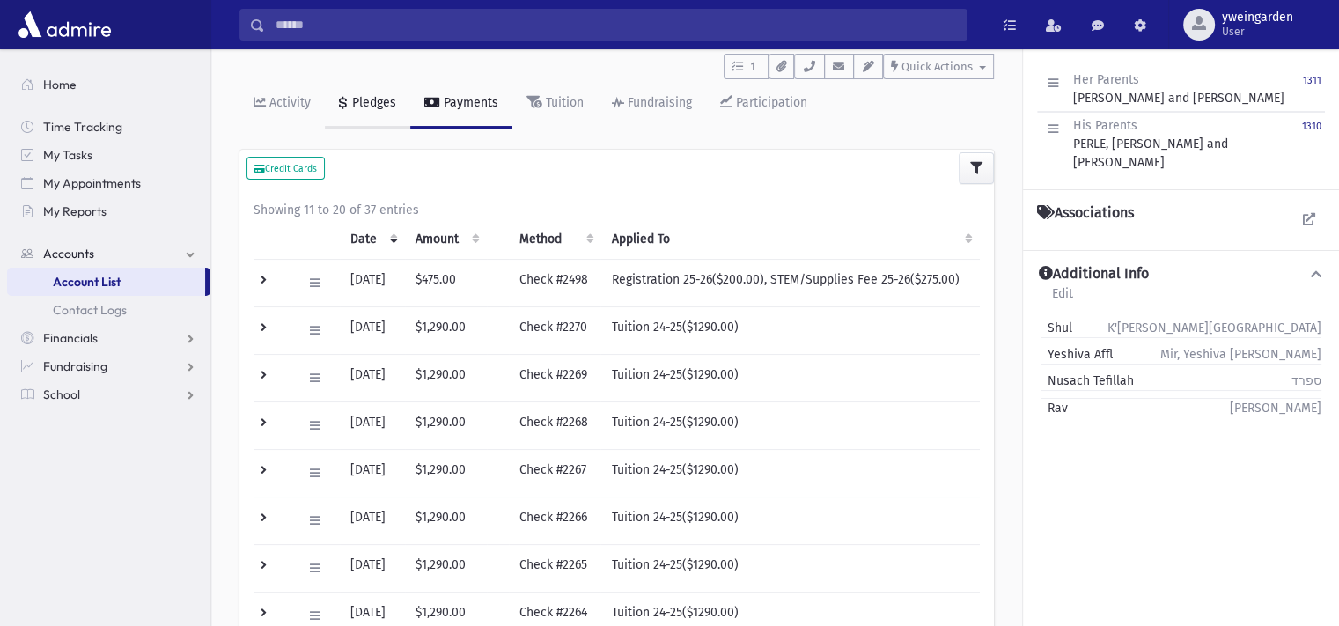
click at [380, 112] on link "Pledges" at bounding box center [367, 103] width 85 height 49
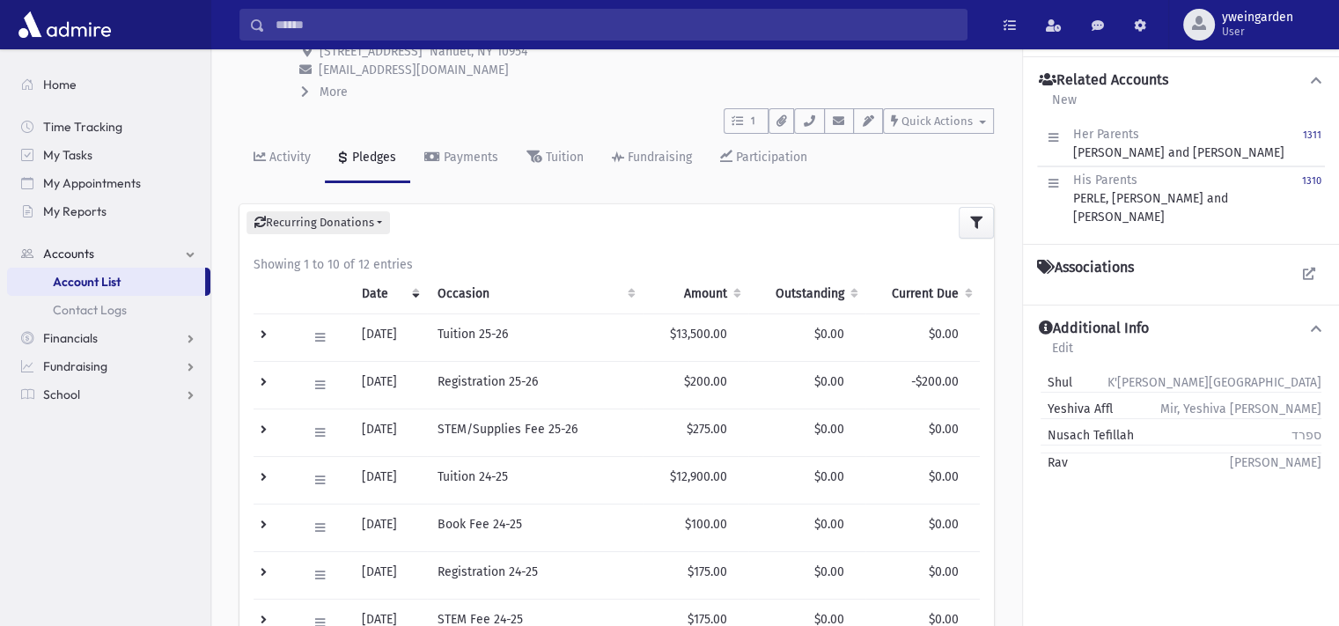
scroll to position [512, 0]
